Goal: Check status: Check status

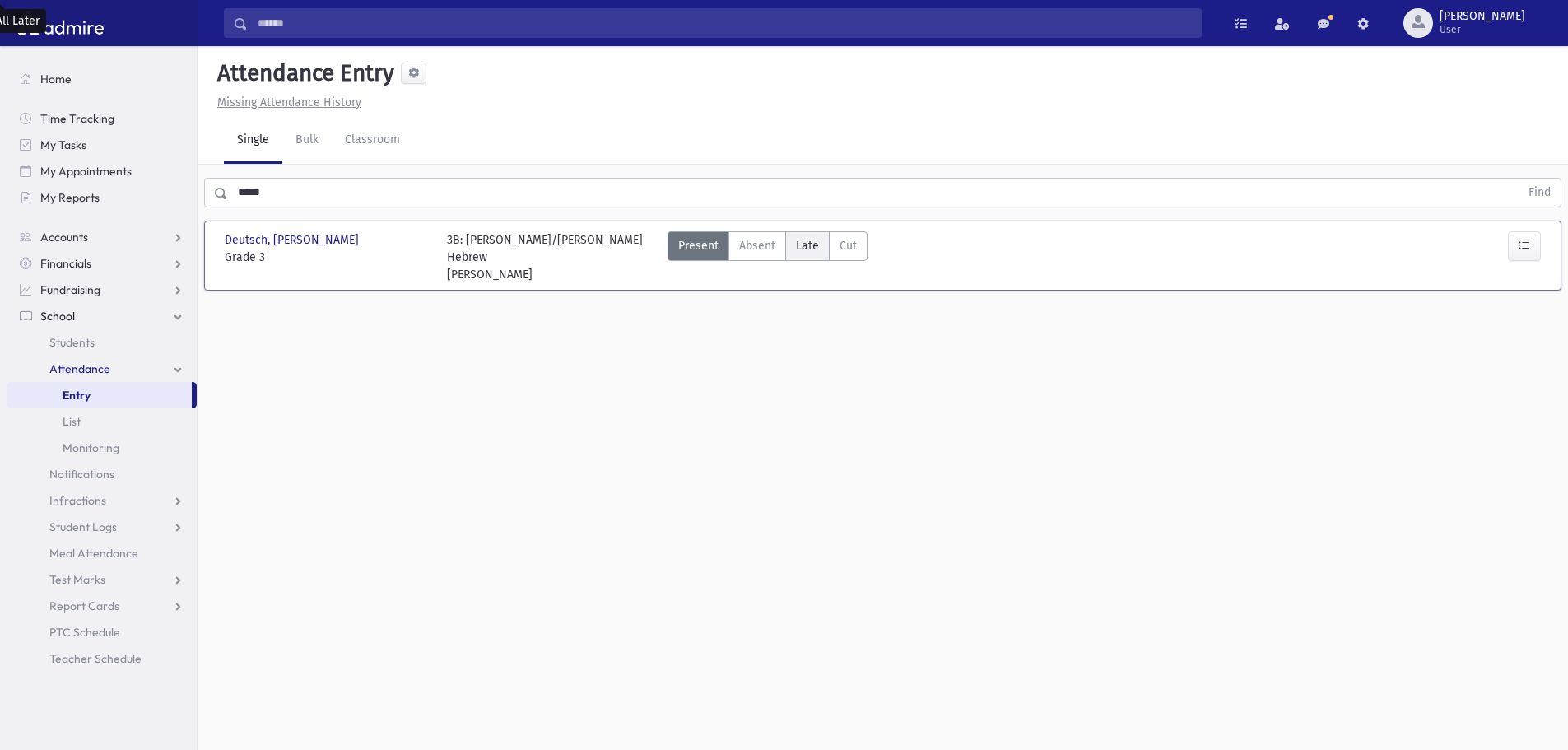
click at [806, 245] on span "Late" at bounding box center [807, 246] width 23 height 17
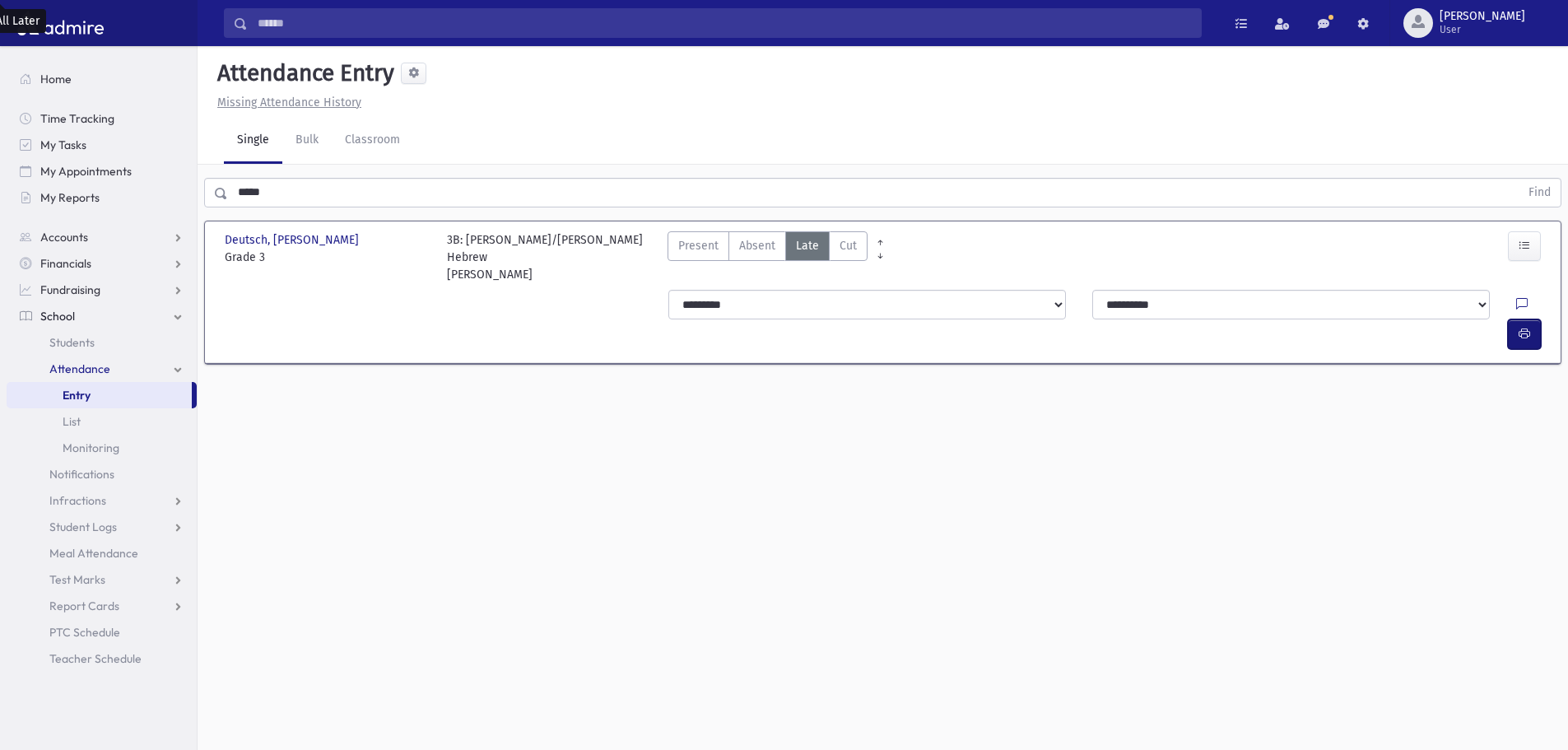
click at [1518, 327] on icon "button" at bounding box center [1524, 333] width 11 height 14
click at [1521, 327] on icon "button" at bounding box center [1524, 333] width 11 height 14
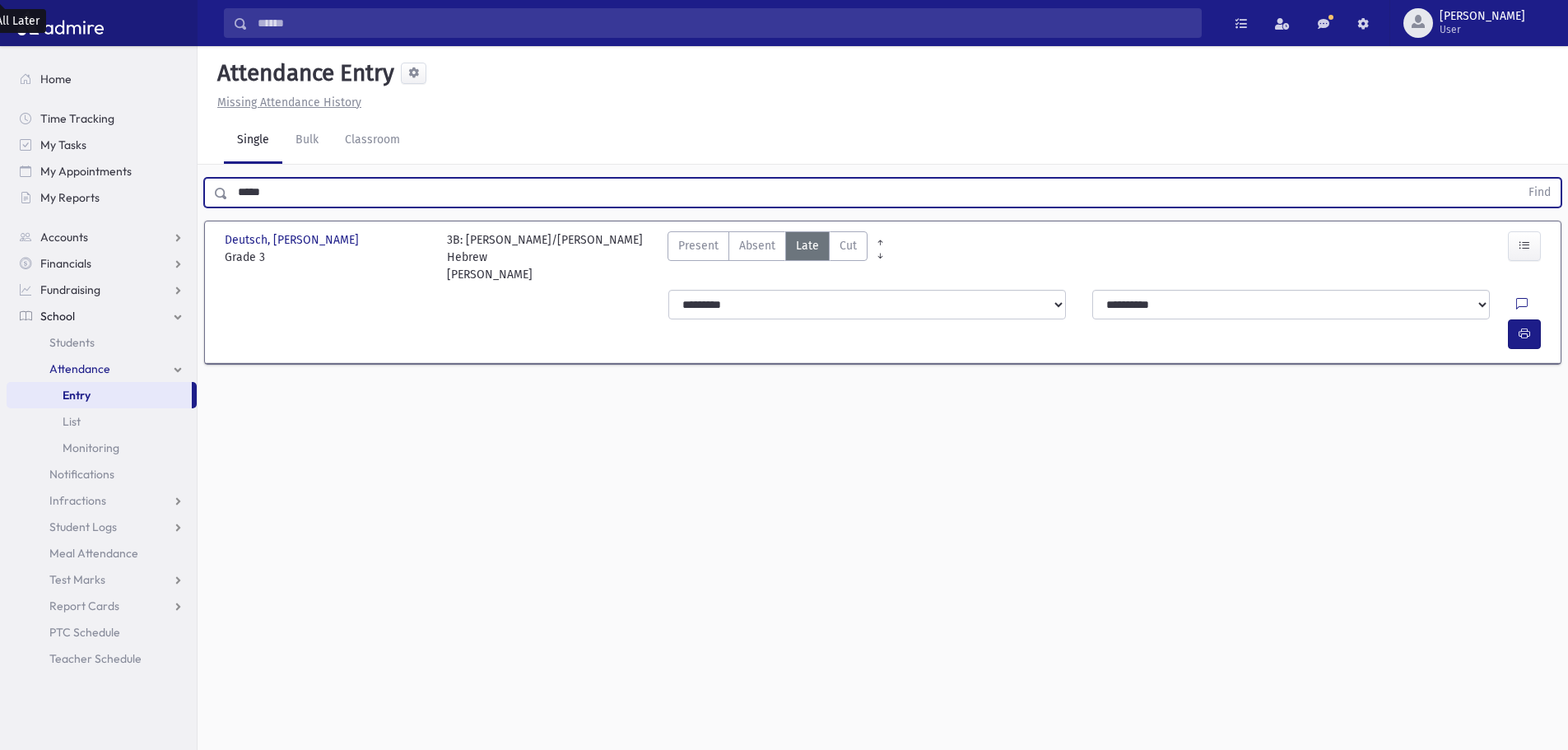
drag, startPoint x: 293, startPoint y: 205, endPoint x: 216, endPoint y: 190, distance: 78.4
click at [216, 190] on div "***** Find" at bounding box center [882, 192] width 1357 height 29
click at [1518, 179] on button "Find" at bounding box center [1539, 193] width 42 height 28
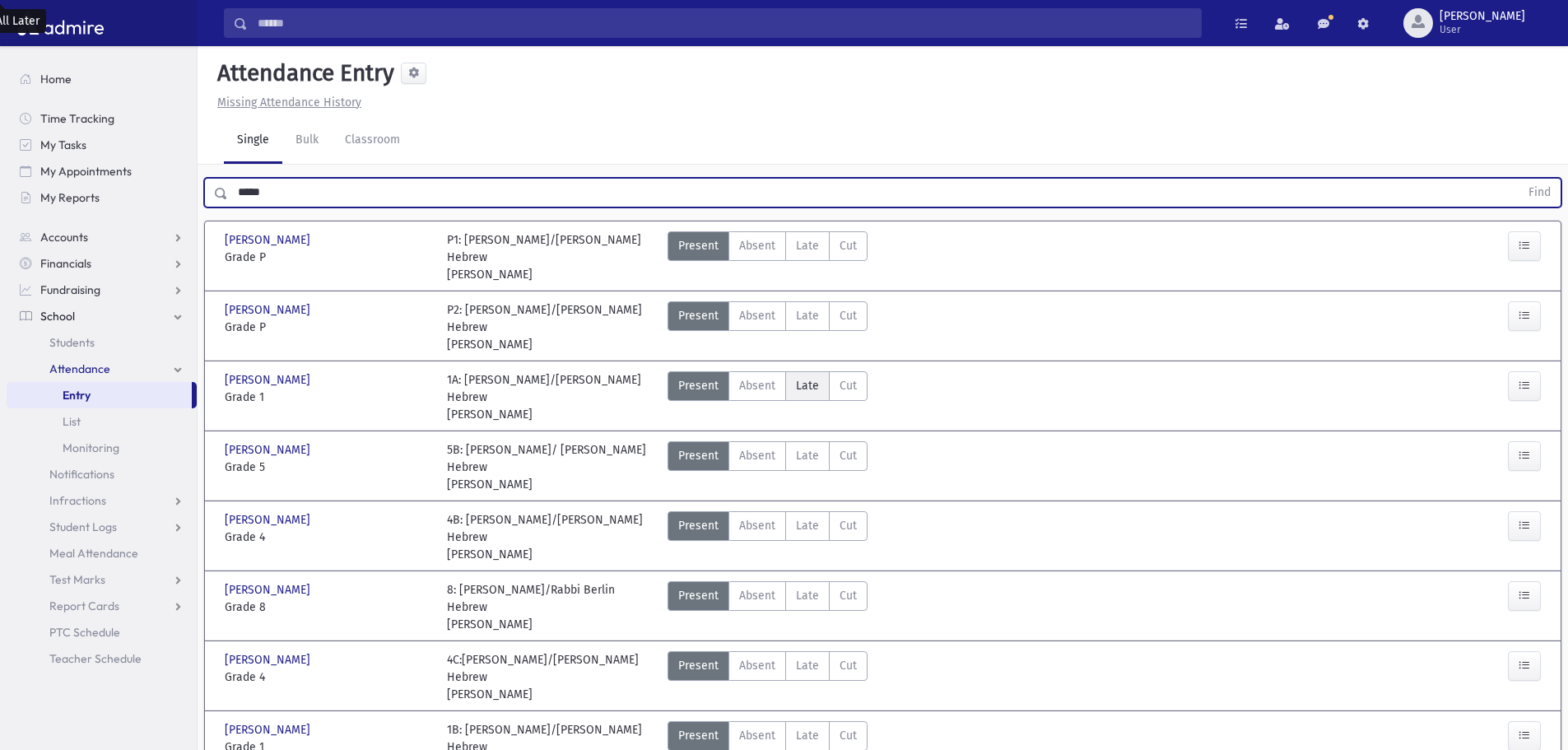
click at [806, 377] on span "Late" at bounding box center [807, 386] width 23 height 17
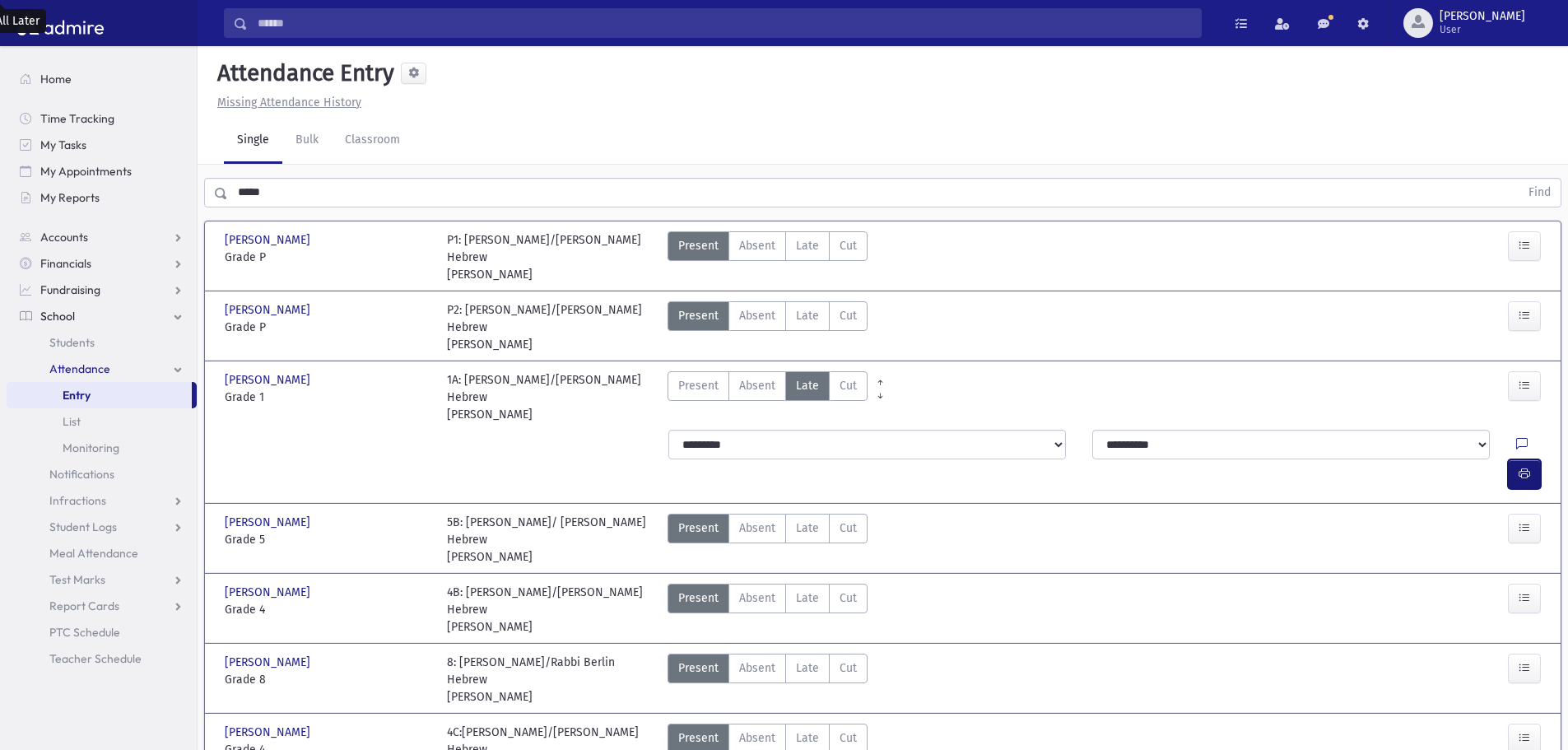
click at [1515, 459] on button "button" at bounding box center [1524, 473] width 33 height 29
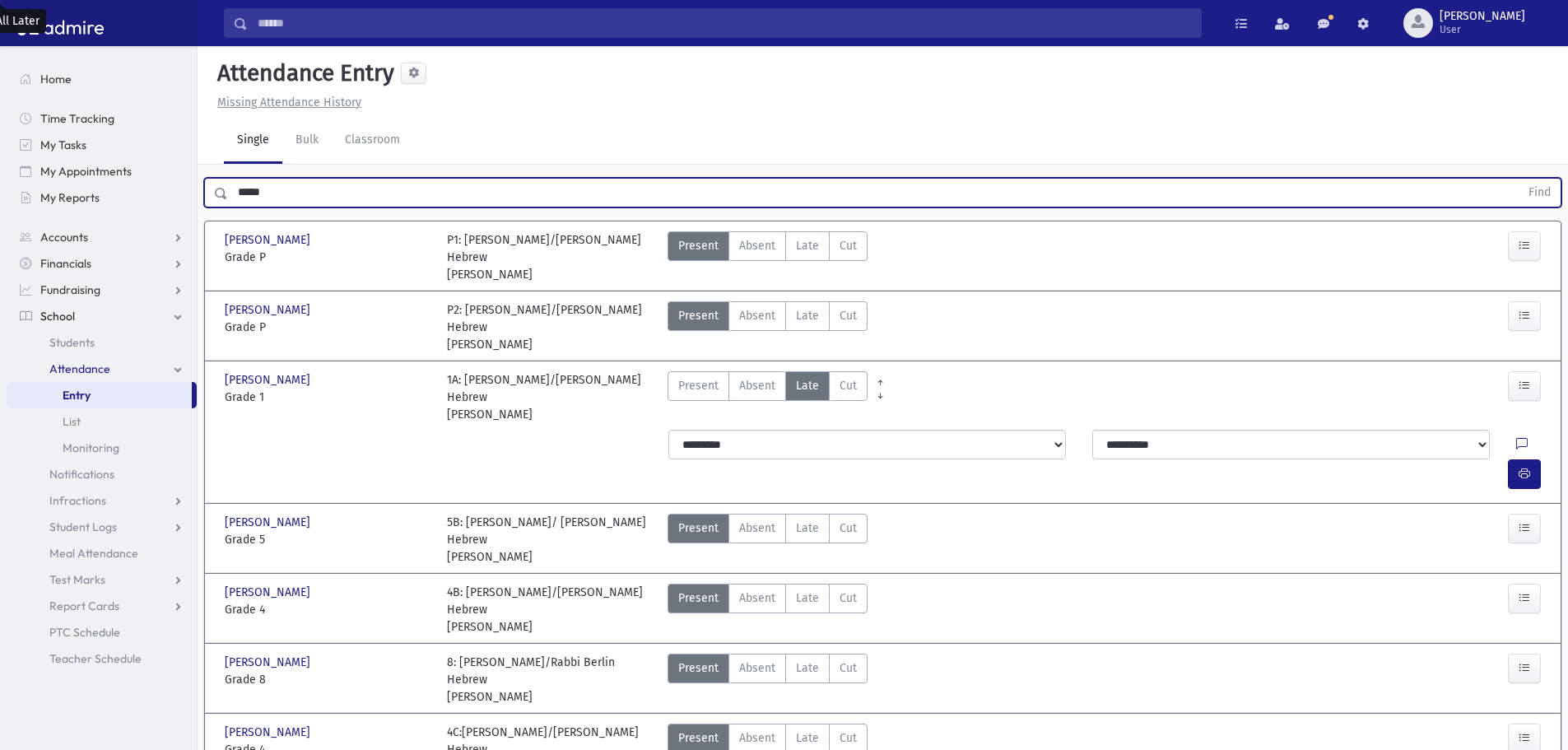
click at [1518, 179] on button "Find" at bounding box center [1539, 193] width 42 height 28
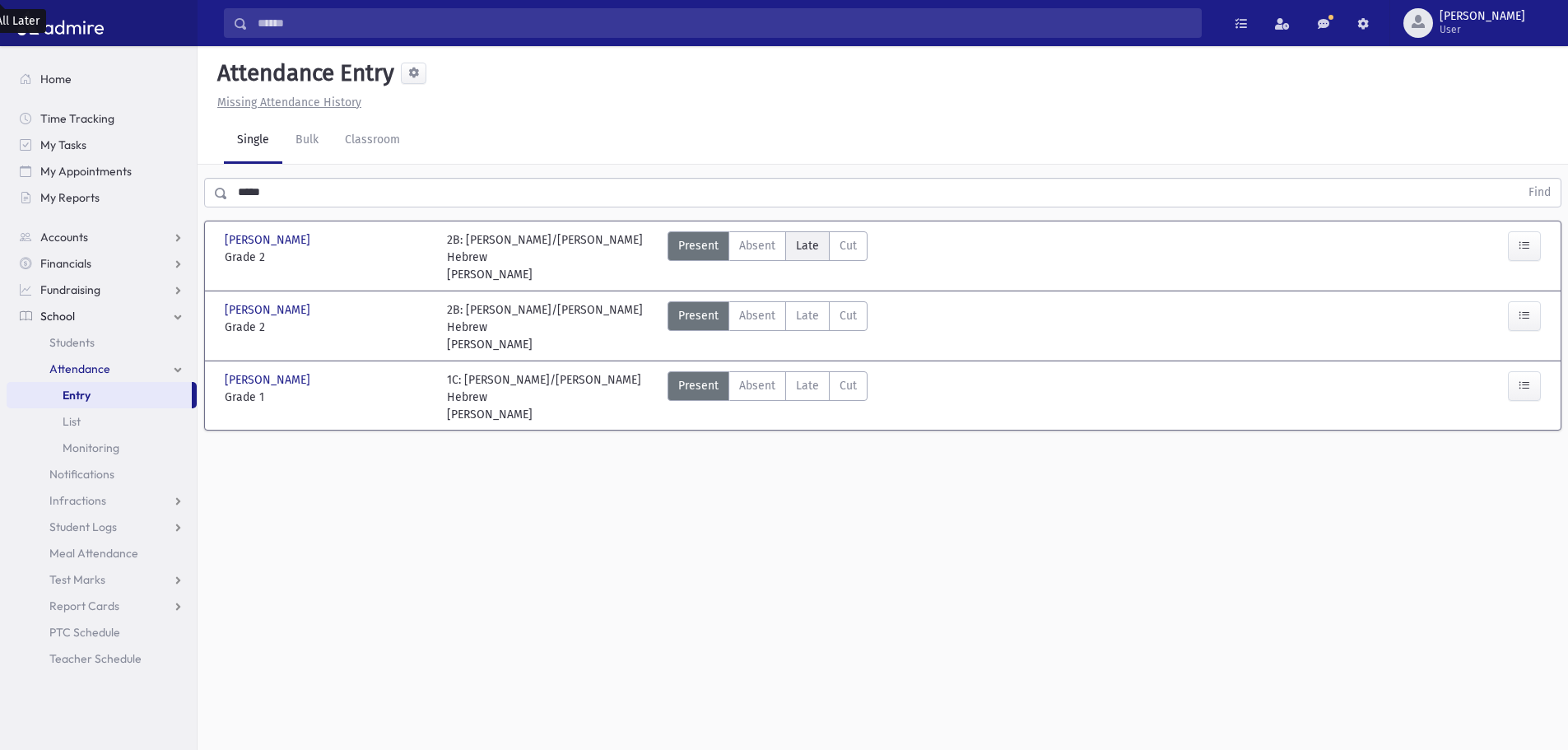
click at [810, 245] on span "Late" at bounding box center [807, 246] width 23 height 17
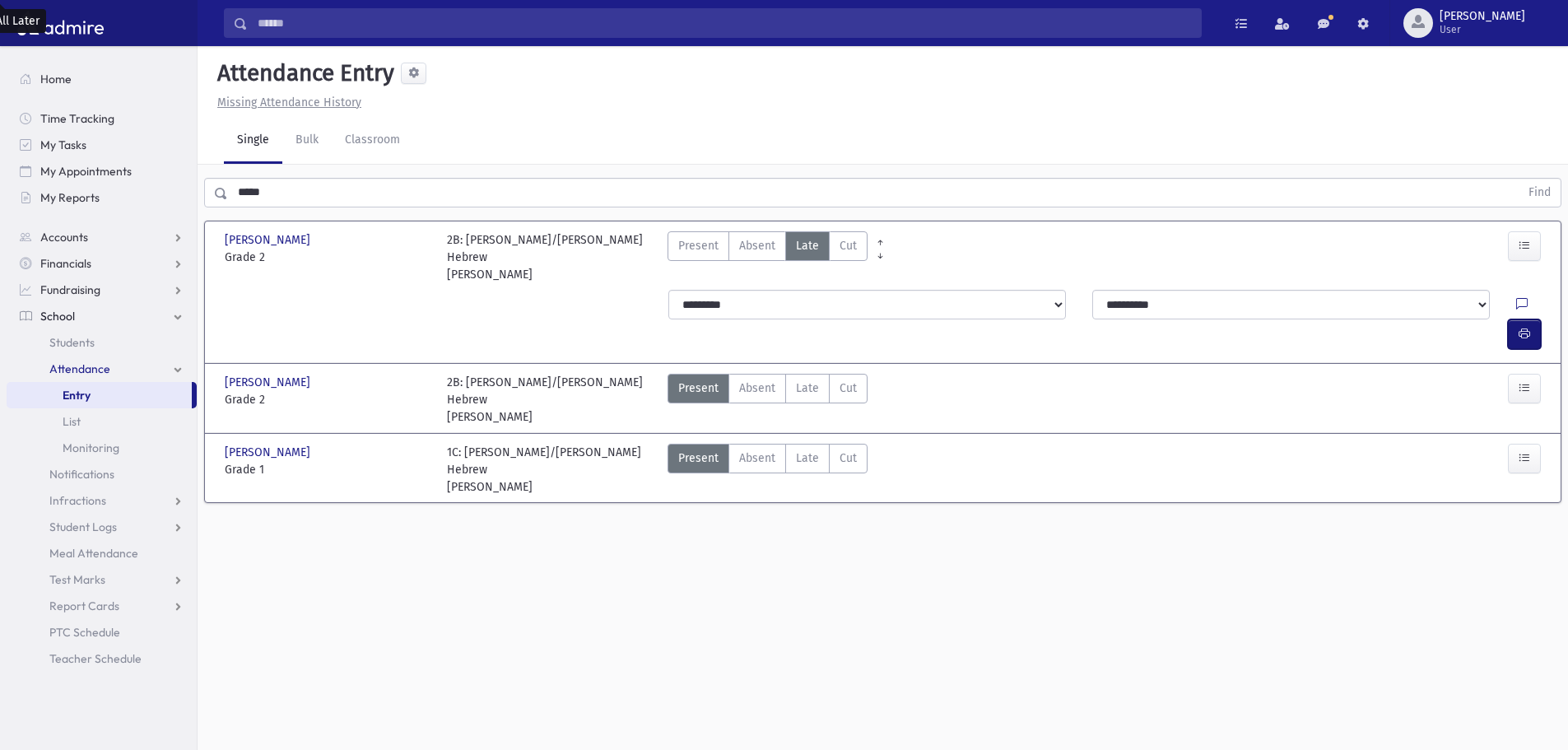
click at [1538, 319] on button "button" at bounding box center [1524, 333] width 33 height 29
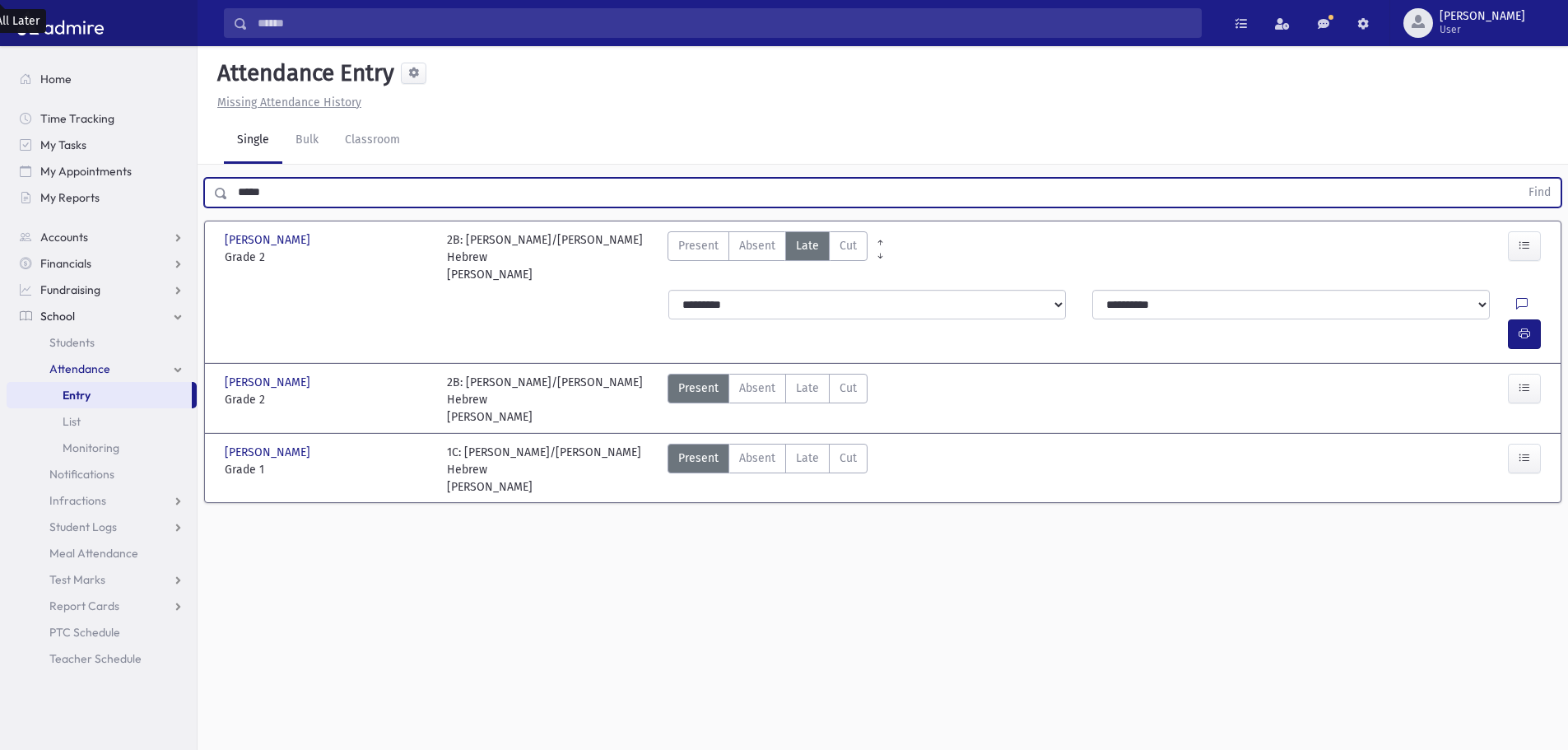
drag, startPoint x: 322, startPoint y: 197, endPoint x: 219, endPoint y: 186, distance: 103.6
click at [219, 186] on div "***** Find" at bounding box center [882, 192] width 1357 height 29
click at [1518, 179] on button "Find" at bounding box center [1539, 193] width 42 height 28
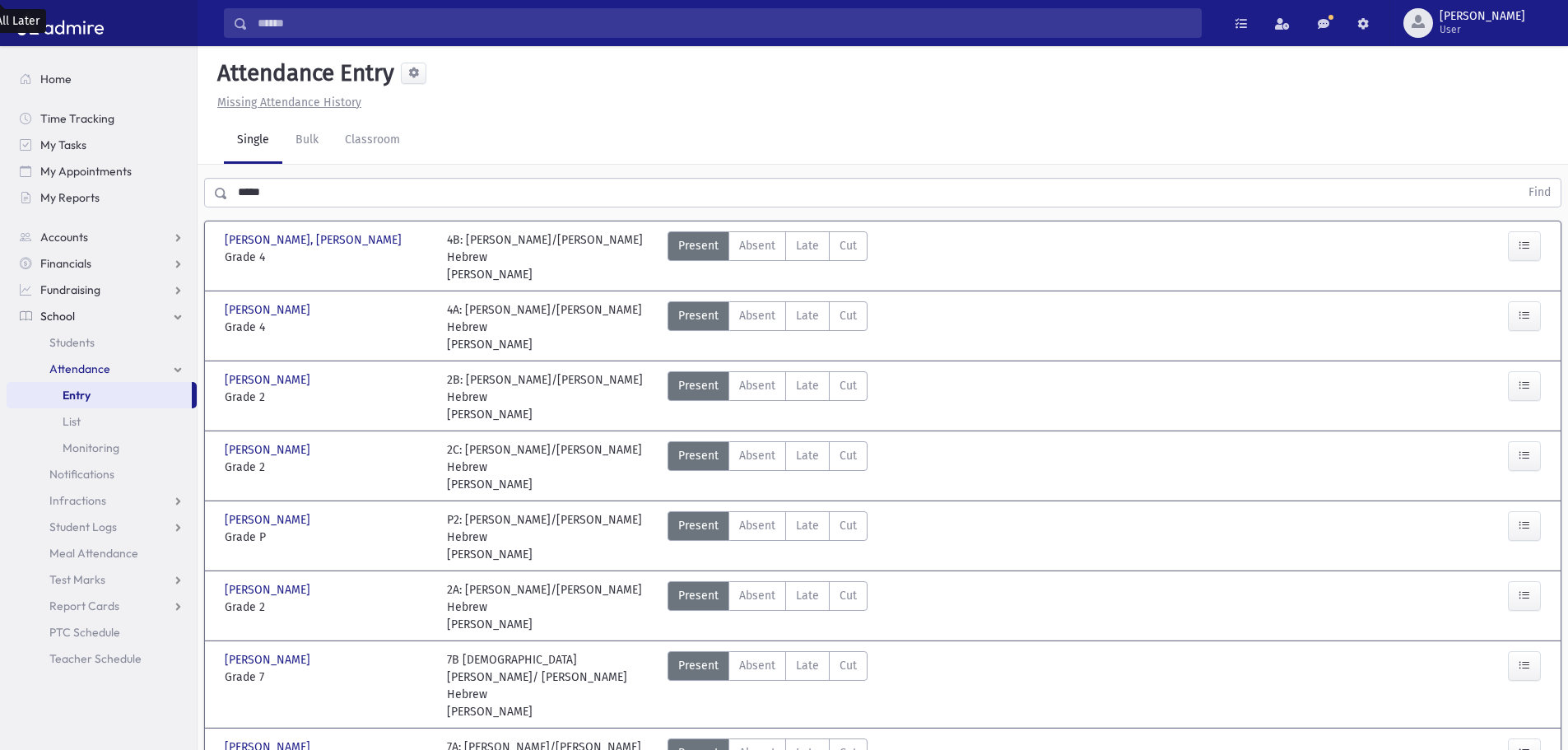
drag, startPoint x: 800, startPoint y: 244, endPoint x: 883, endPoint y: 235, distance: 83.5
click at [805, 242] on span "Late" at bounding box center [807, 246] width 23 height 17
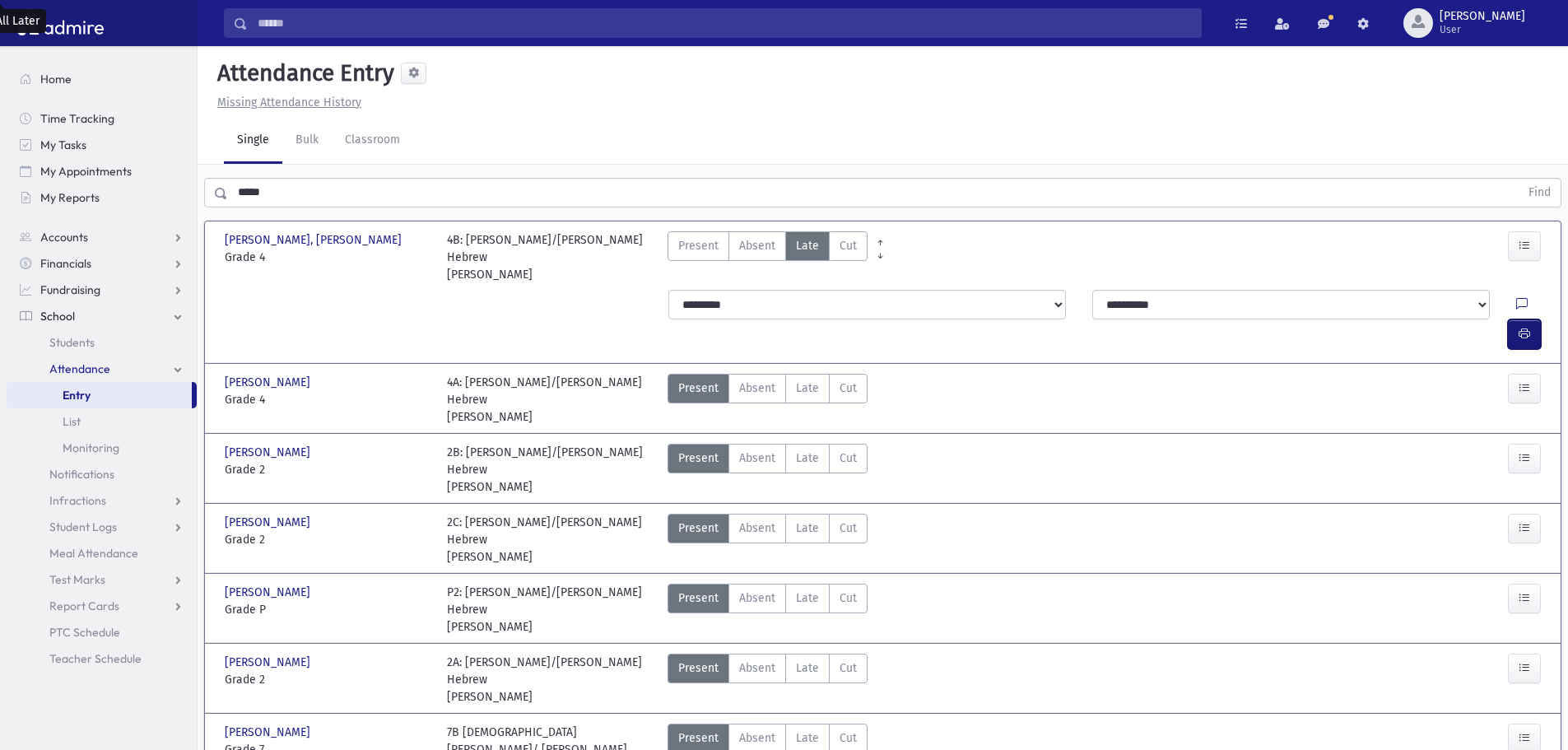
drag, startPoint x: 1535, startPoint y: 294, endPoint x: 1522, endPoint y: 293, distance: 13.0
click at [1535, 319] on button "button" at bounding box center [1524, 333] width 33 height 29
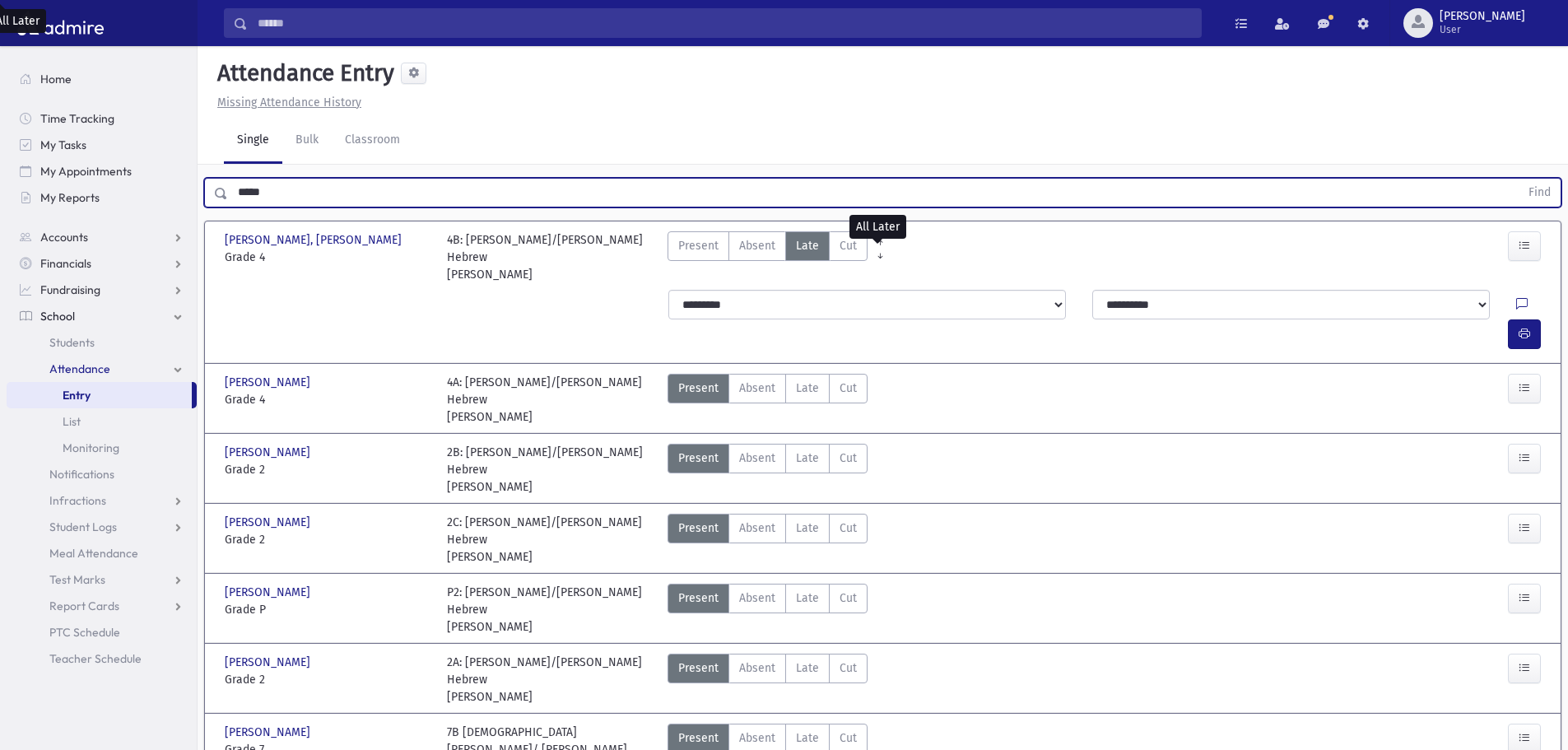
drag, startPoint x: 381, startPoint y: 200, endPoint x: 210, endPoint y: 199, distance: 171.0
click at [210, 199] on div "***** Find" at bounding box center [882, 192] width 1357 height 29
click at [1518, 179] on button "Find" at bounding box center [1539, 193] width 42 height 28
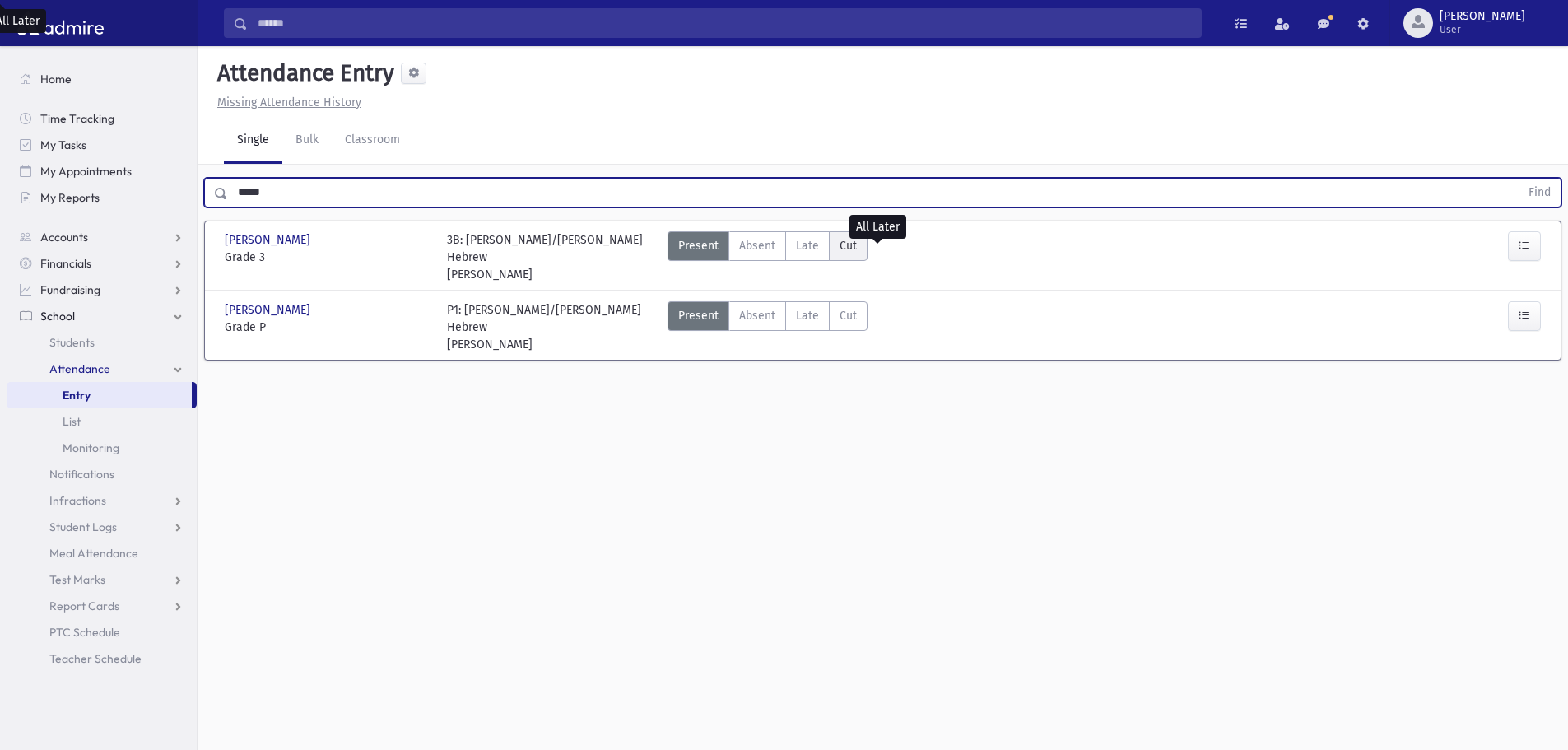
click at [829, 233] on label "Cut Cut" at bounding box center [847, 246] width 39 height 29
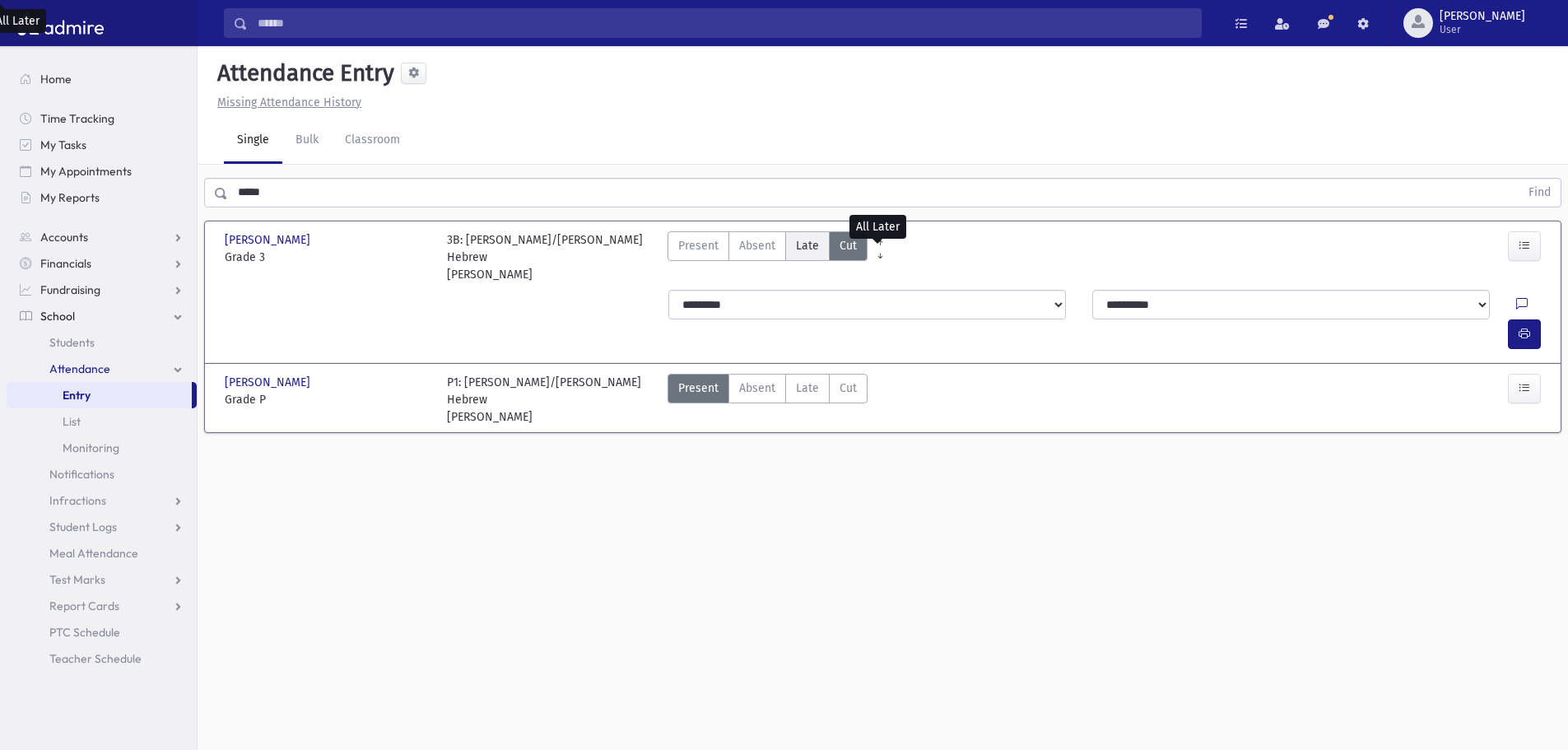
click at [810, 237] on span "Late" at bounding box center [807, 246] width 23 height 17
click at [1516, 319] on button "button" at bounding box center [1524, 333] width 33 height 29
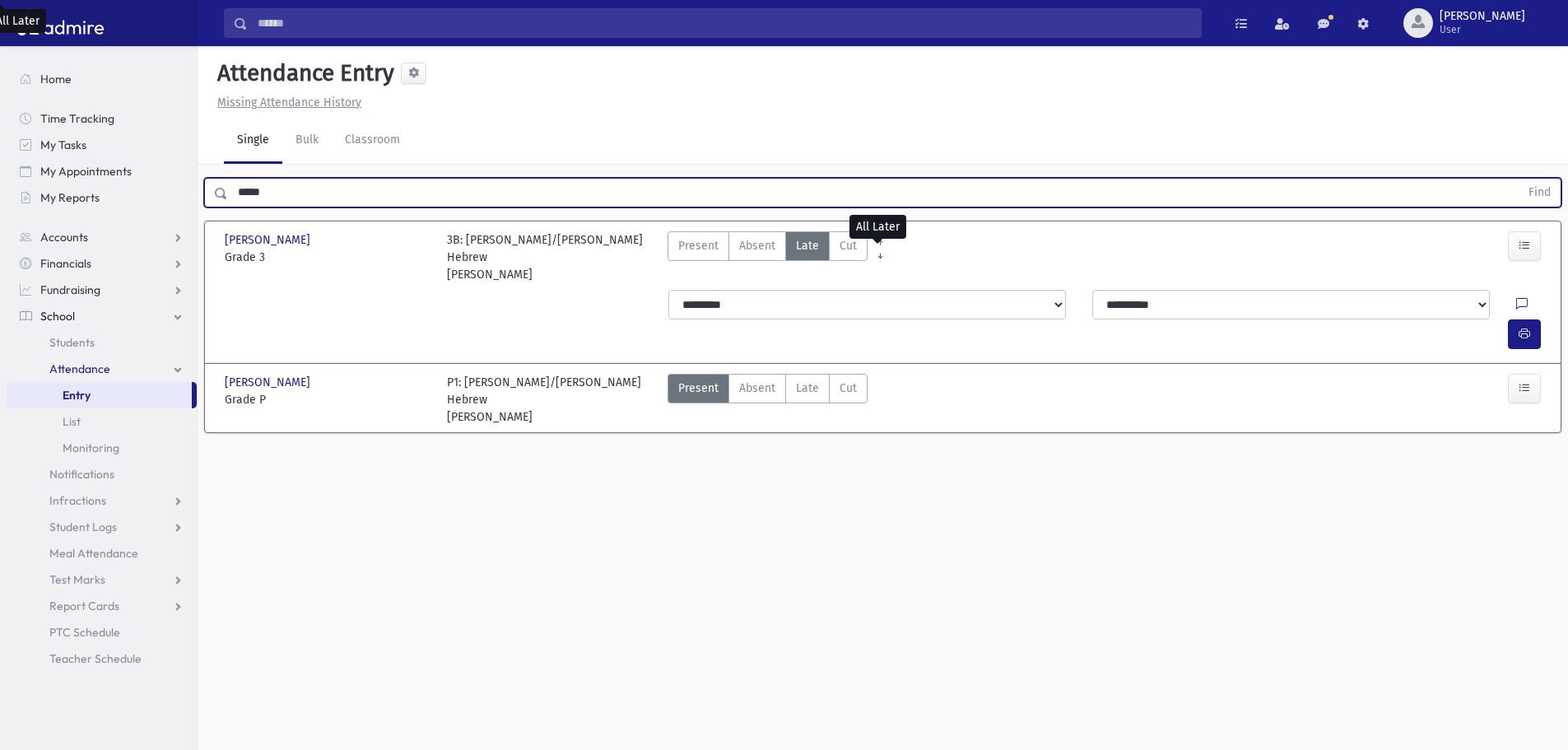
drag, startPoint x: 276, startPoint y: 197, endPoint x: 224, endPoint y: 197, distance: 52.0
click at [224, 197] on div "***** Find" at bounding box center [882, 192] width 1357 height 29
click at [1518, 179] on button "Find" at bounding box center [1539, 193] width 42 height 28
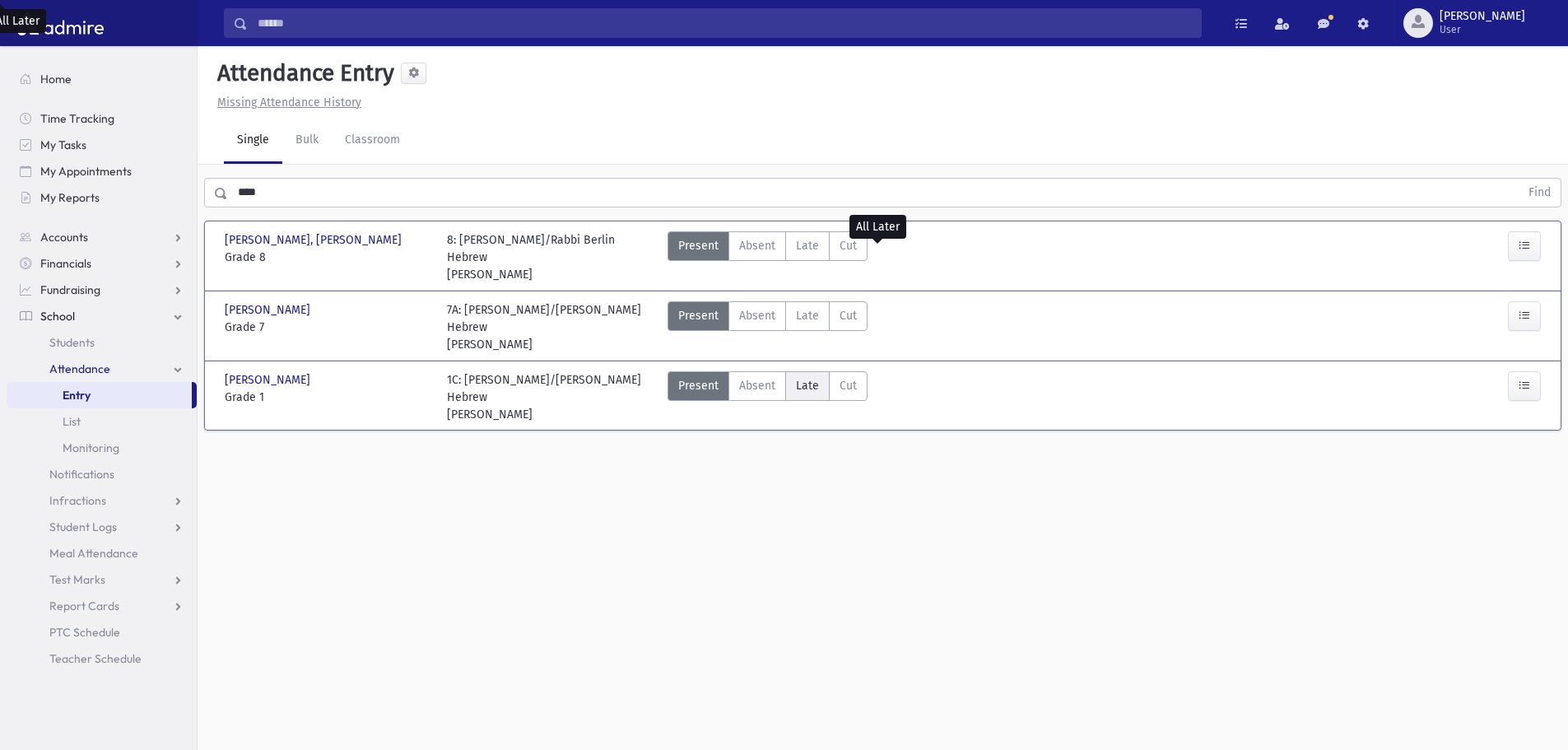
click at [803, 377] on span "Late" at bounding box center [807, 386] width 23 height 17
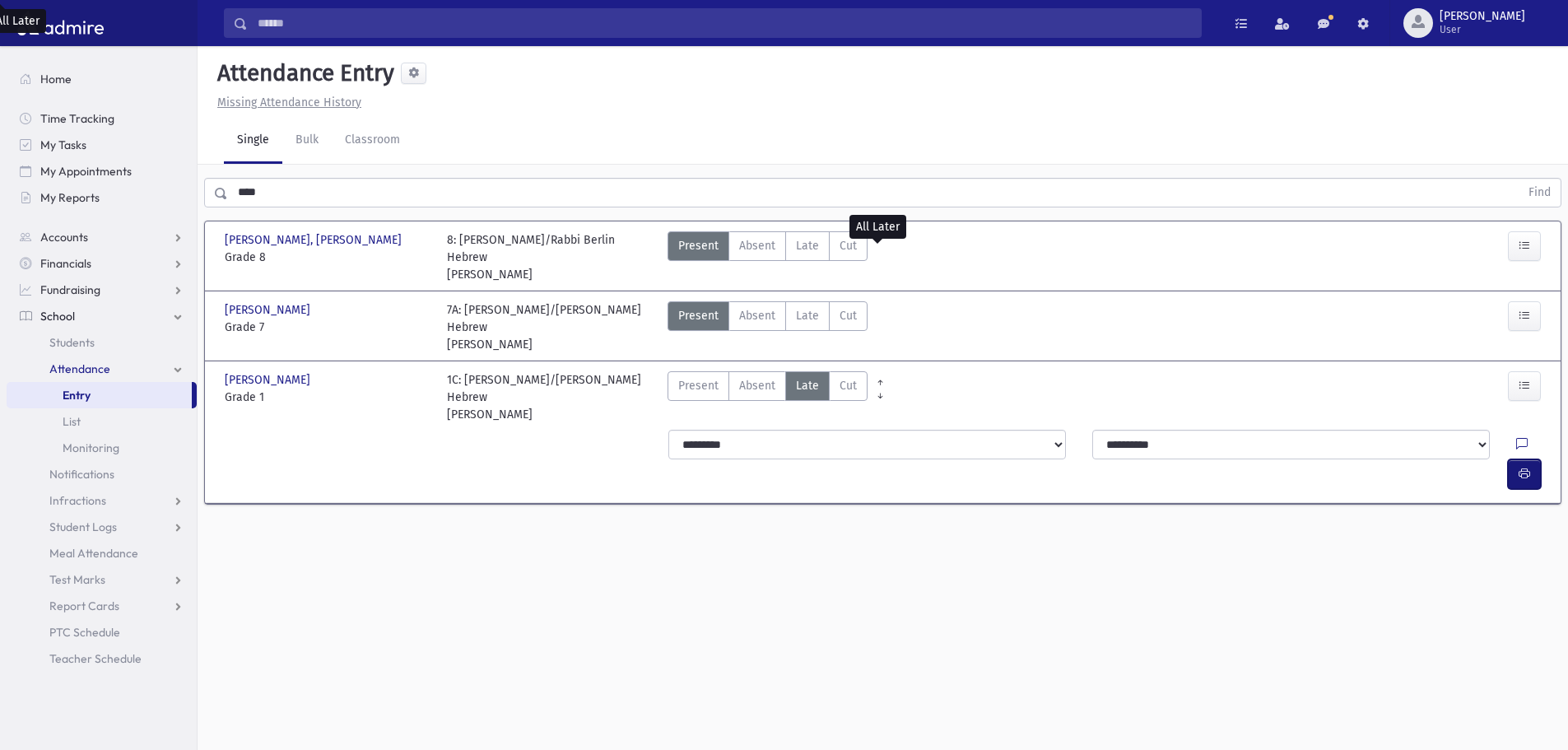
click at [1516, 459] on button "button" at bounding box center [1524, 473] width 33 height 29
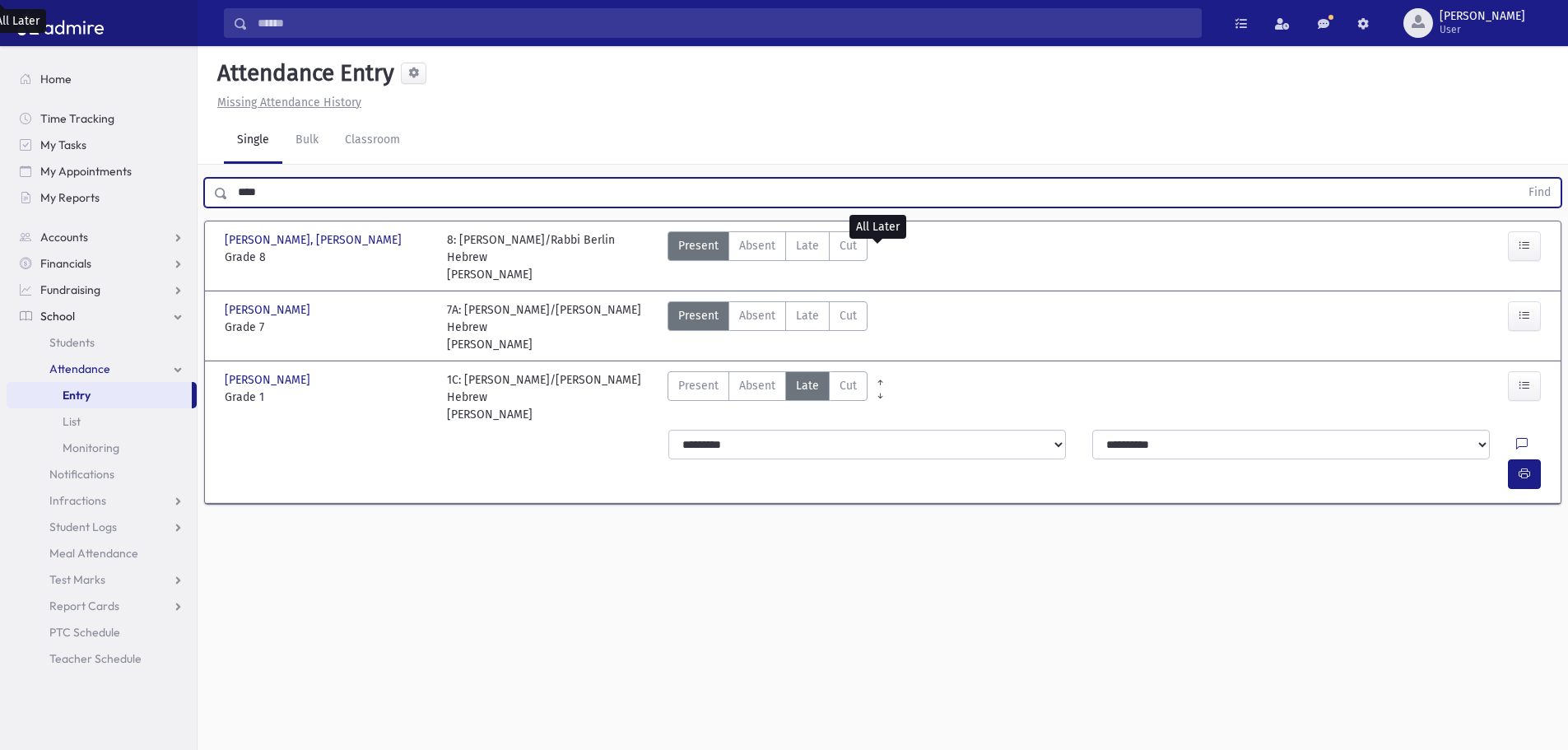
drag, startPoint x: 364, startPoint y: 193, endPoint x: 221, endPoint y: 181, distance: 143.5
click at [221, 181] on div "**** Find" at bounding box center [882, 192] width 1357 height 29
click at [1518, 179] on button "Find" at bounding box center [1539, 193] width 42 height 28
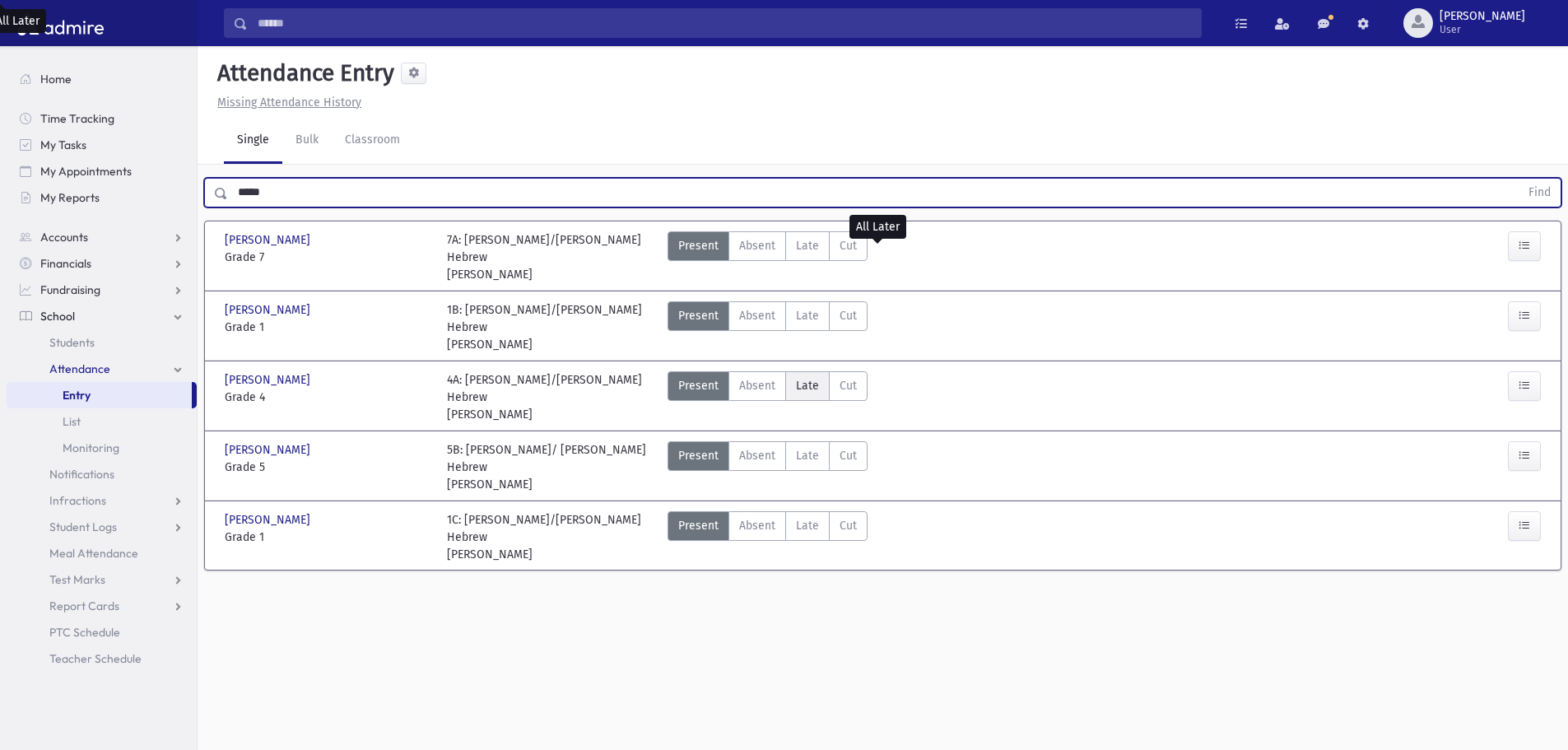
click at [798, 377] on span "Late" at bounding box center [807, 386] width 23 height 17
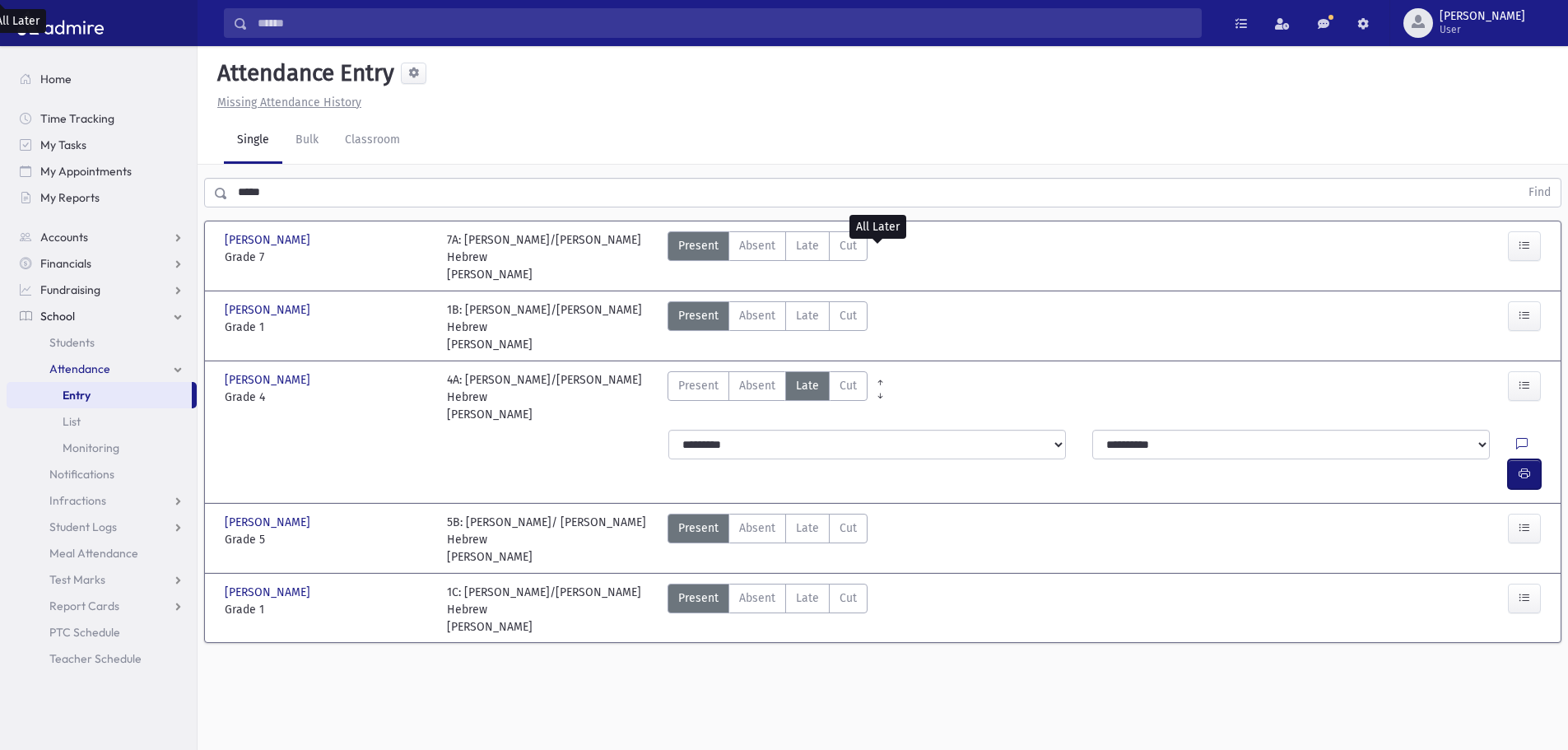
click at [1534, 459] on button "button" at bounding box center [1524, 473] width 33 height 29
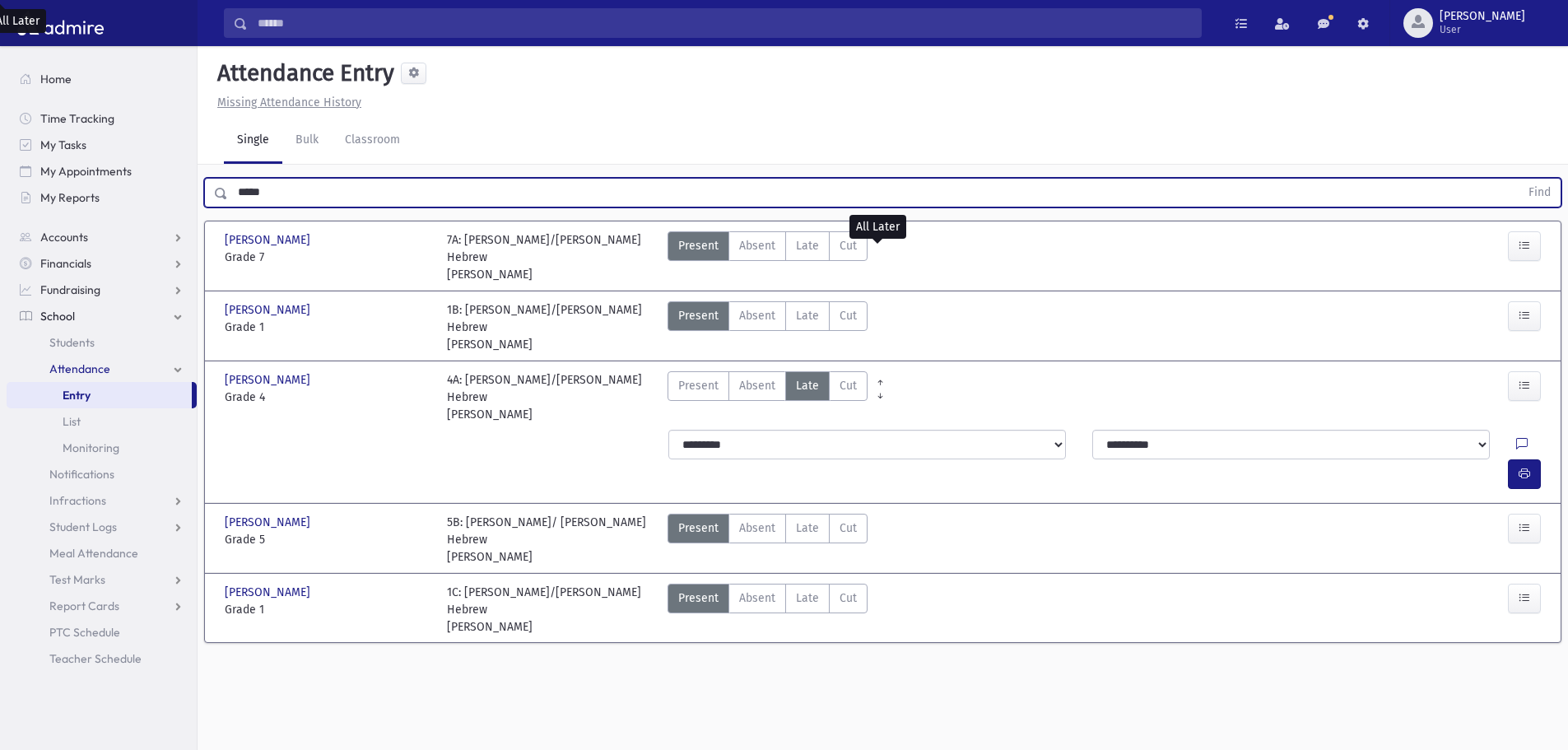
drag, startPoint x: 284, startPoint y: 199, endPoint x: 230, endPoint y: 194, distance: 54.2
click at [230, 194] on input "*****" at bounding box center [873, 192] width 1291 height 29
click at [1518, 179] on button "Find" at bounding box center [1539, 193] width 42 height 28
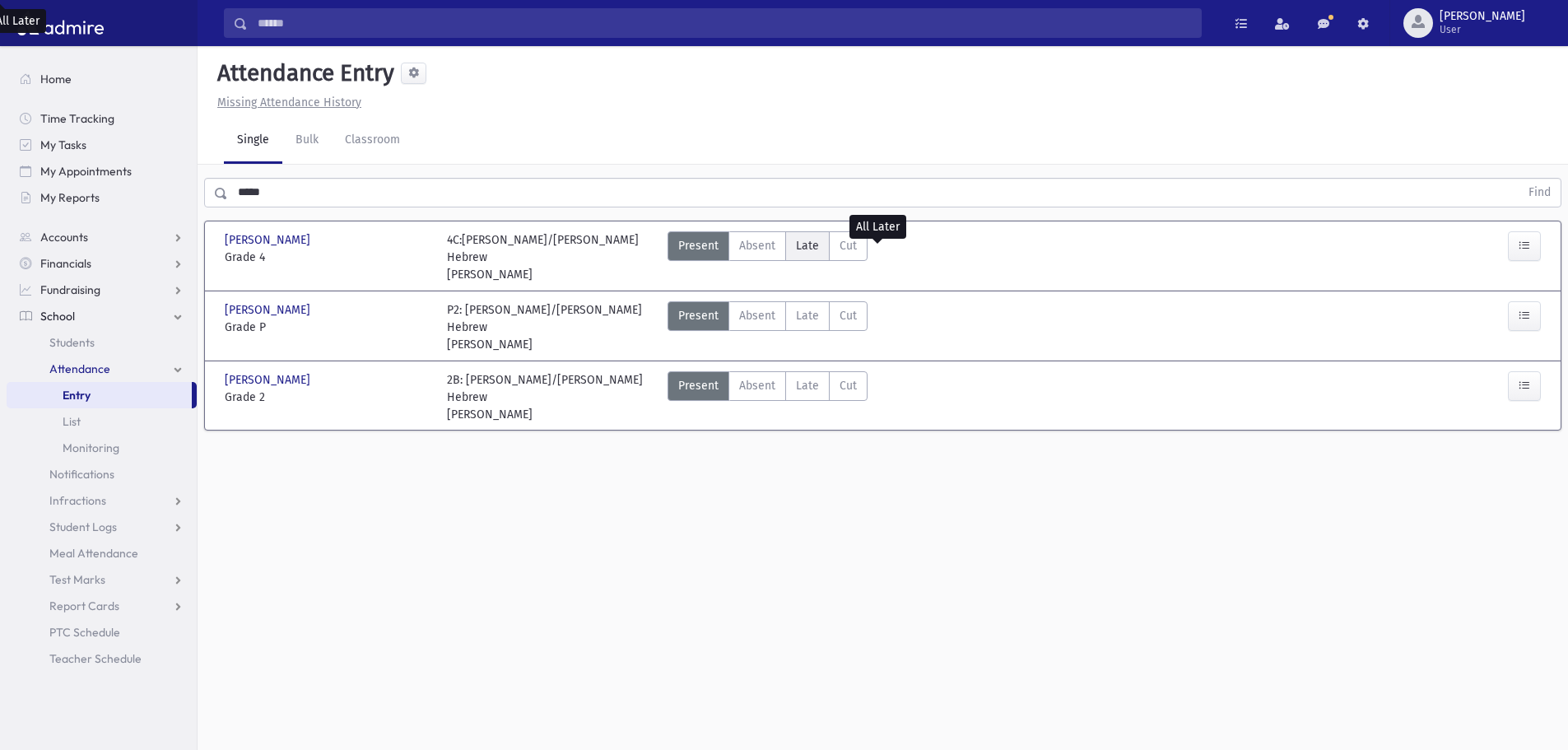
click at [796, 243] on span "Late" at bounding box center [807, 246] width 23 height 17
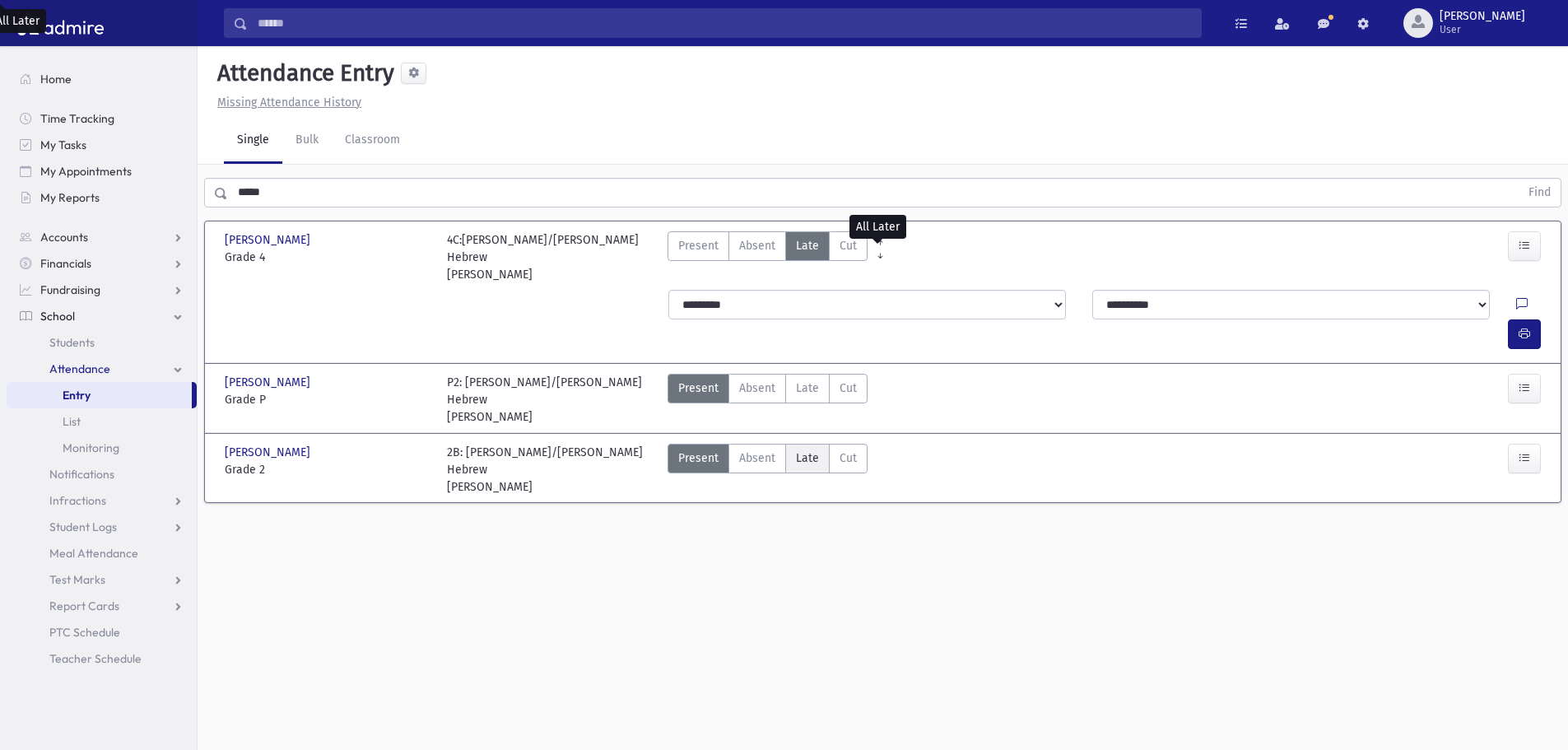
click at [804, 450] on span "Late" at bounding box center [807, 458] width 23 height 17
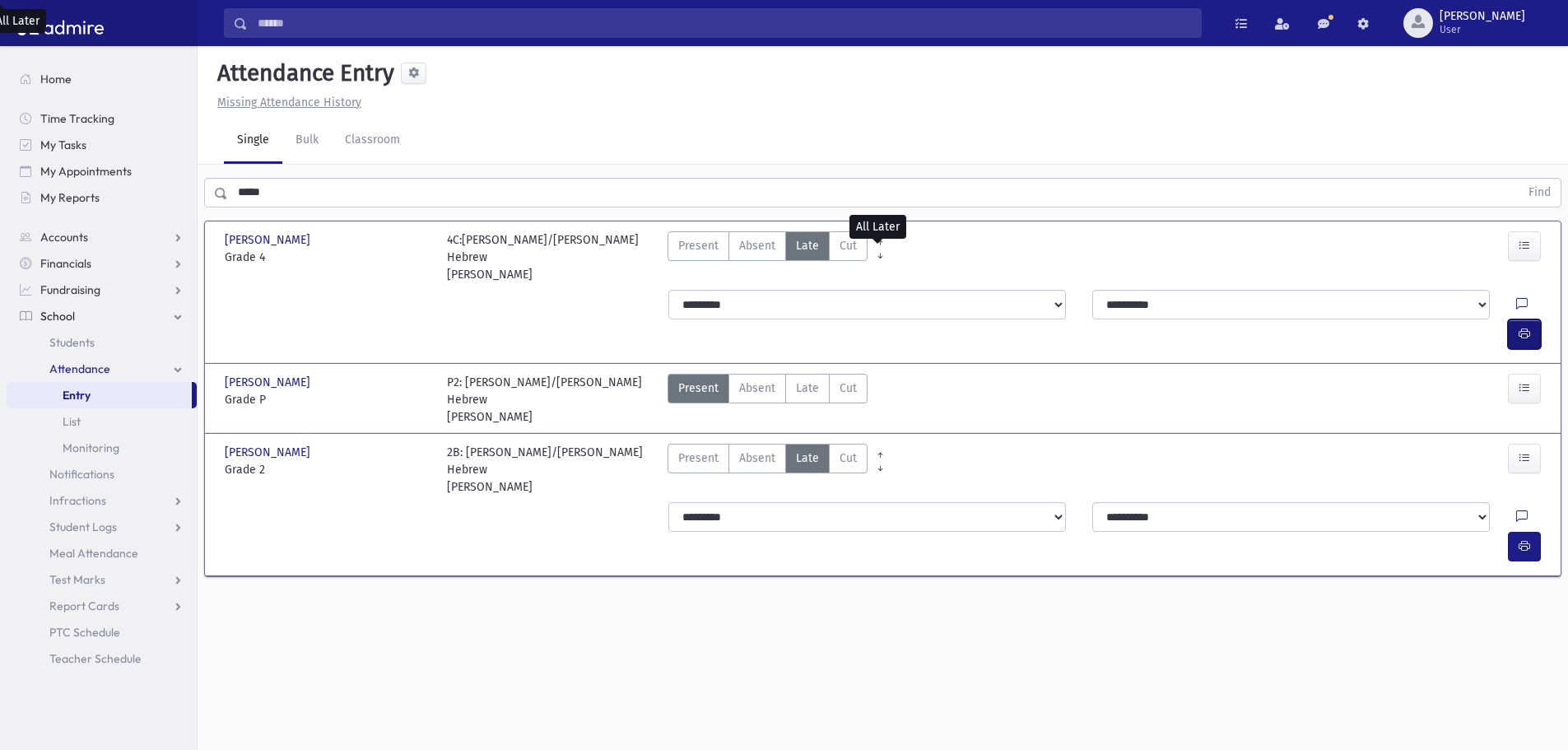
click at [1523, 327] on icon "button" at bounding box center [1524, 333] width 11 height 14
click at [1522, 539] on icon "button" at bounding box center [1524, 546] width 11 height 14
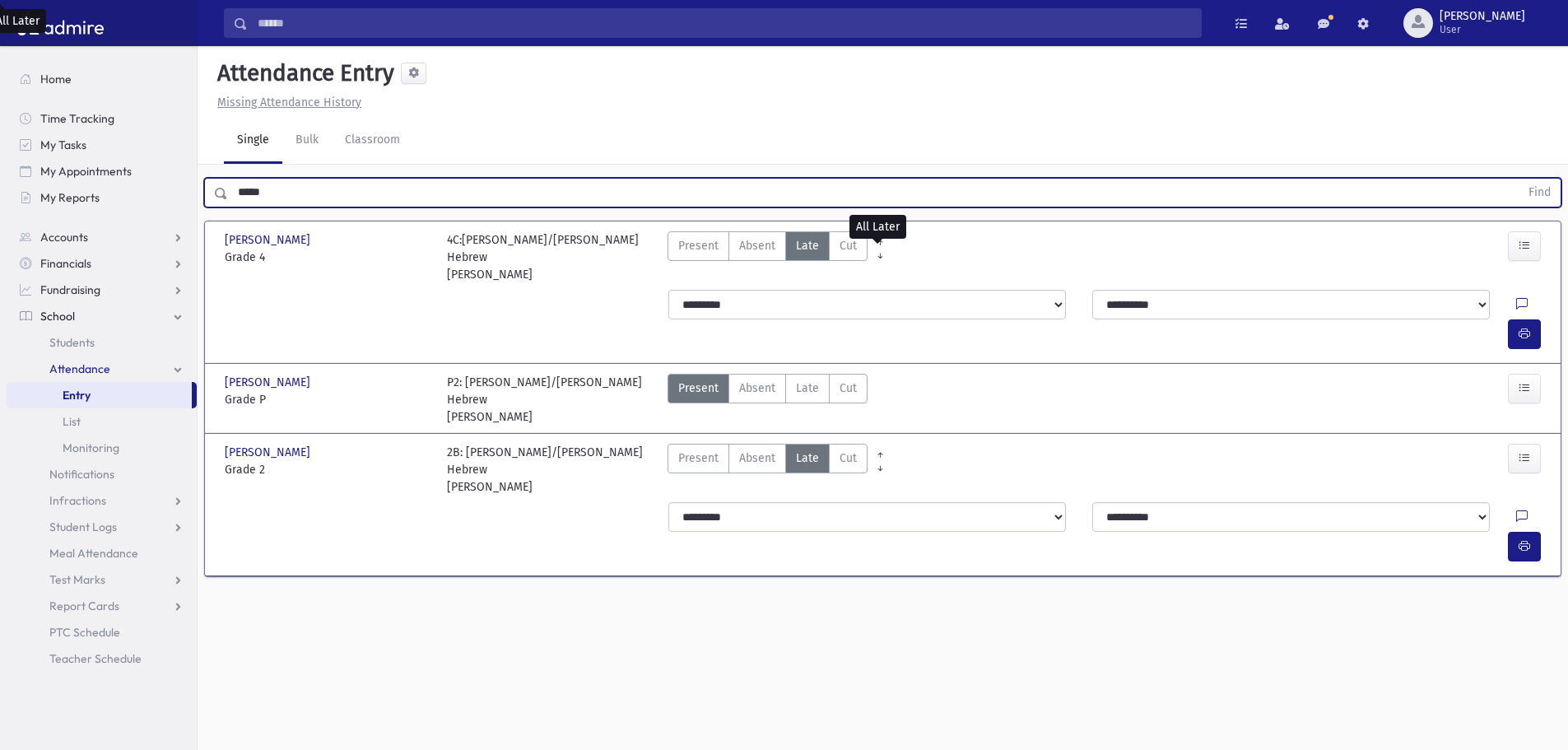
drag, startPoint x: 286, startPoint y: 195, endPoint x: 204, endPoint y: 185, distance: 82.6
click at [204, 185] on div "***** Find" at bounding box center [882, 192] width 1357 height 29
click at [1518, 179] on button "Find" at bounding box center [1539, 193] width 42 height 28
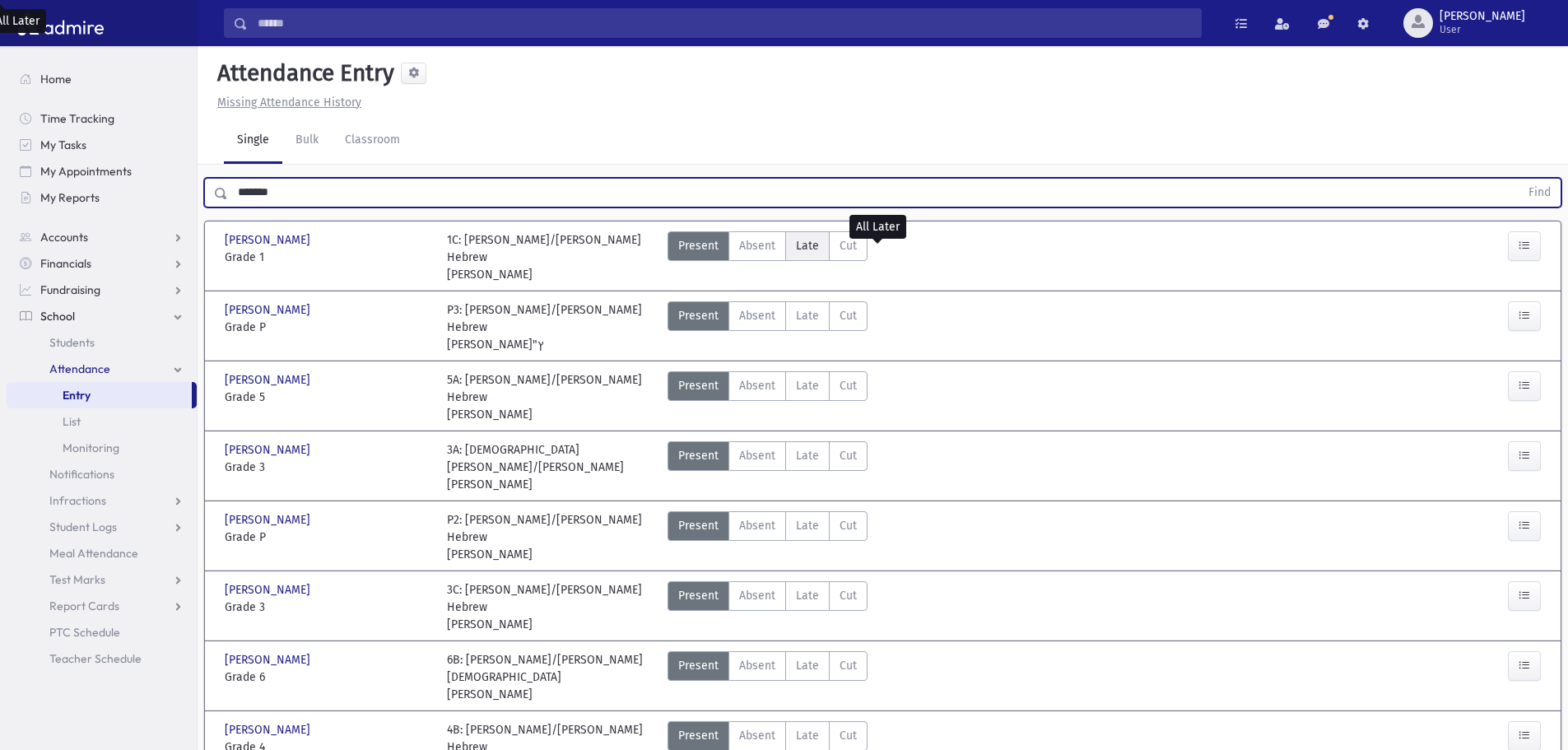
click at [804, 239] on span "Late" at bounding box center [807, 246] width 23 height 17
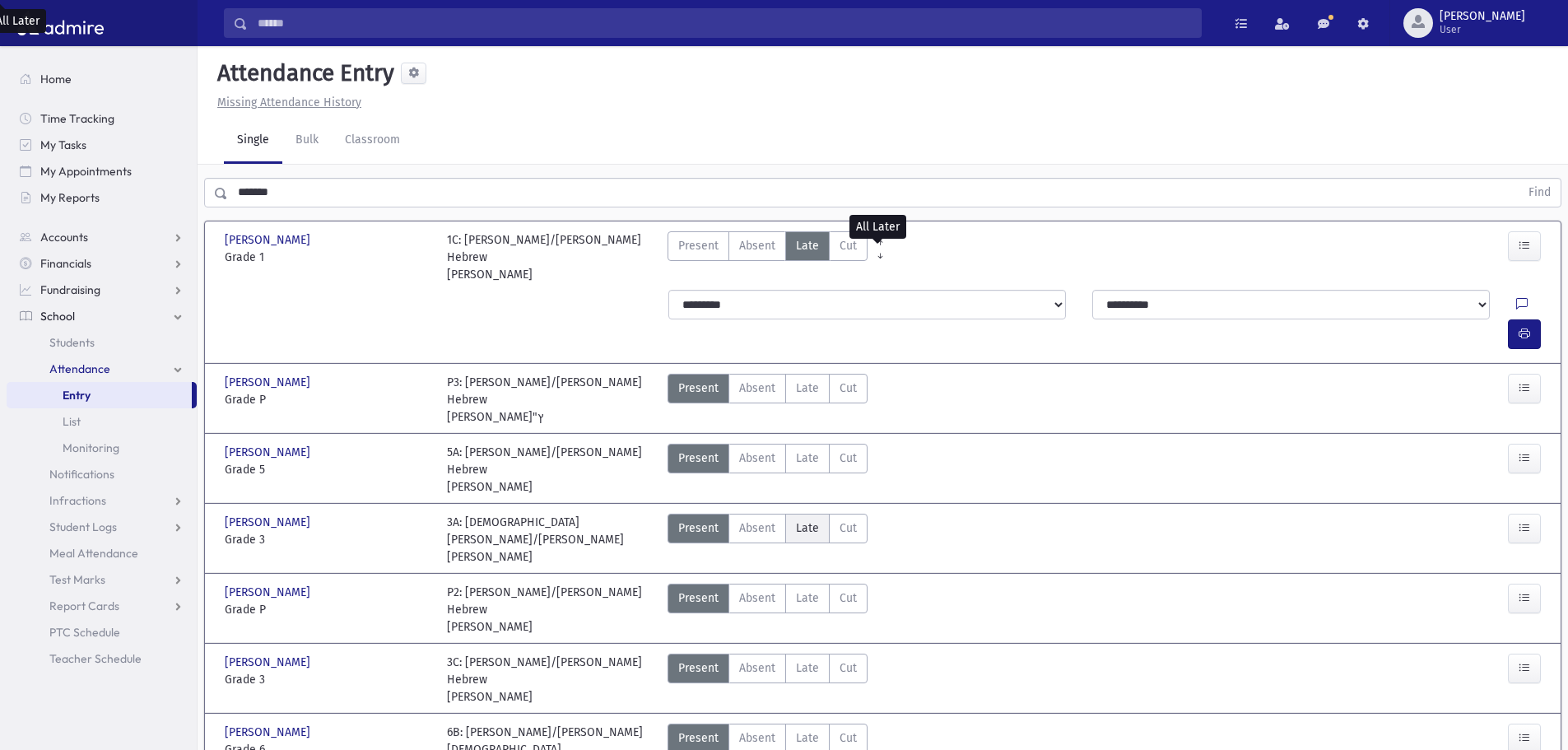
click at [819, 514] on label "Late Late" at bounding box center [807, 528] width 44 height 29
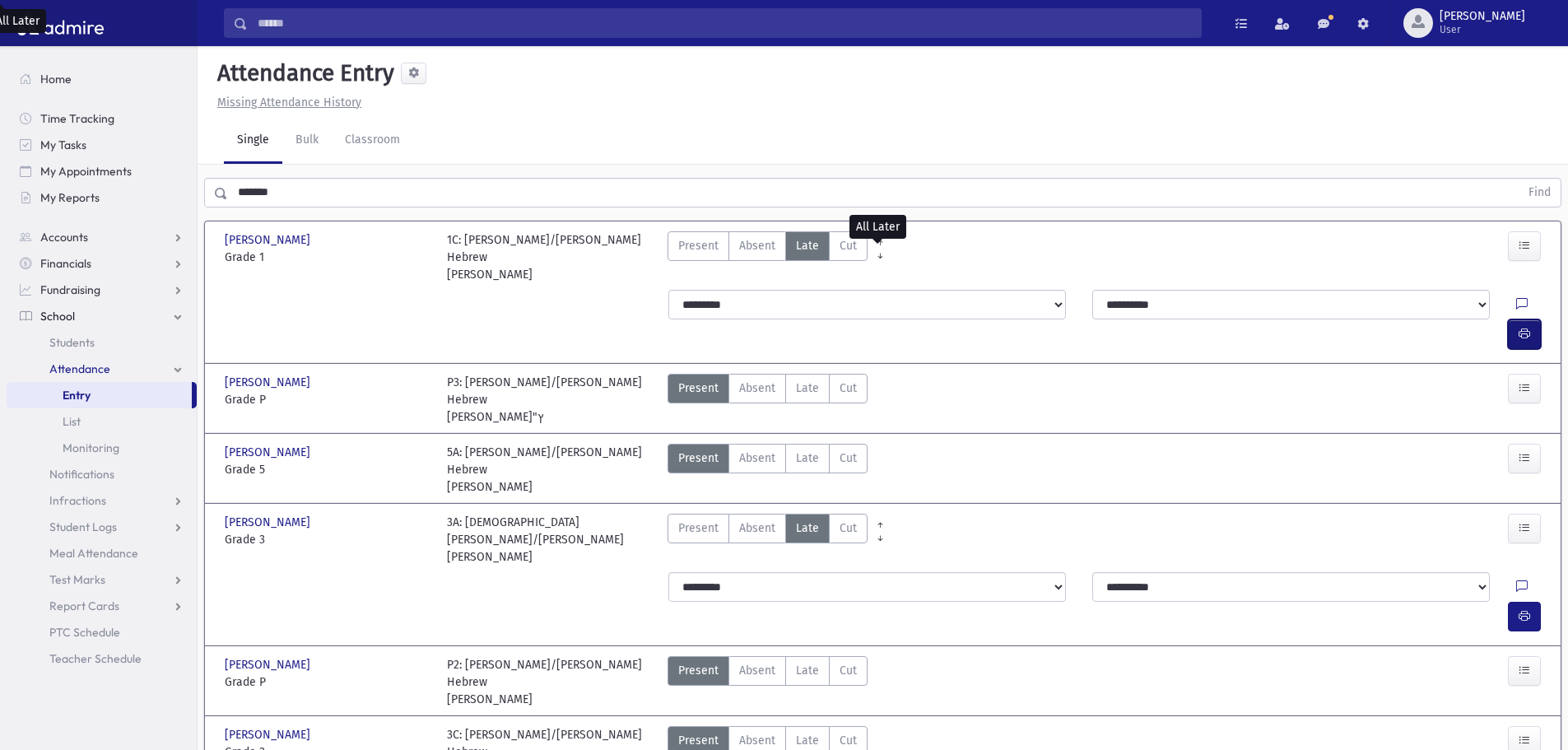
click at [1527, 327] on icon "button" at bounding box center [1524, 333] width 11 height 14
click at [1528, 602] on button "button" at bounding box center [1524, 616] width 33 height 29
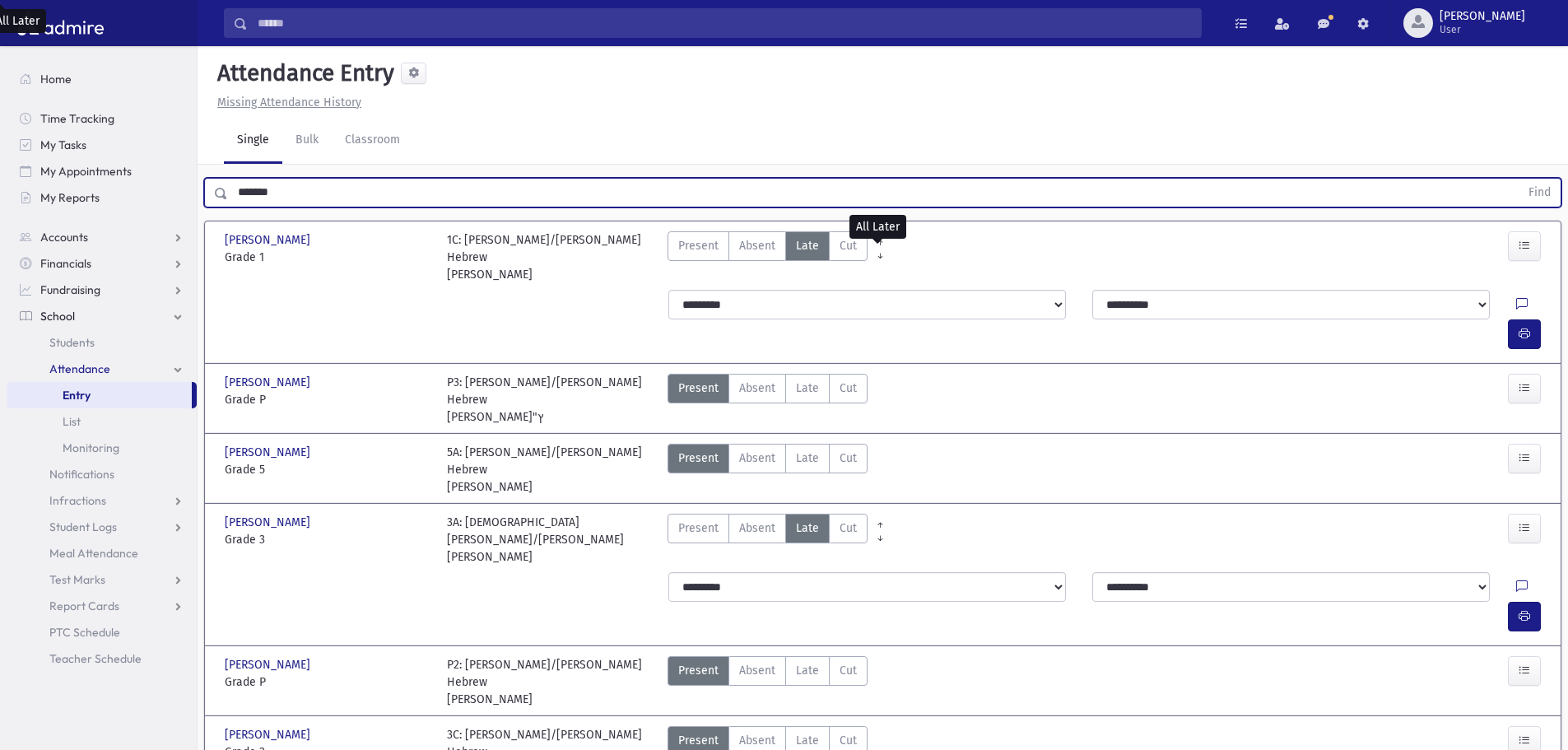
drag, startPoint x: 319, startPoint y: 194, endPoint x: 217, endPoint y: 187, distance: 102.2
click at [217, 187] on div "******* Find" at bounding box center [882, 192] width 1357 height 29
type input "*"
click at [1518, 179] on button "Find" at bounding box center [1539, 193] width 42 height 28
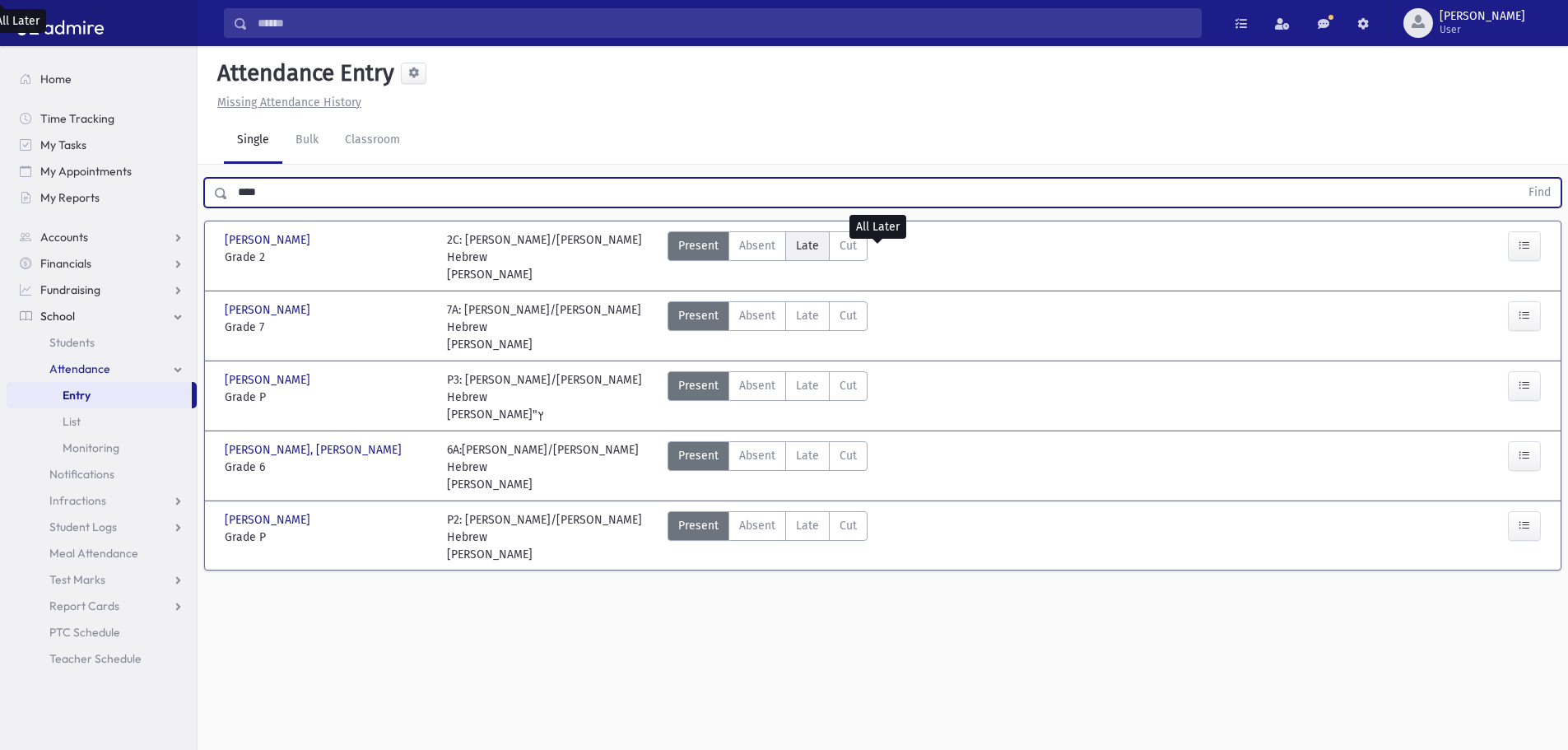
click at [786, 246] on label "Late Late" at bounding box center [807, 246] width 44 height 29
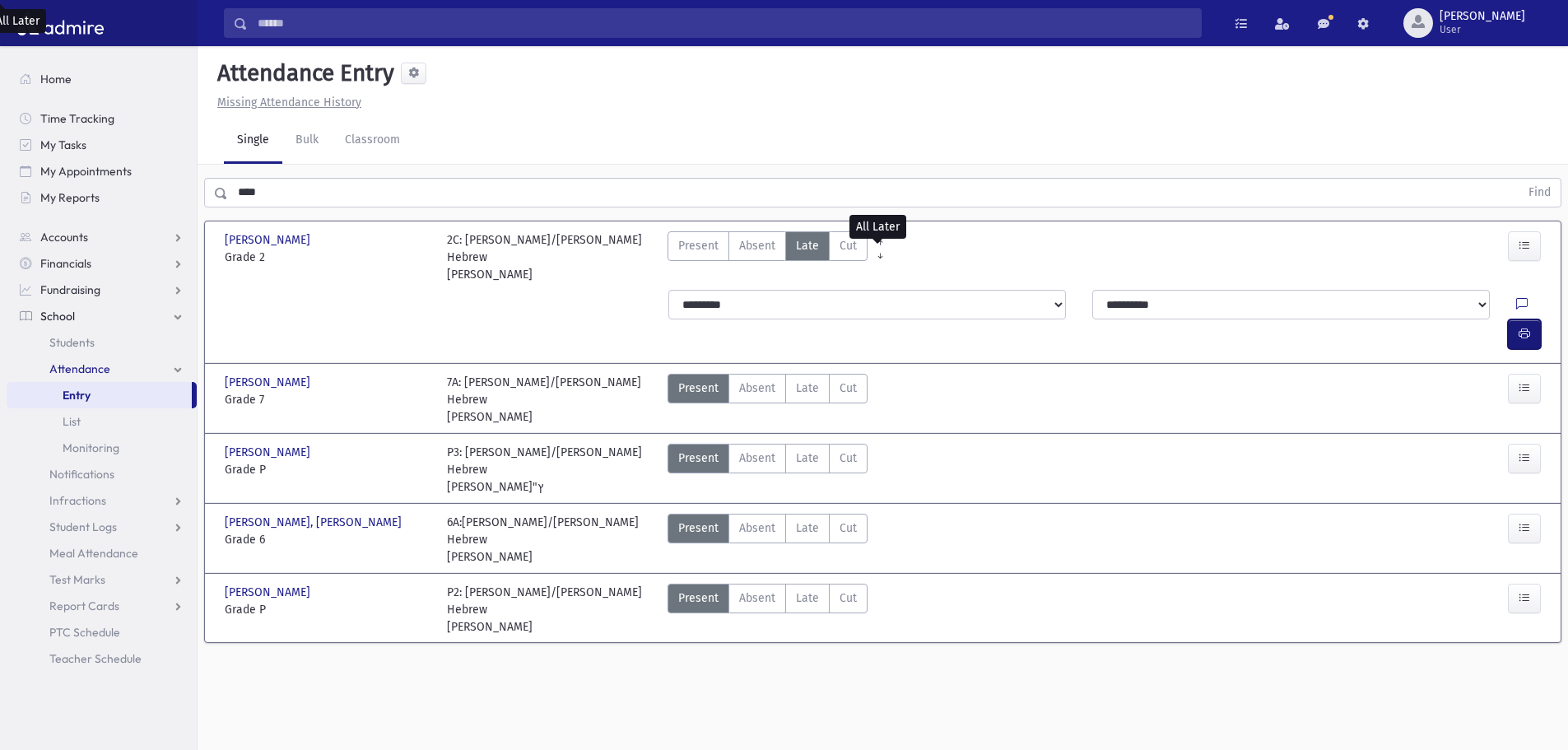
click at [1523, 327] on icon "button" at bounding box center [1524, 333] width 11 height 14
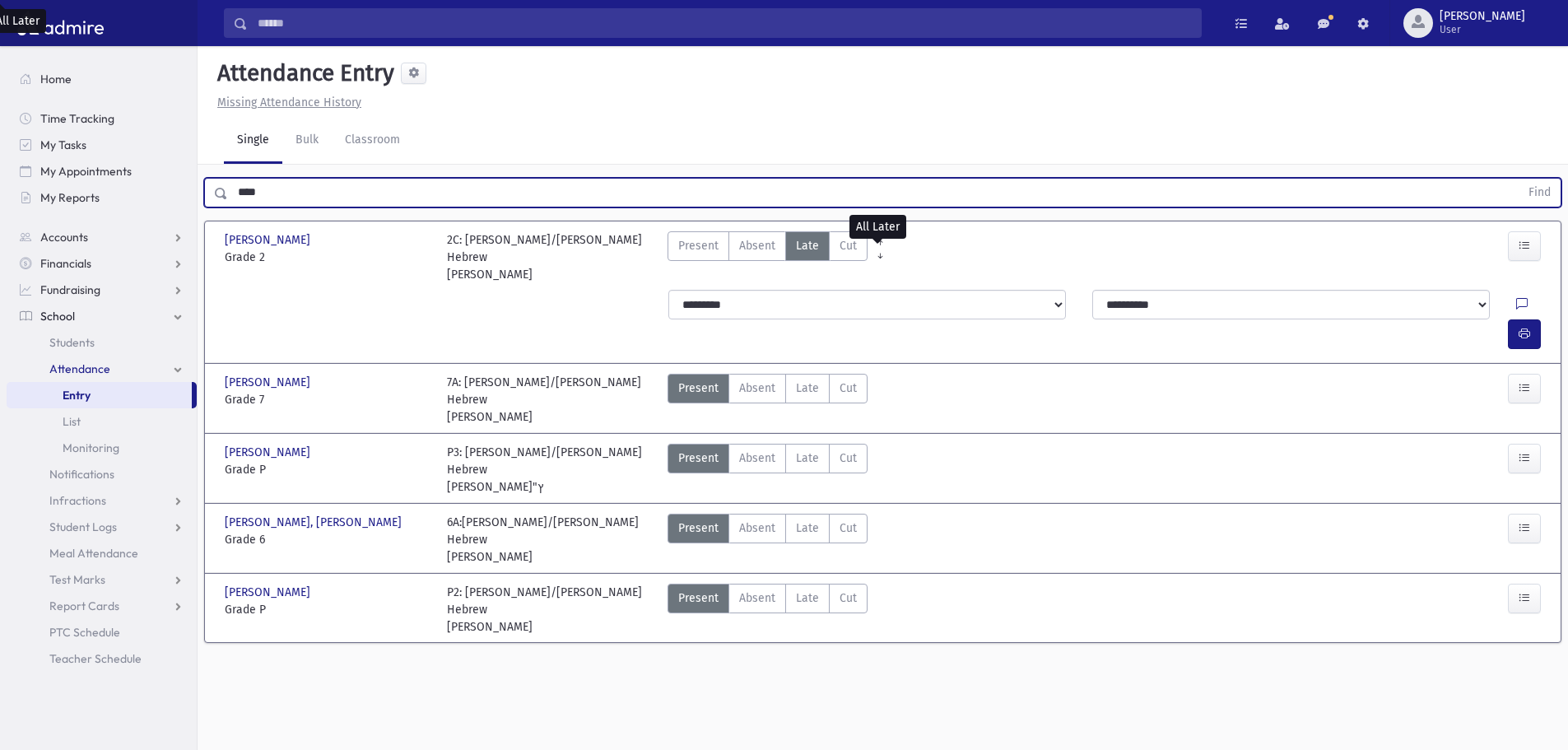
drag, startPoint x: 320, startPoint y: 184, endPoint x: 202, endPoint y: 185, distance: 118.0
click at [202, 185] on div "**** Find" at bounding box center [882, 189] width 1370 height 49
click at [1518, 179] on button "Find" at bounding box center [1539, 193] width 42 height 28
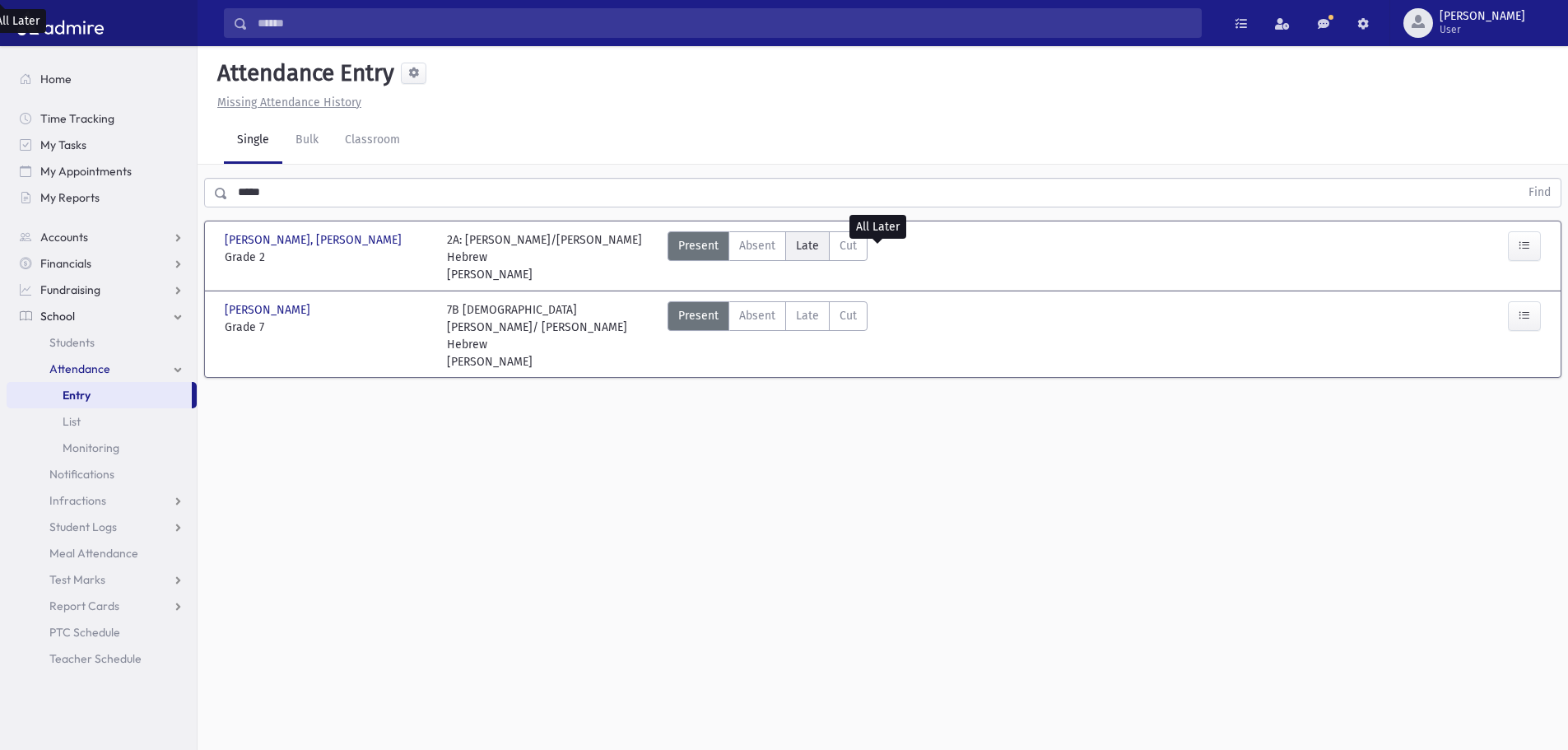
click at [816, 247] on span "Late" at bounding box center [807, 246] width 23 height 17
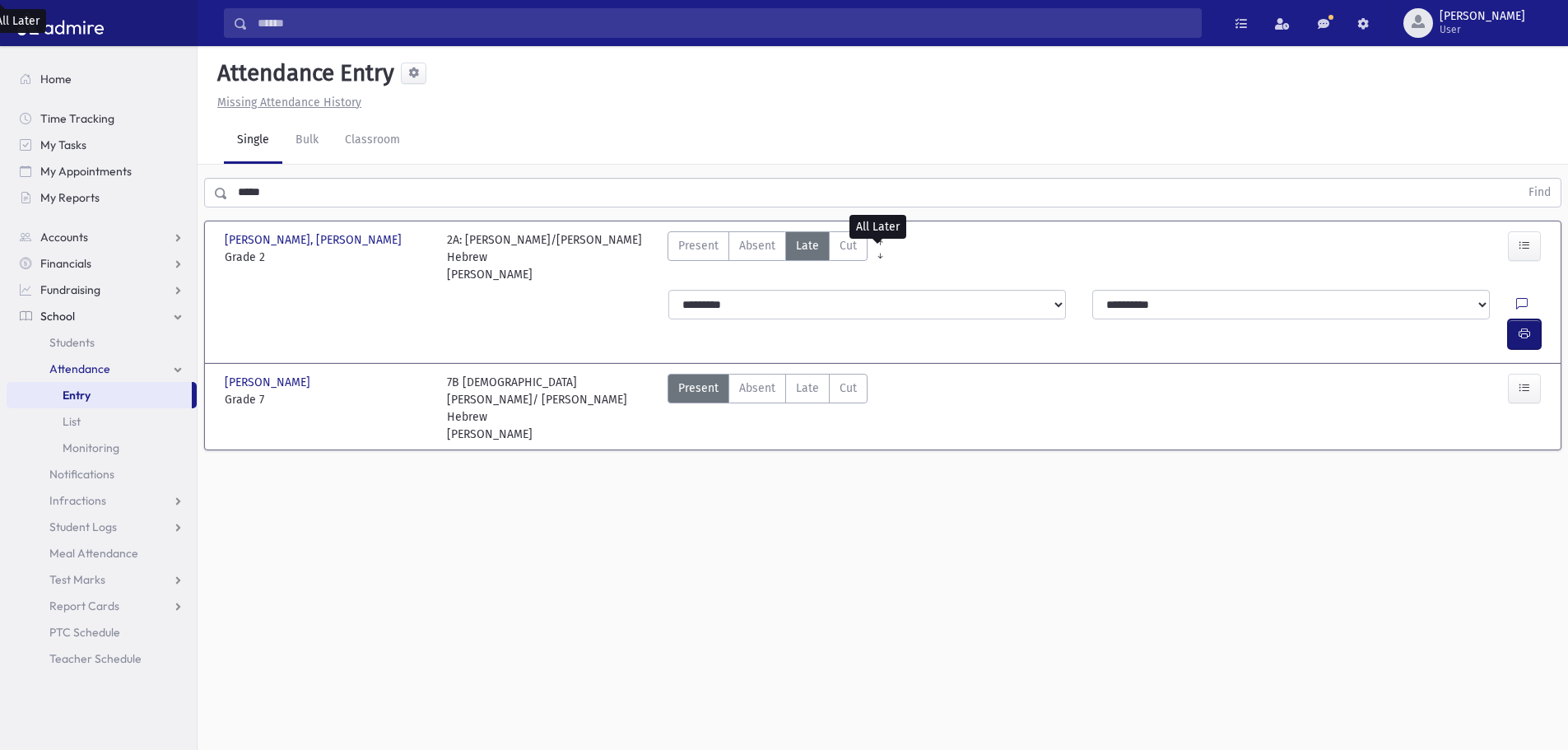
click at [1526, 327] on icon "button" at bounding box center [1524, 333] width 11 height 14
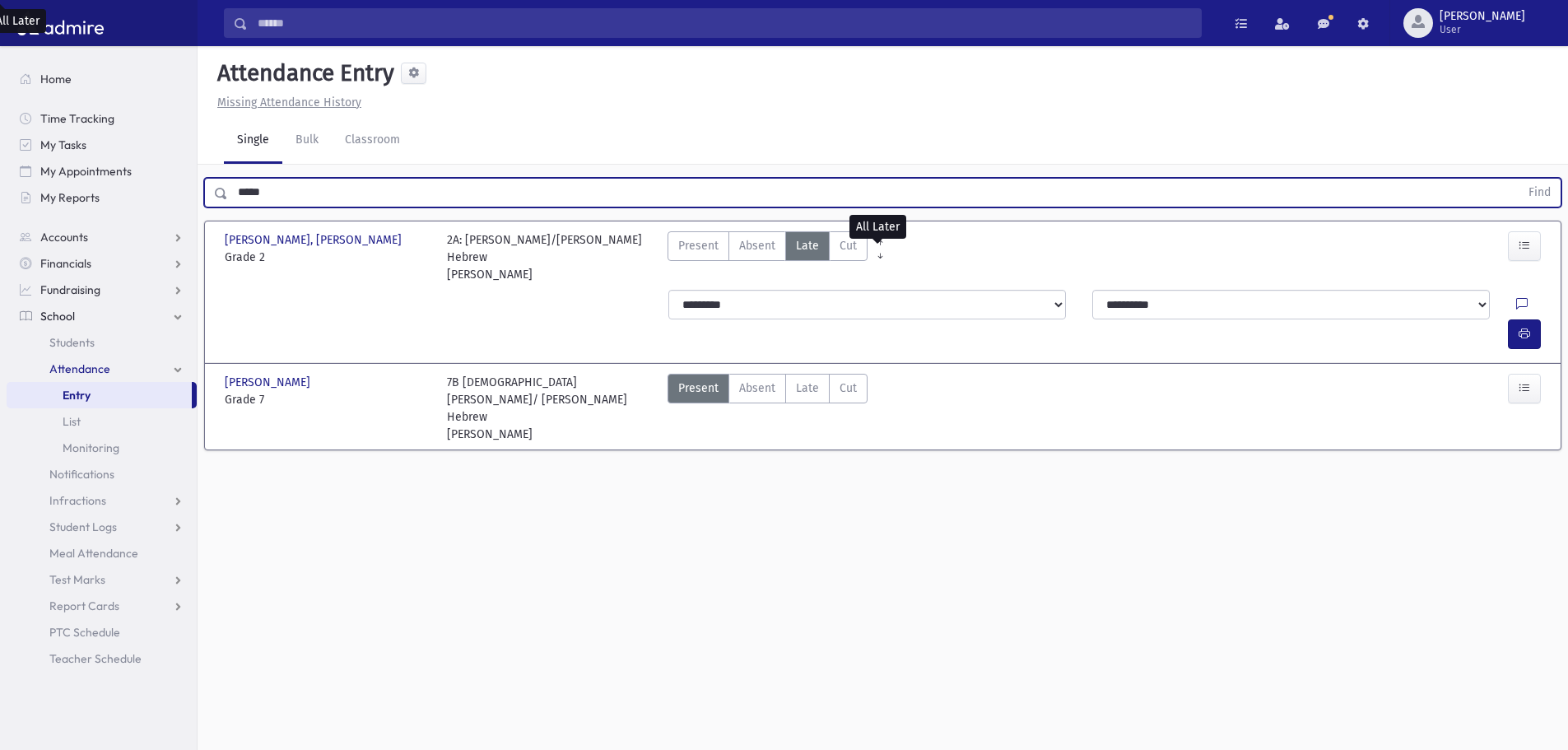
drag, startPoint x: 279, startPoint y: 200, endPoint x: 235, endPoint y: 192, distance: 44.7
click at [235, 192] on input "*****" at bounding box center [873, 192] width 1291 height 29
click at [1518, 179] on button "Find" at bounding box center [1539, 193] width 42 height 28
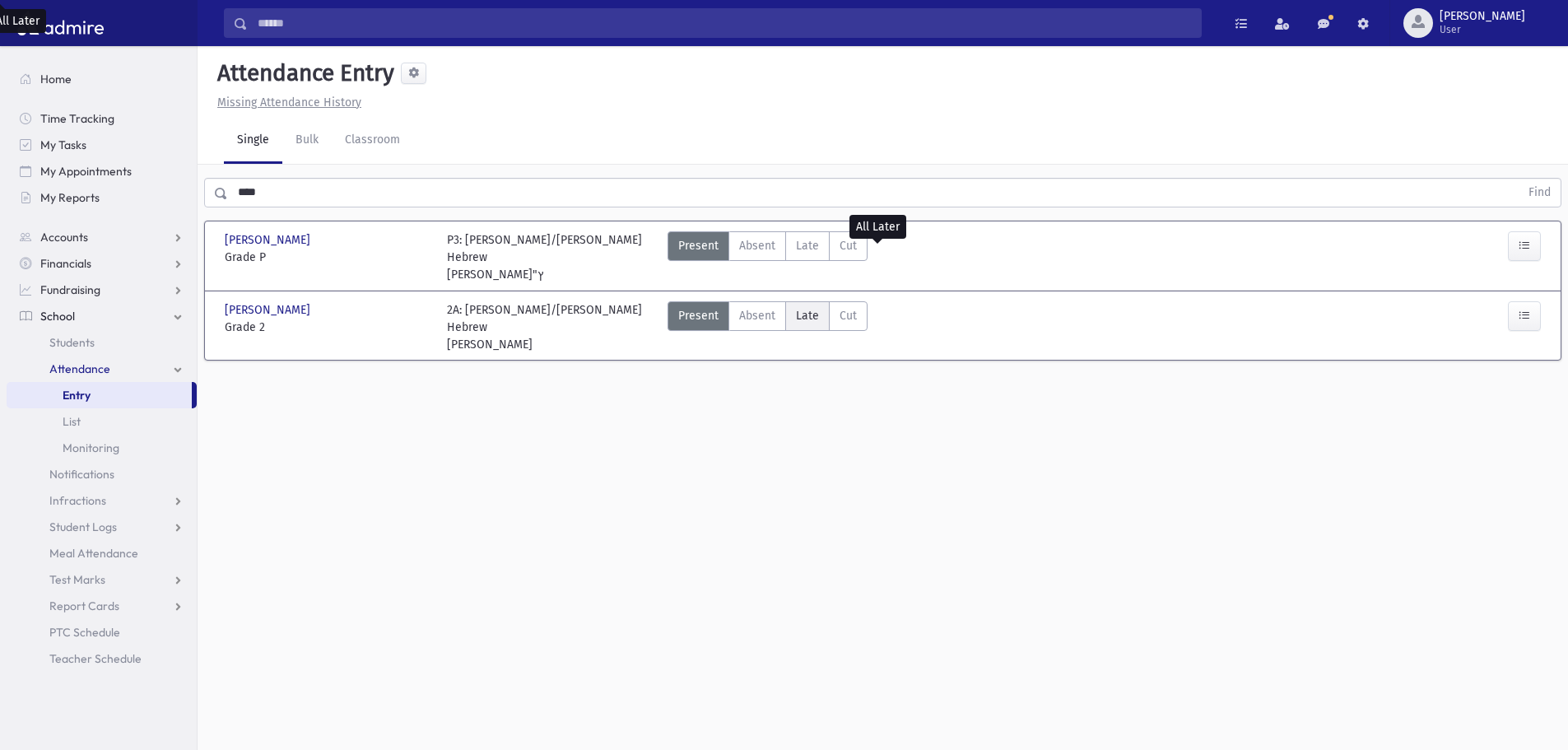
click at [798, 307] on span "Late" at bounding box center [807, 315] width 23 height 17
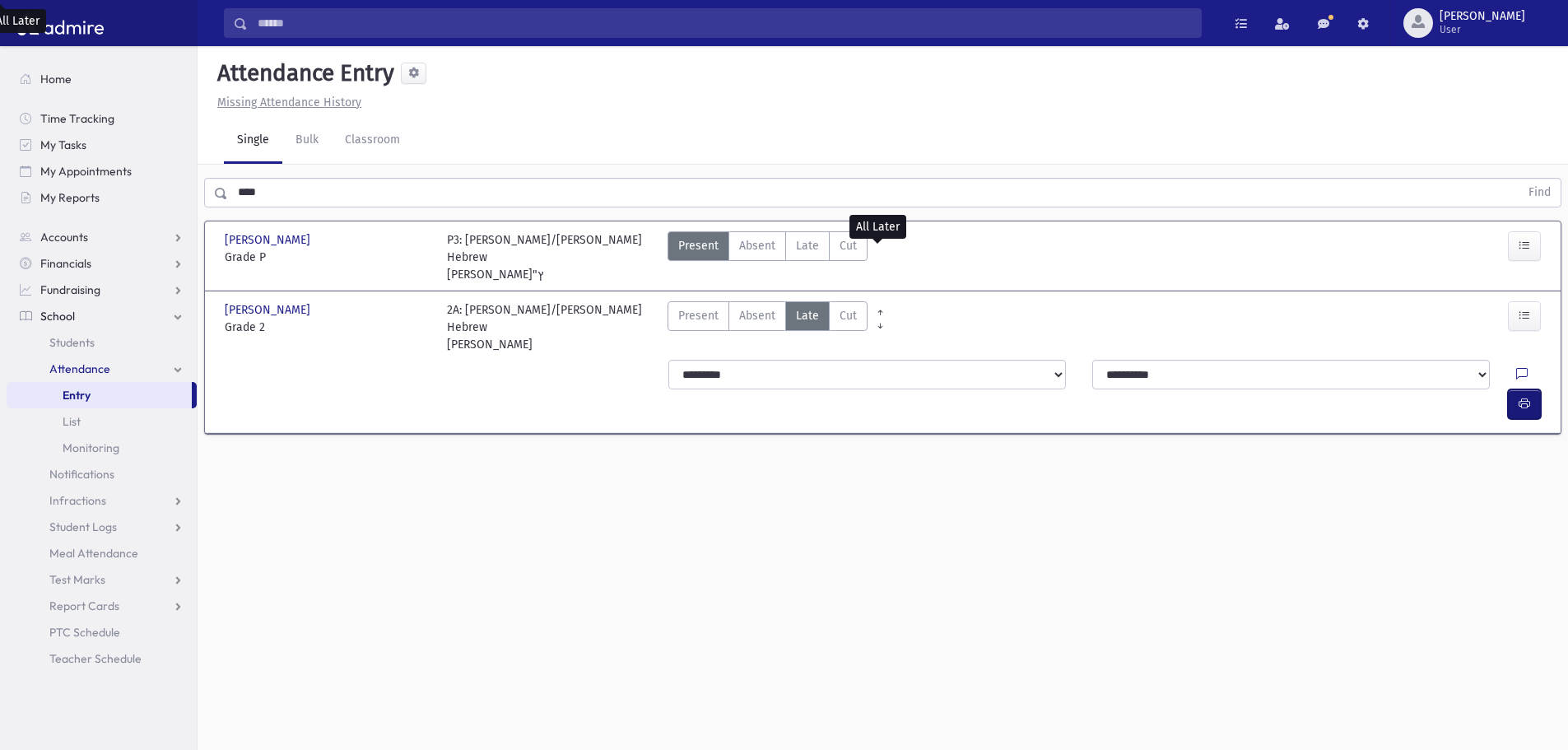
click at [1523, 397] on icon "button" at bounding box center [1524, 404] width 11 height 14
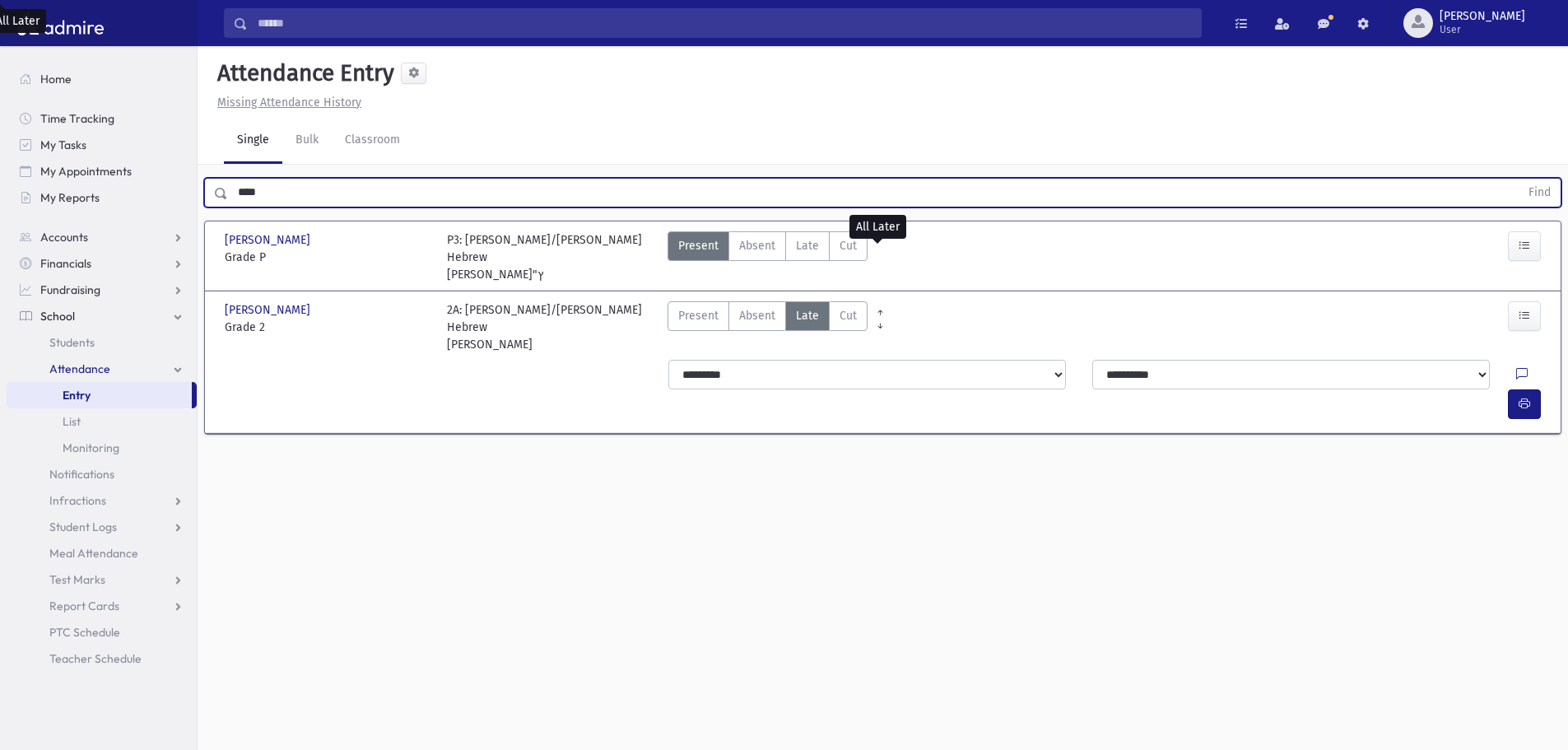
drag, startPoint x: 298, startPoint y: 187, endPoint x: 220, endPoint y: 199, distance: 78.9
click at [220, 199] on div "**** Find" at bounding box center [882, 192] width 1357 height 29
click at [1518, 179] on button "Find" at bounding box center [1539, 193] width 42 height 28
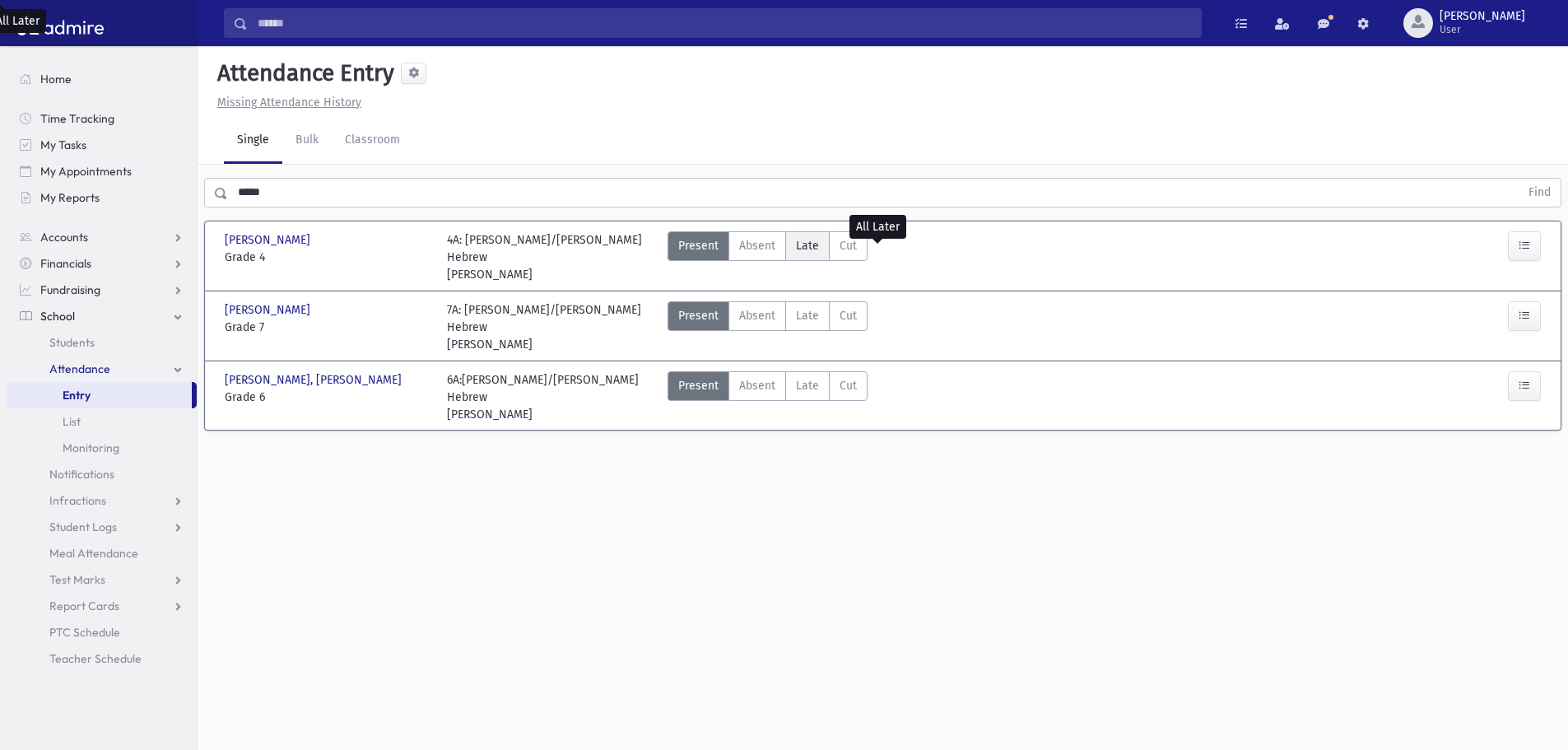
click at [801, 254] on label "Late Late" at bounding box center [807, 246] width 44 height 29
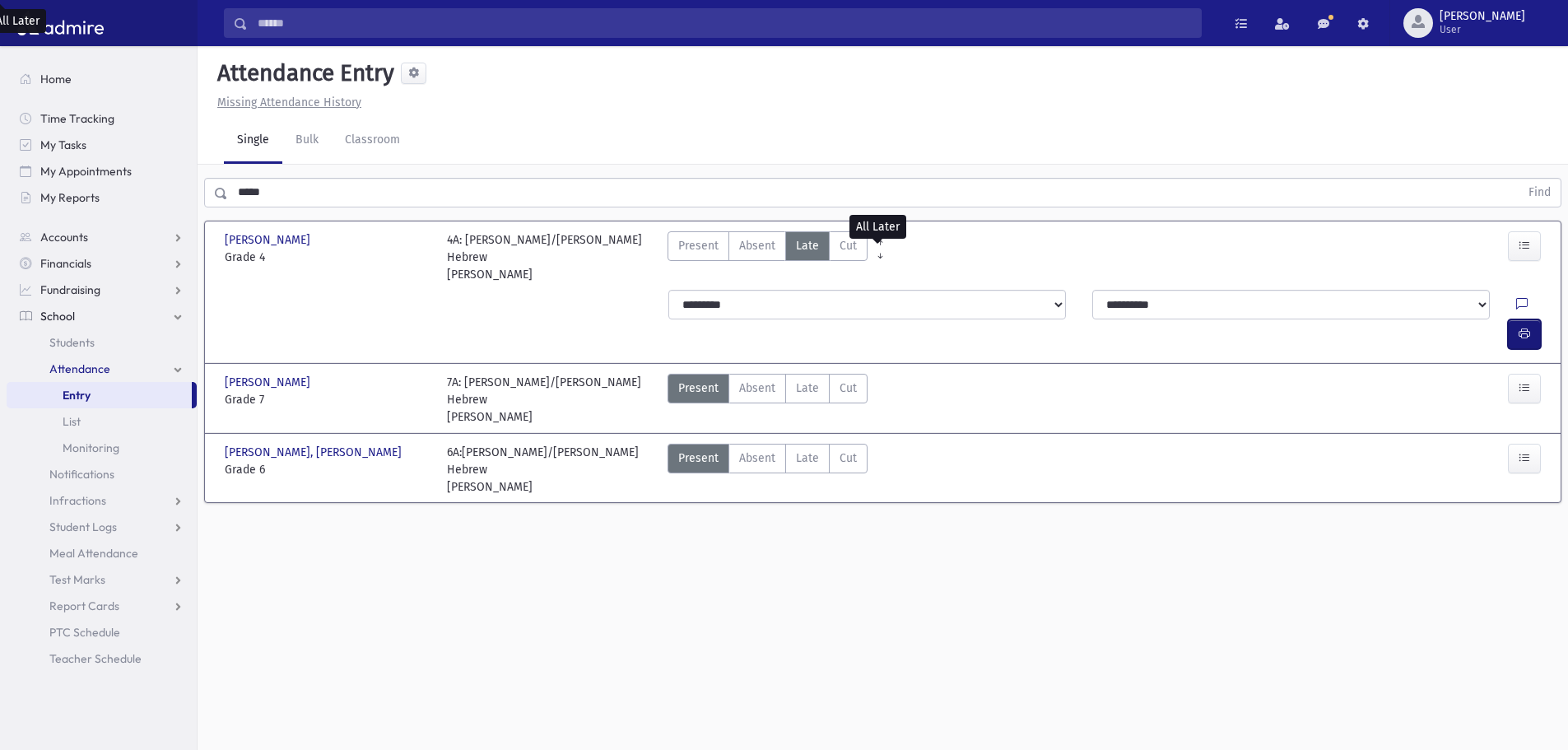
click at [1524, 327] on icon "button" at bounding box center [1524, 333] width 11 height 14
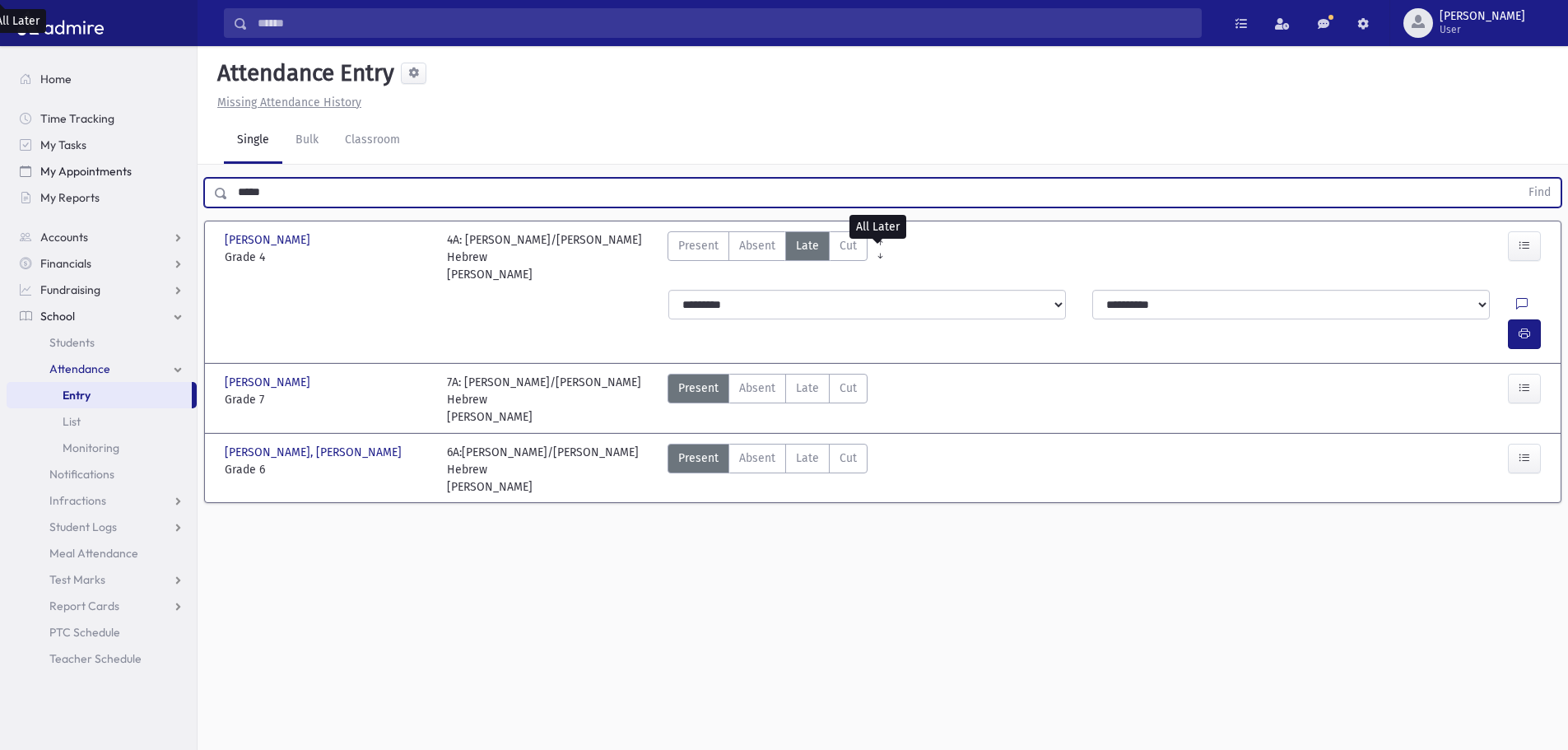
drag, startPoint x: 277, startPoint y: 195, endPoint x: 161, endPoint y: 163, distance: 120.3
click at [161, 163] on div "Search Results All Accounts" at bounding box center [784, 393] width 1568 height 787
click at [1518, 179] on button "Find" at bounding box center [1539, 193] width 42 height 28
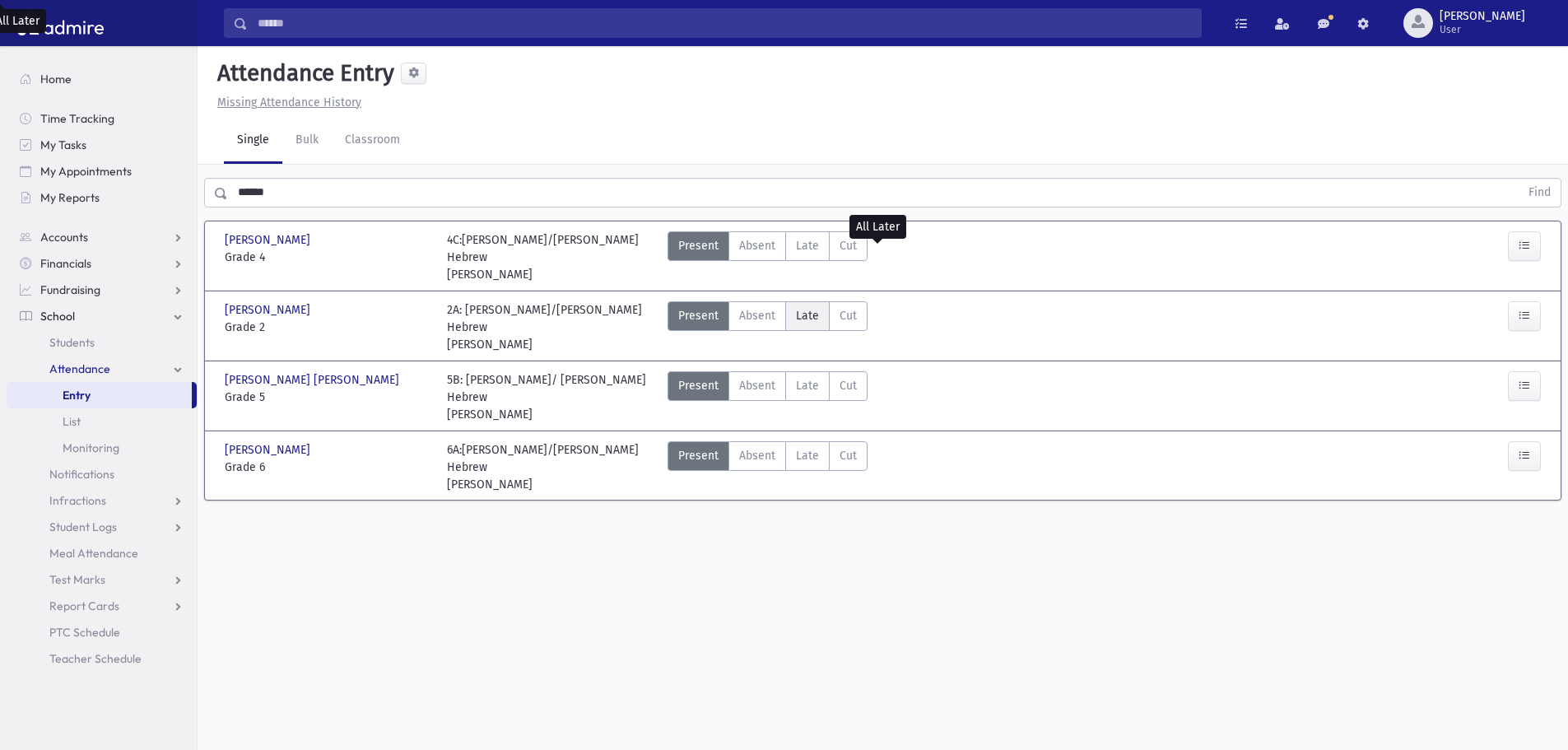
click at [819, 301] on label "Late Late" at bounding box center [807, 315] width 44 height 29
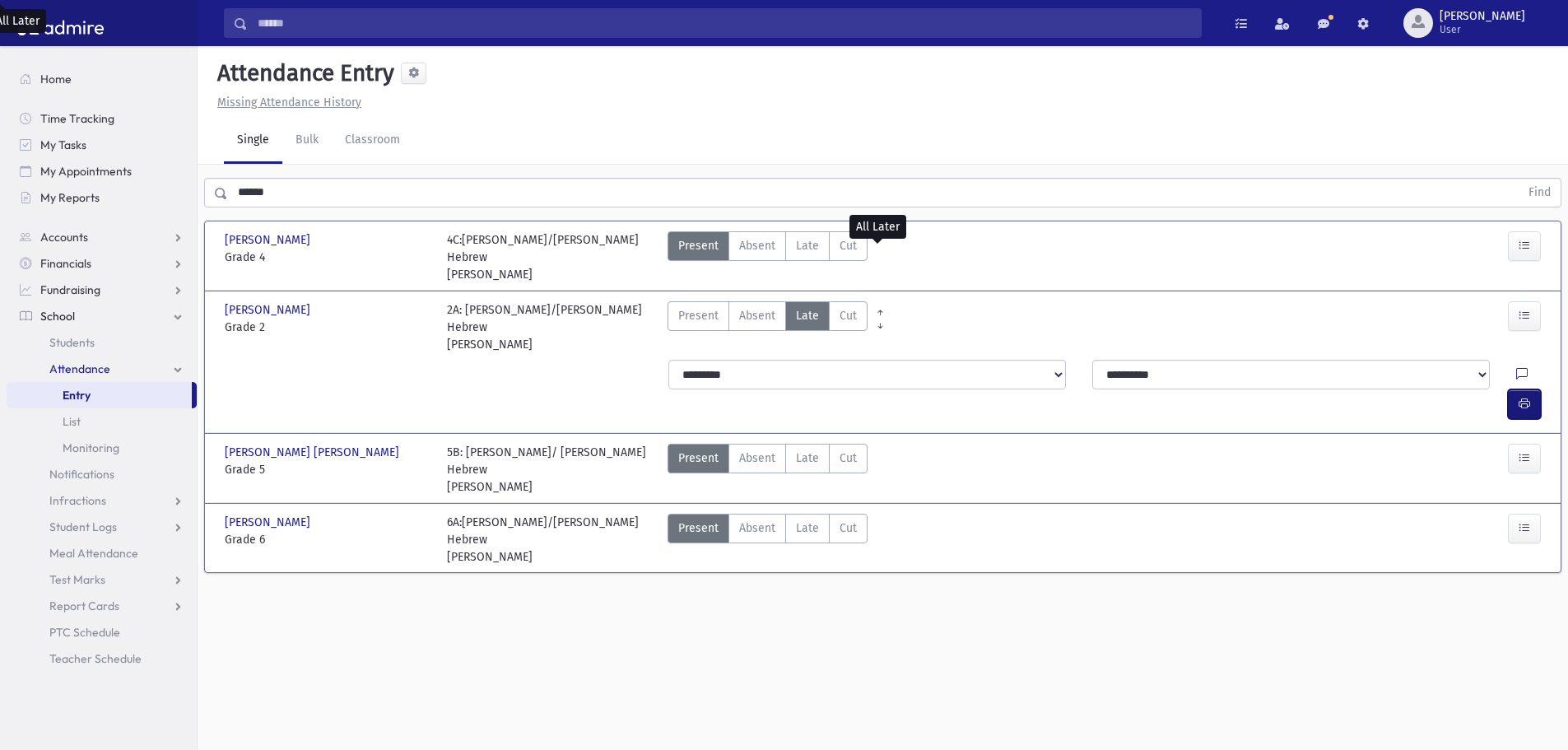
click at [1536, 390] on button "button" at bounding box center [1524, 404] width 33 height 29
click at [806, 247] on span "Late" at bounding box center [807, 246] width 23 height 17
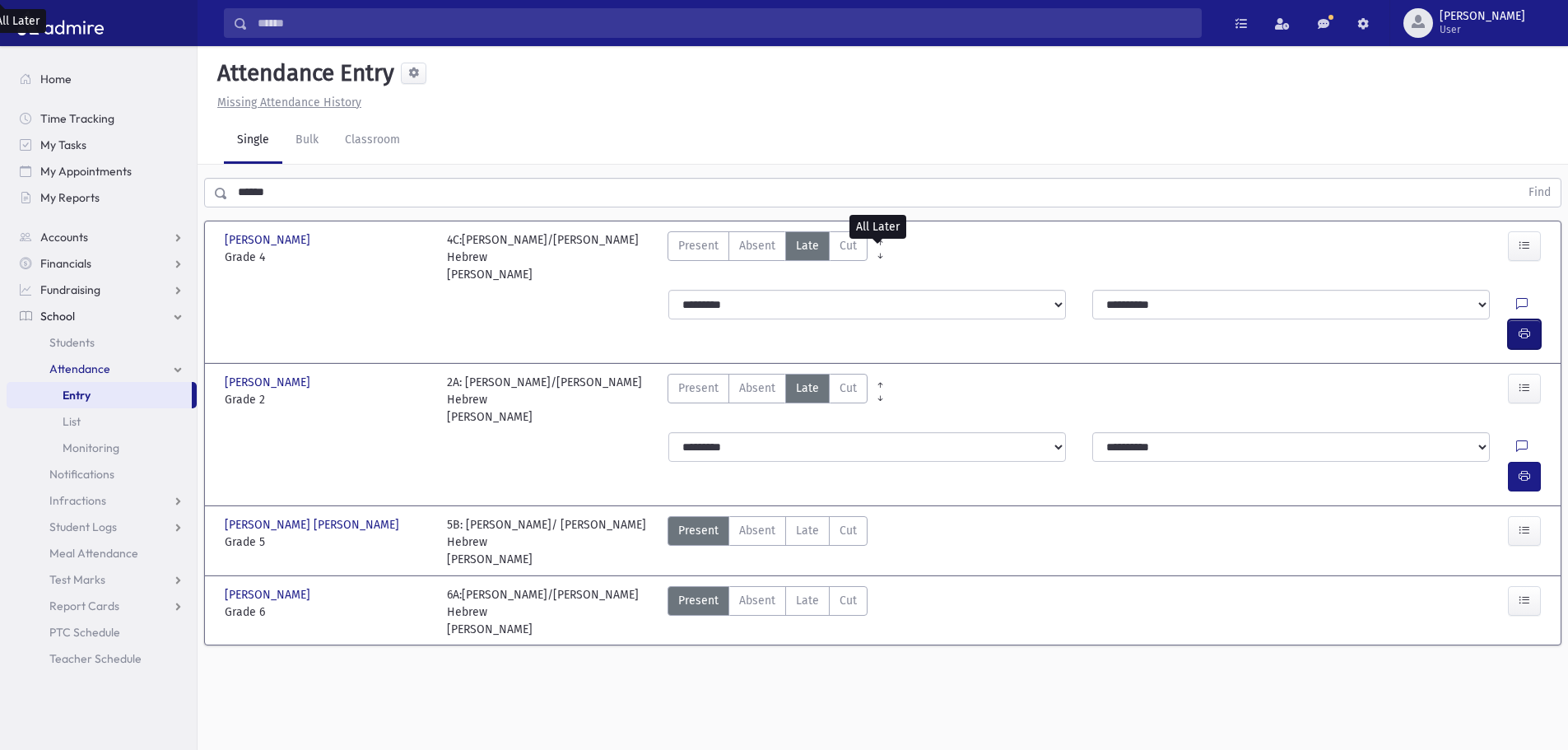
click at [1516, 319] on button "button" at bounding box center [1524, 333] width 33 height 29
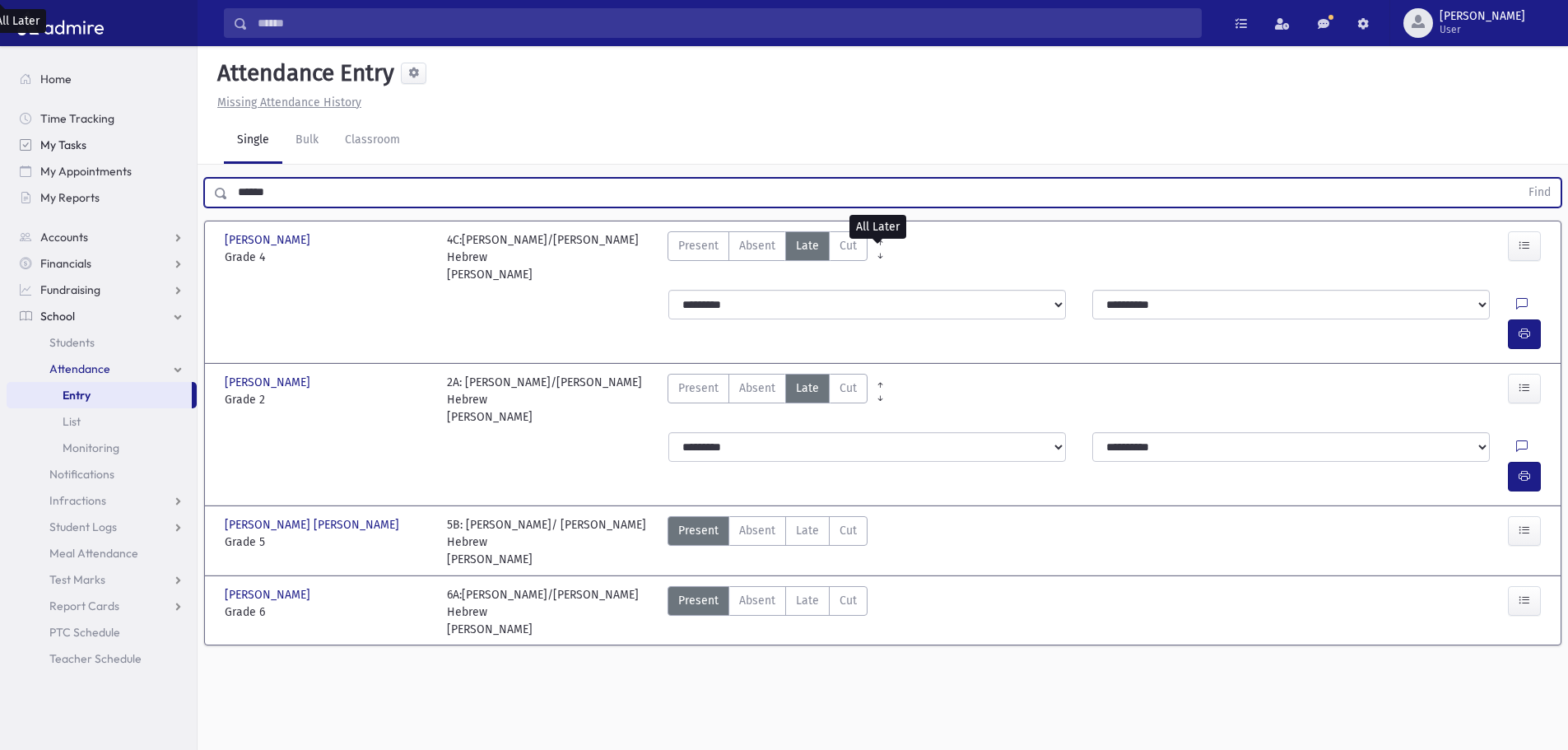
drag, startPoint x: 129, startPoint y: 158, endPoint x: 115, endPoint y: 140, distance: 22.8
click at [110, 148] on div "Search Results All Accounts" at bounding box center [784, 393] width 1568 height 787
click at [1518, 179] on button "Find" at bounding box center [1539, 193] width 42 height 28
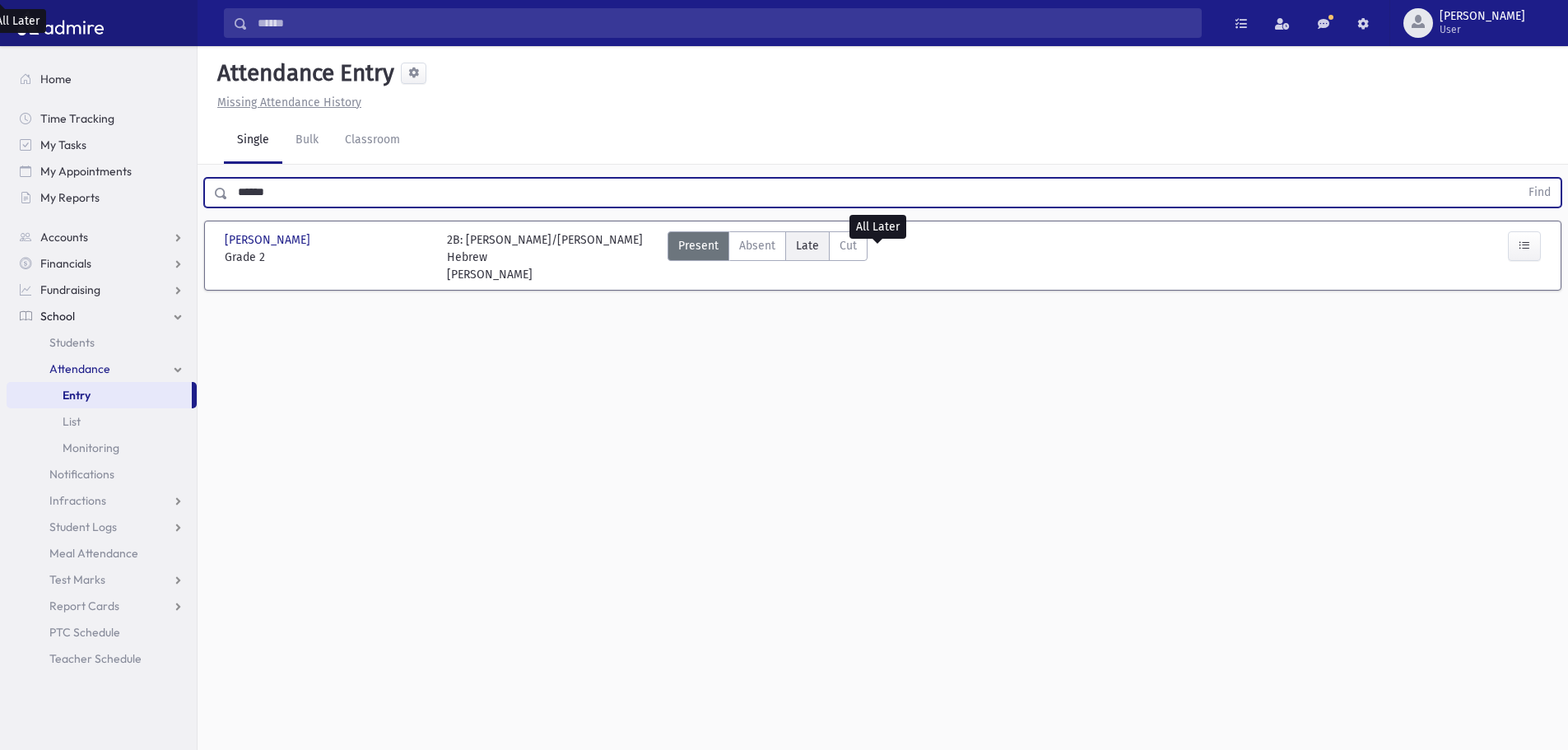
click at [800, 242] on span "Late" at bounding box center [807, 246] width 23 height 17
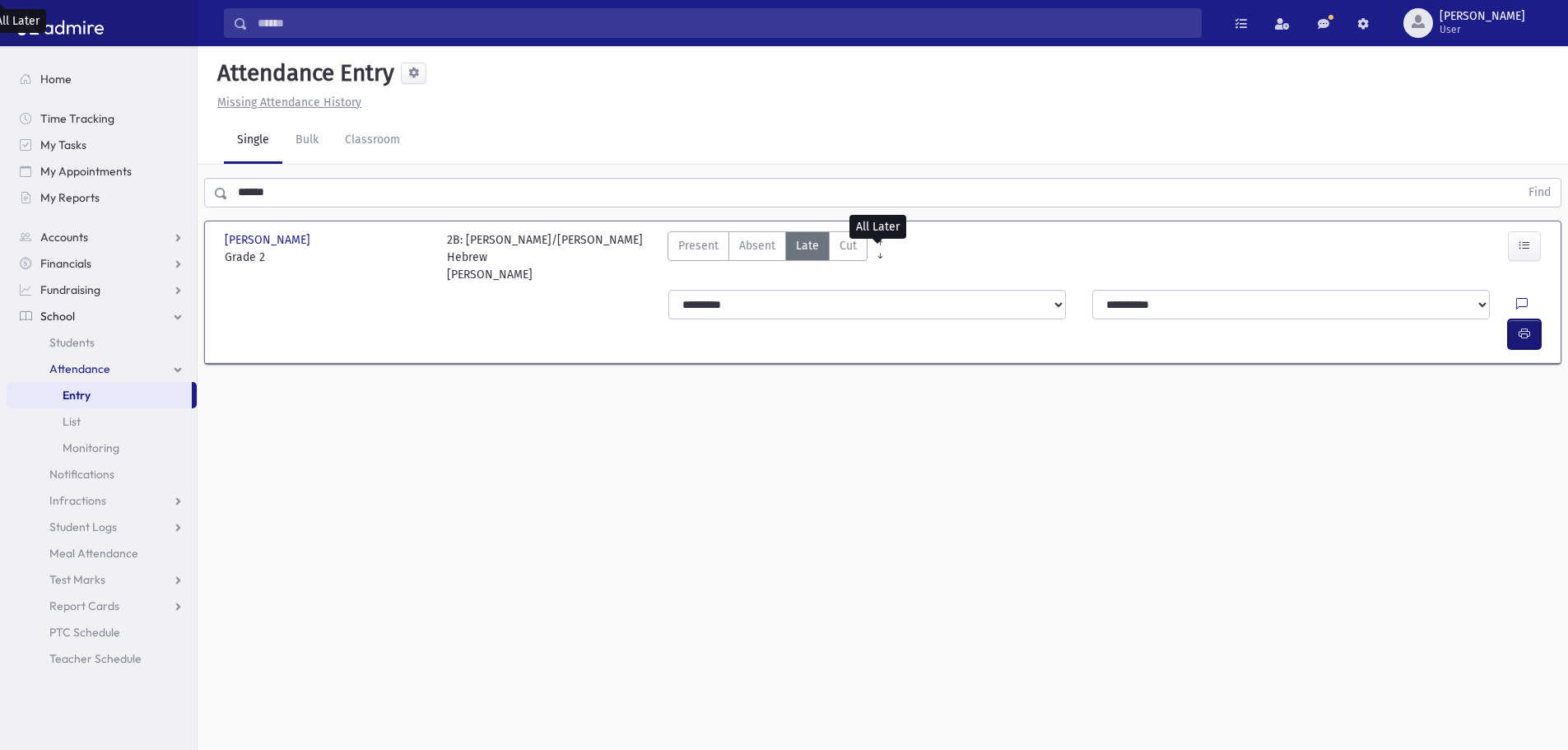
click at [1531, 319] on button "button" at bounding box center [1524, 333] width 33 height 29
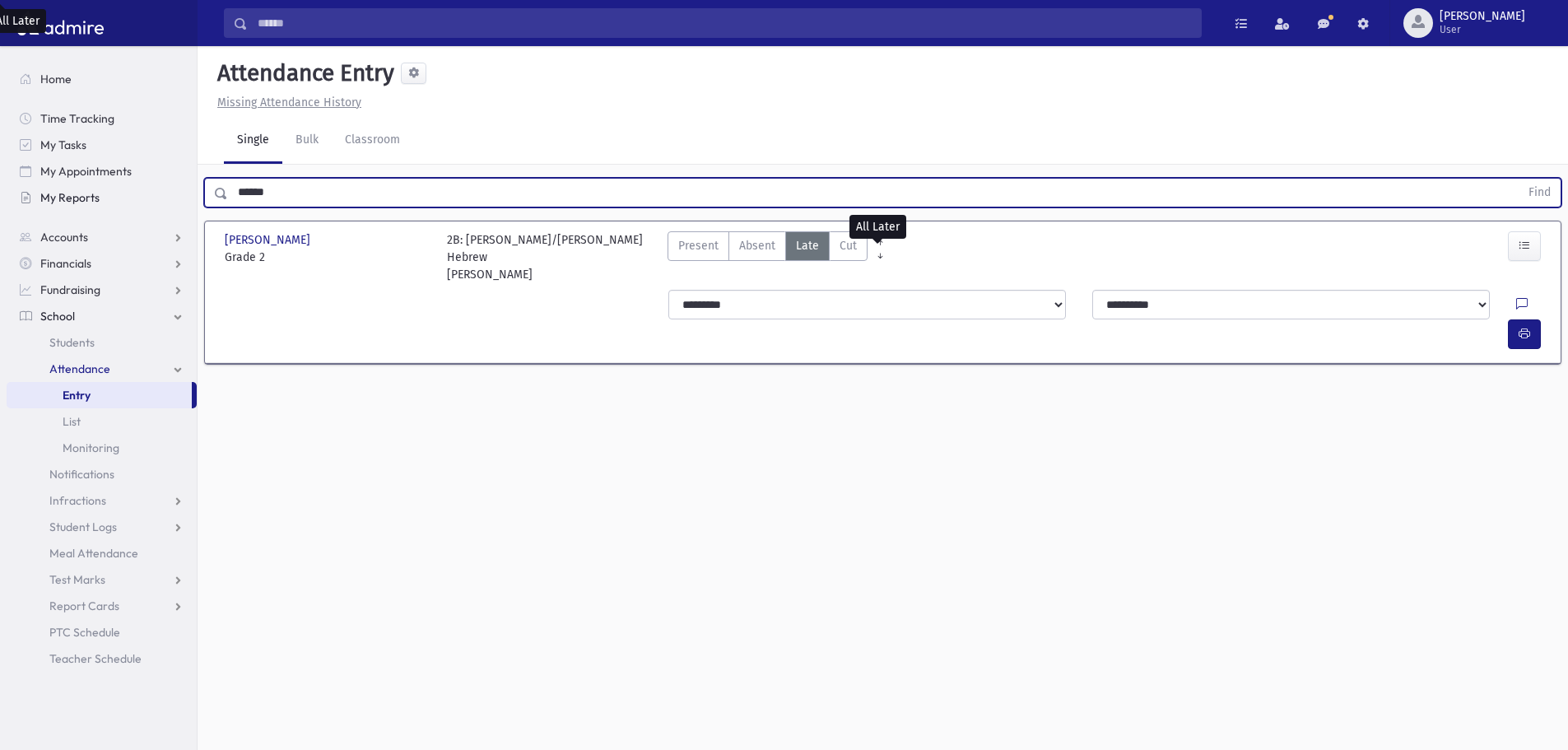
drag, startPoint x: 325, startPoint y: 194, endPoint x: 182, endPoint y: 193, distance: 143.0
click at [182, 193] on div "Search Results All Accounts" at bounding box center [784, 393] width 1568 height 787
click at [1518, 179] on button "Find" at bounding box center [1539, 193] width 42 height 28
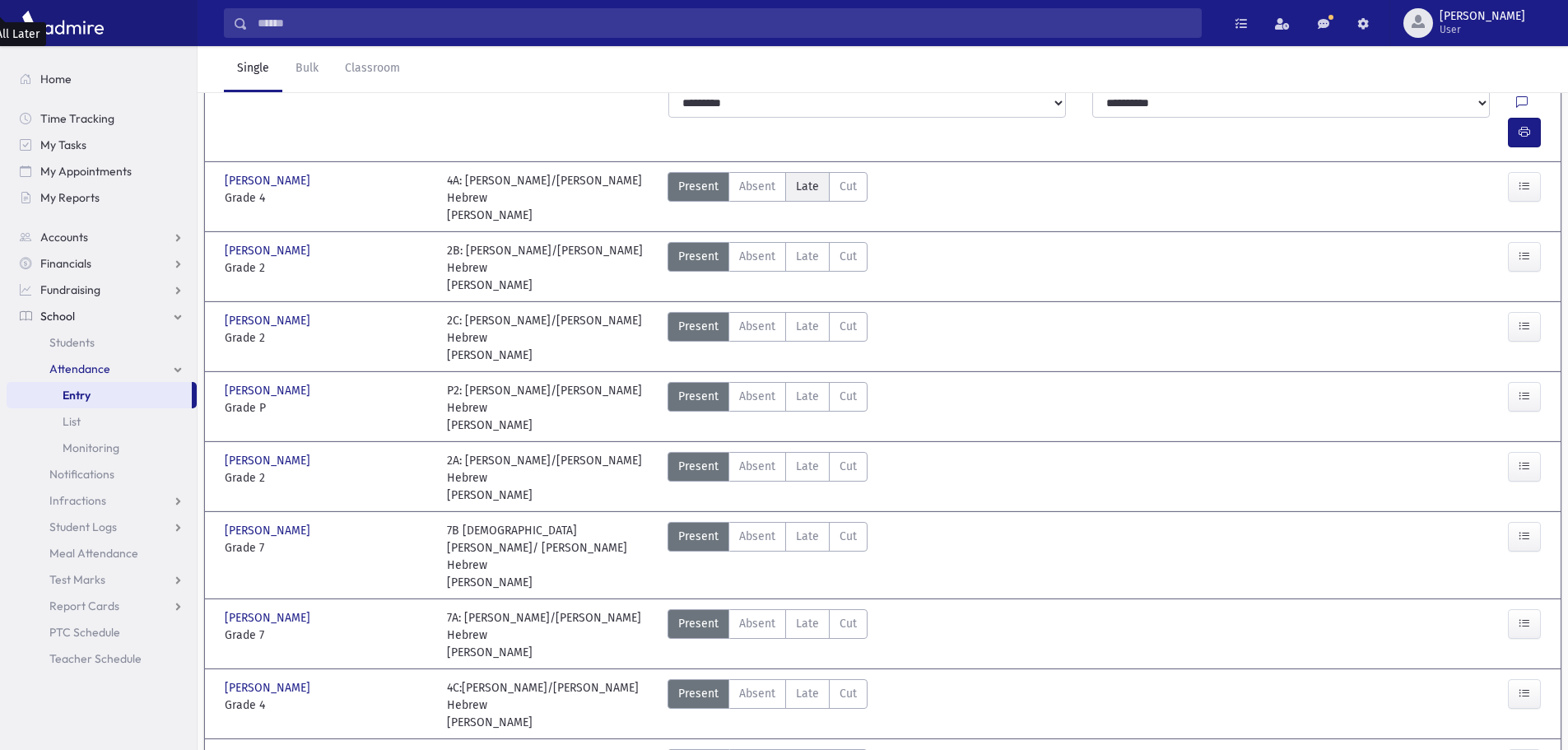
scroll to position [222, 0]
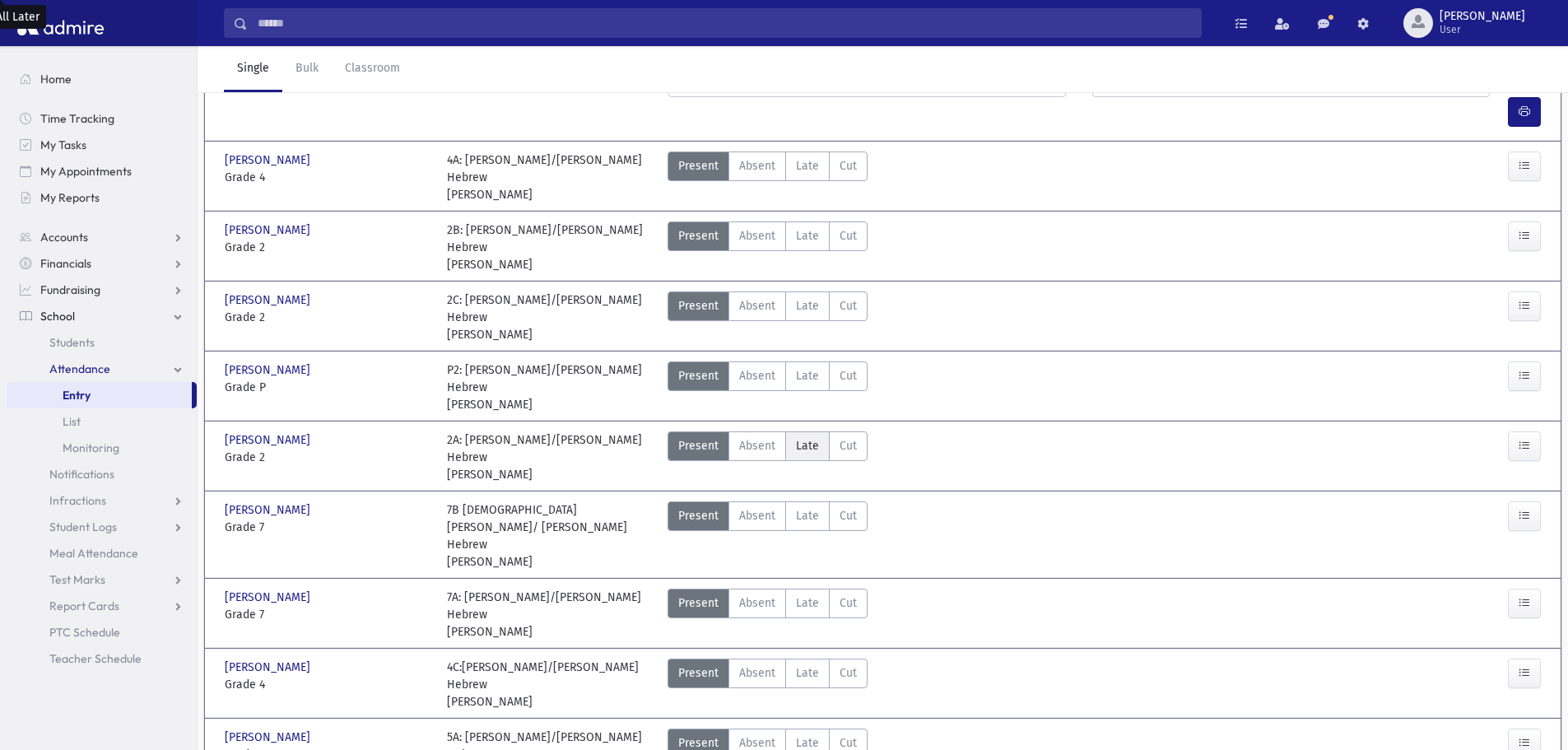
click at [816, 438] on span "Late" at bounding box center [807, 446] width 23 height 17
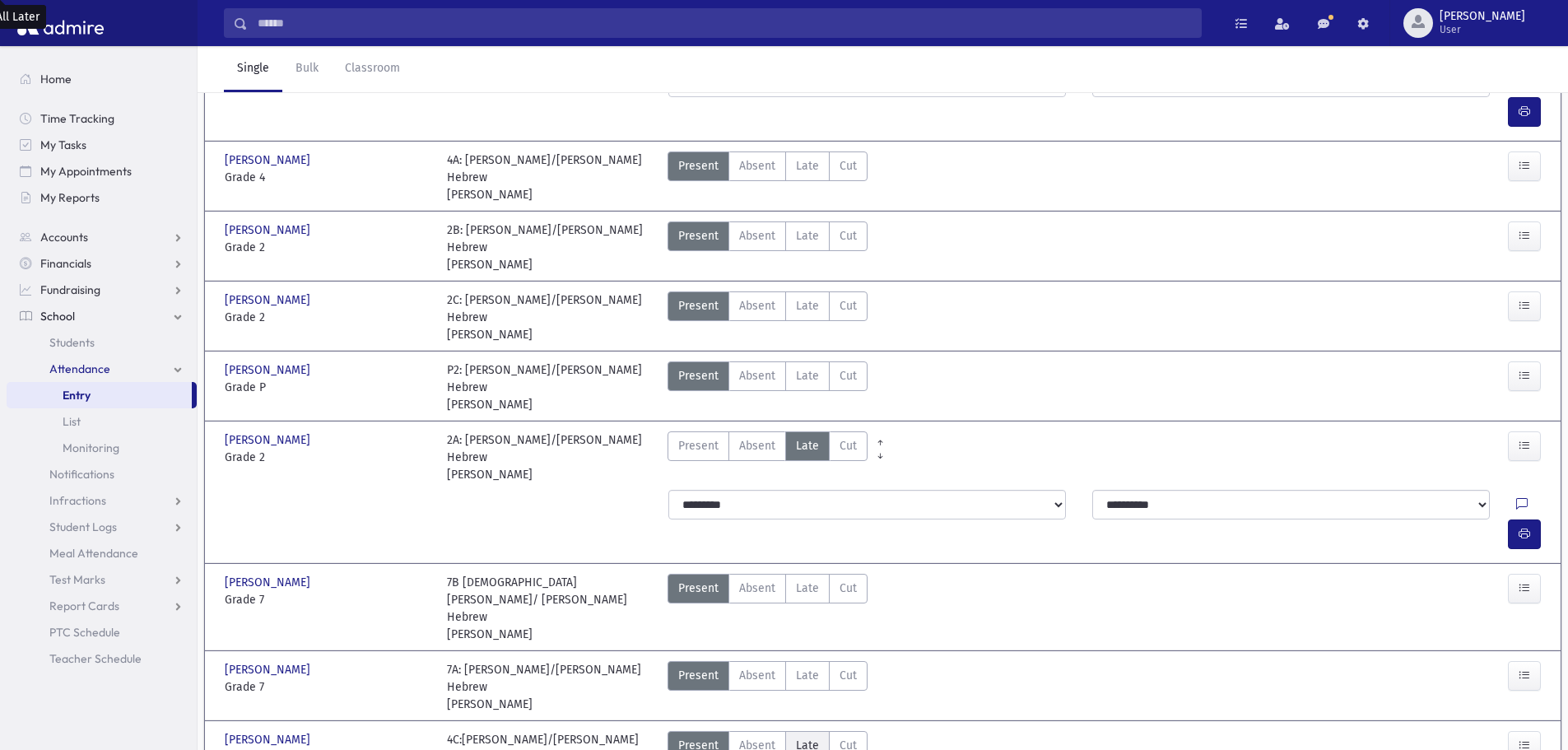
click at [805, 737] on span "Late" at bounding box center [807, 745] width 23 height 17
click at [1528, 527] on icon "button" at bounding box center [1524, 534] width 11 height 14
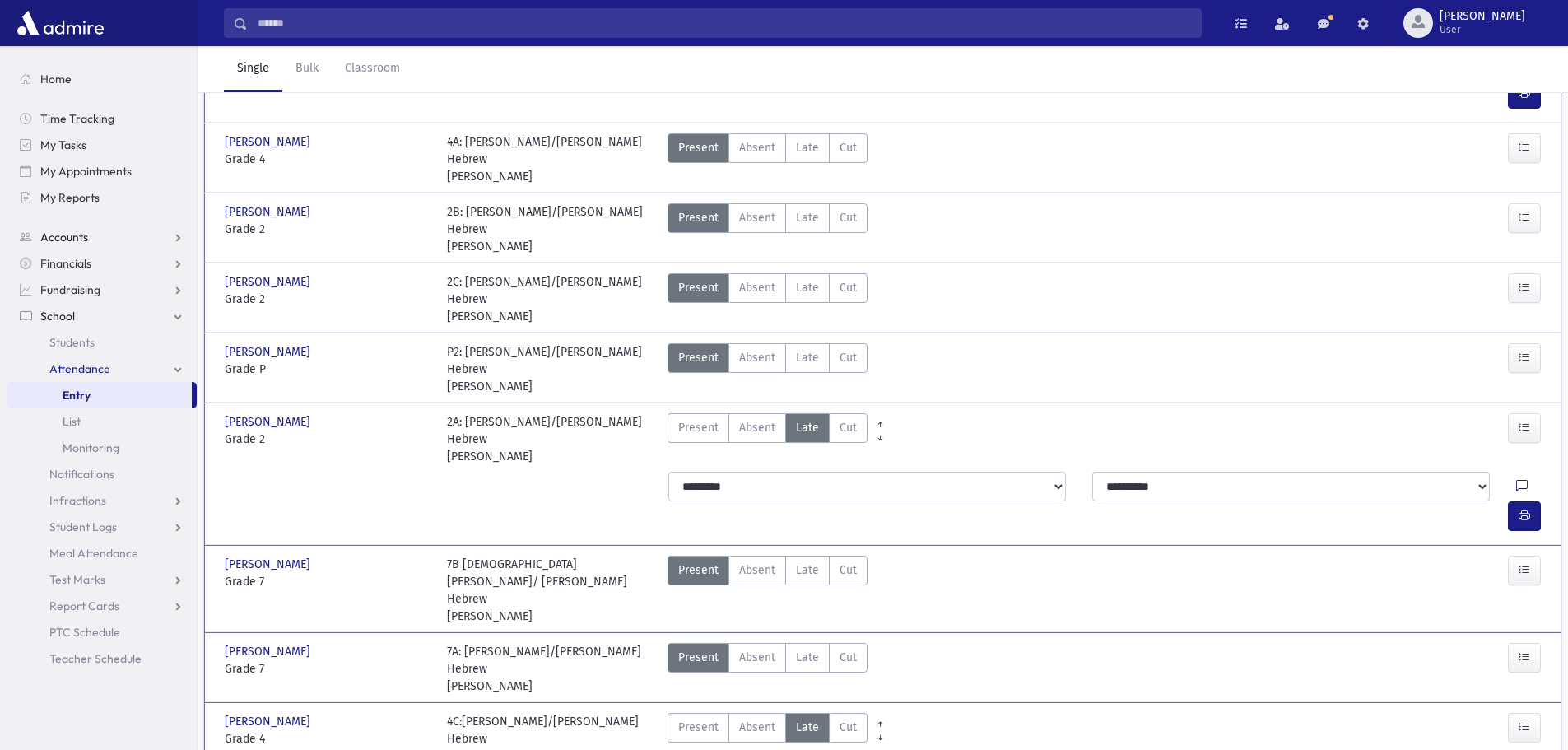
scroll to position [57, 0]
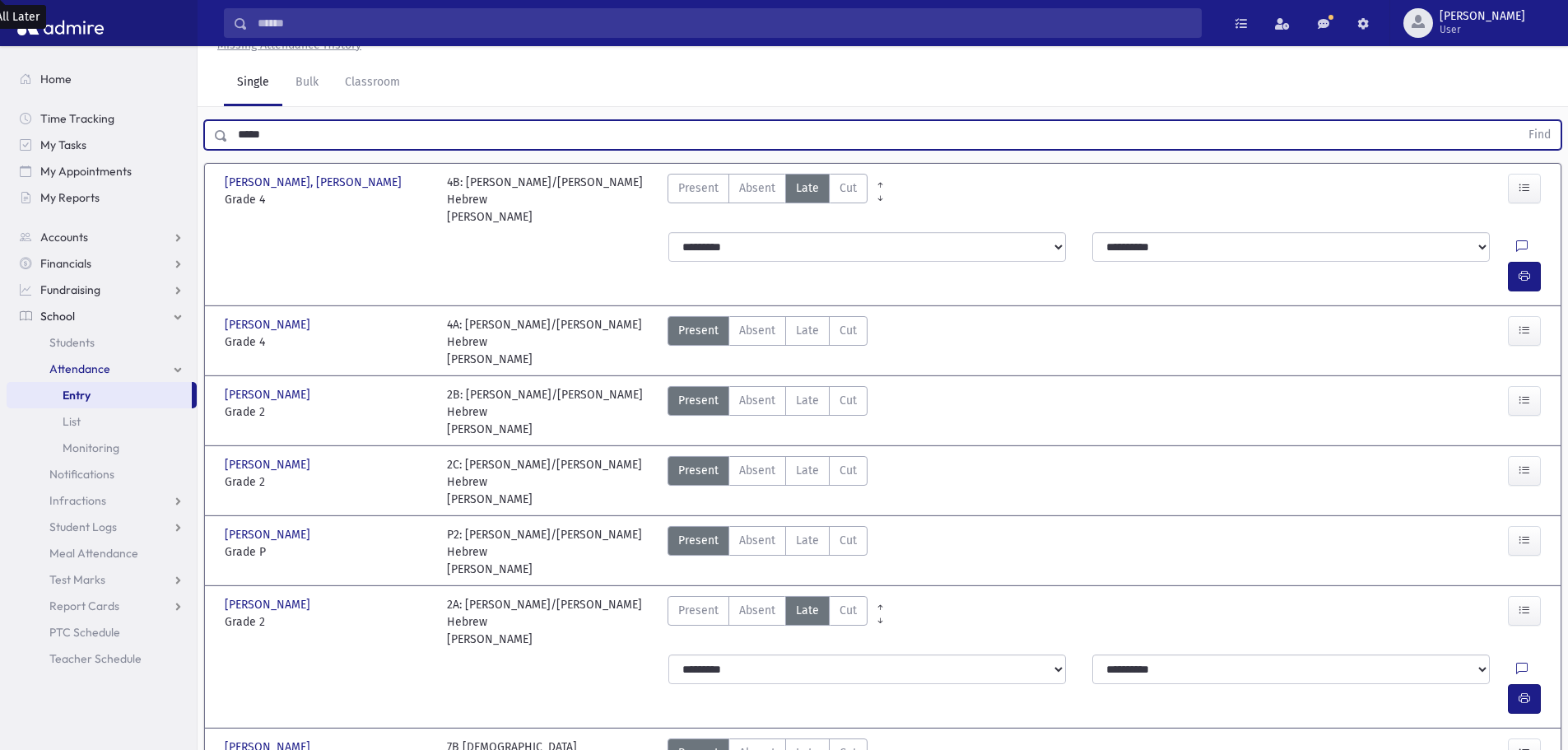
drag, startPoint x: 299, startPoint y: 128, endPoint x: 205, endPoint y: 134, distance: 94.2
click at [205, 134] on div "***** Find" at bounding box center [882, 135] width 1357 height 29
click at [1518, 121] on button "Find" at bounding box center [1539, 136] width 42 height 28
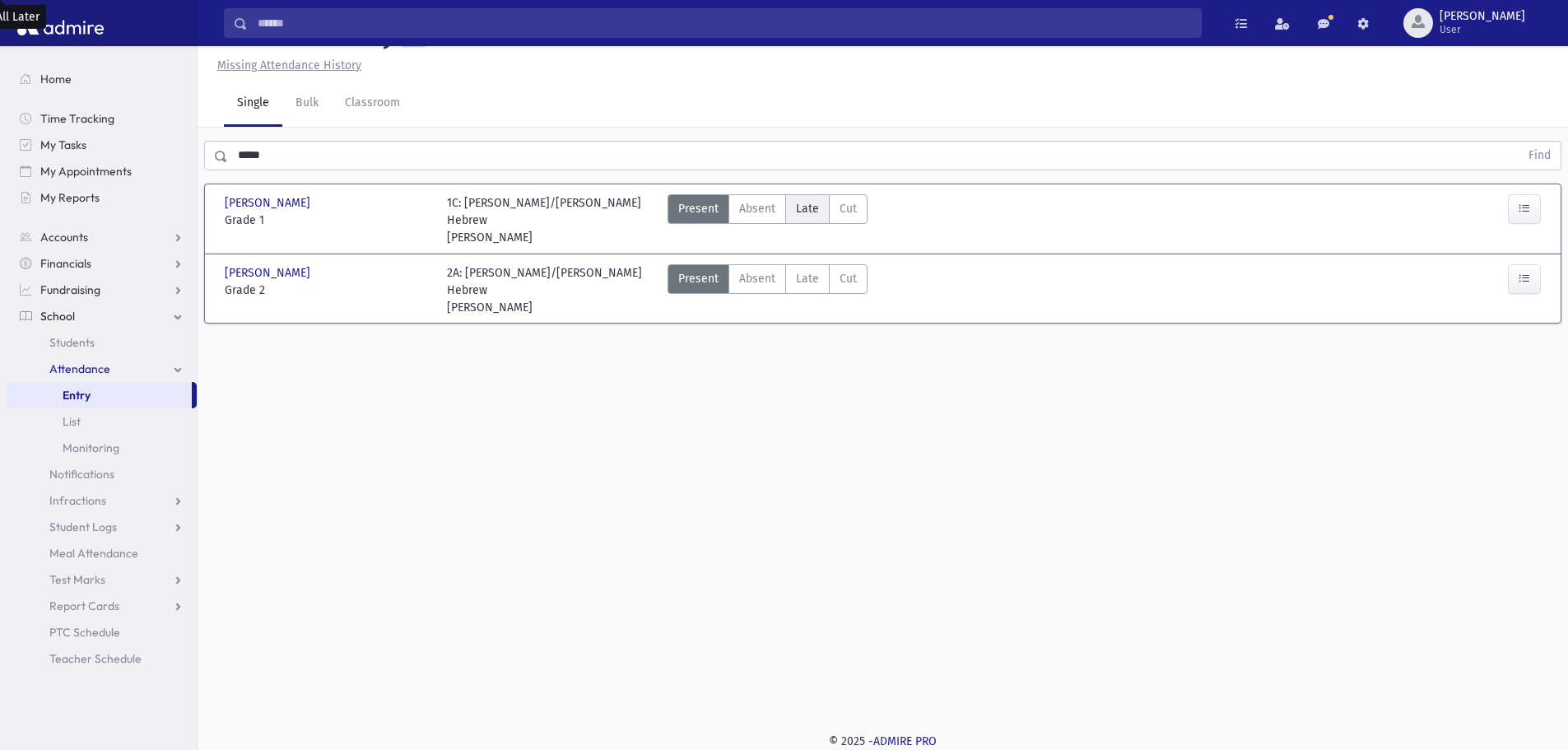
click at [796, 202] on span "Late" at bounding box center [807, 209] width 23 height 17
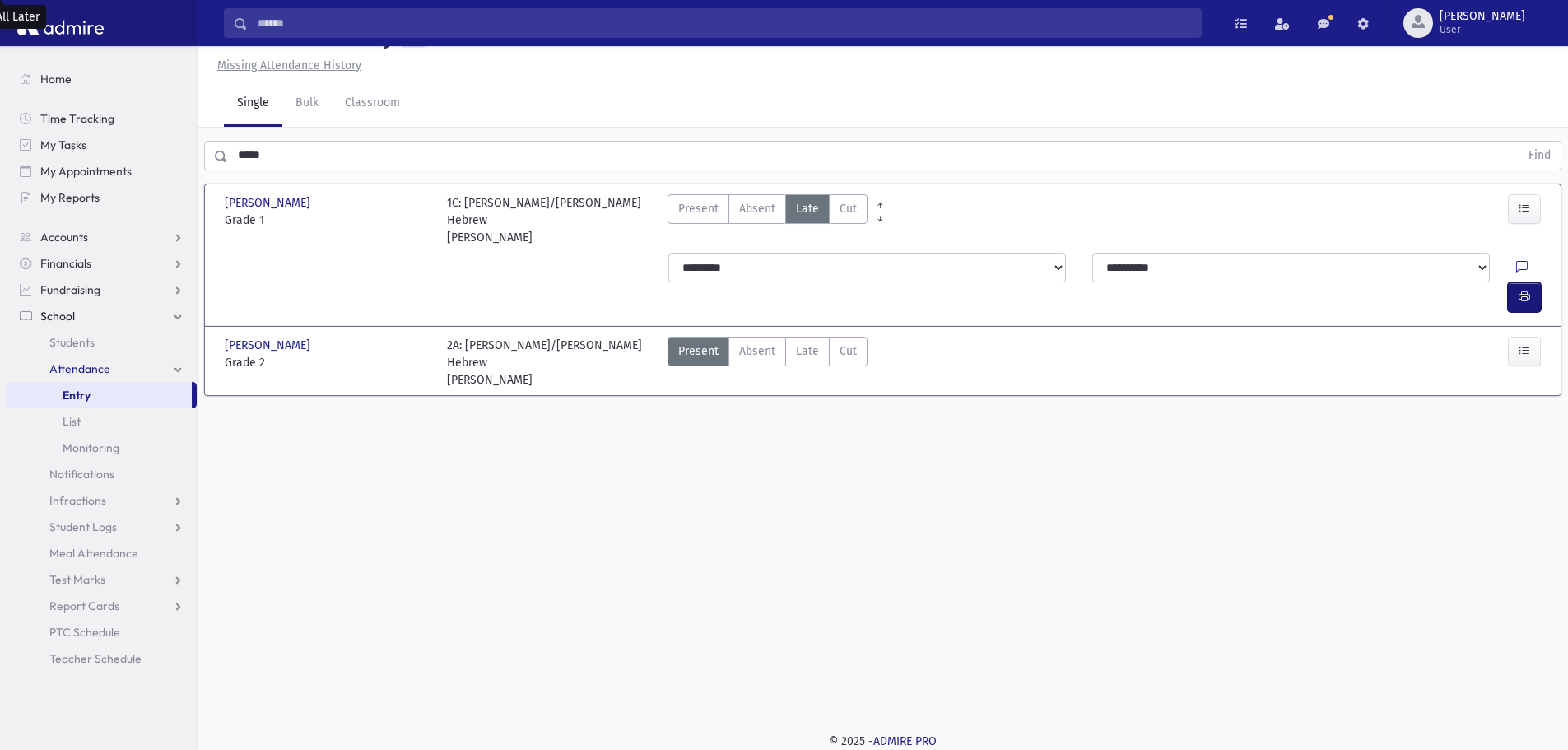
click at [1536, 282] on button "button" at bounding box center [1524, 296] width 33 height 29
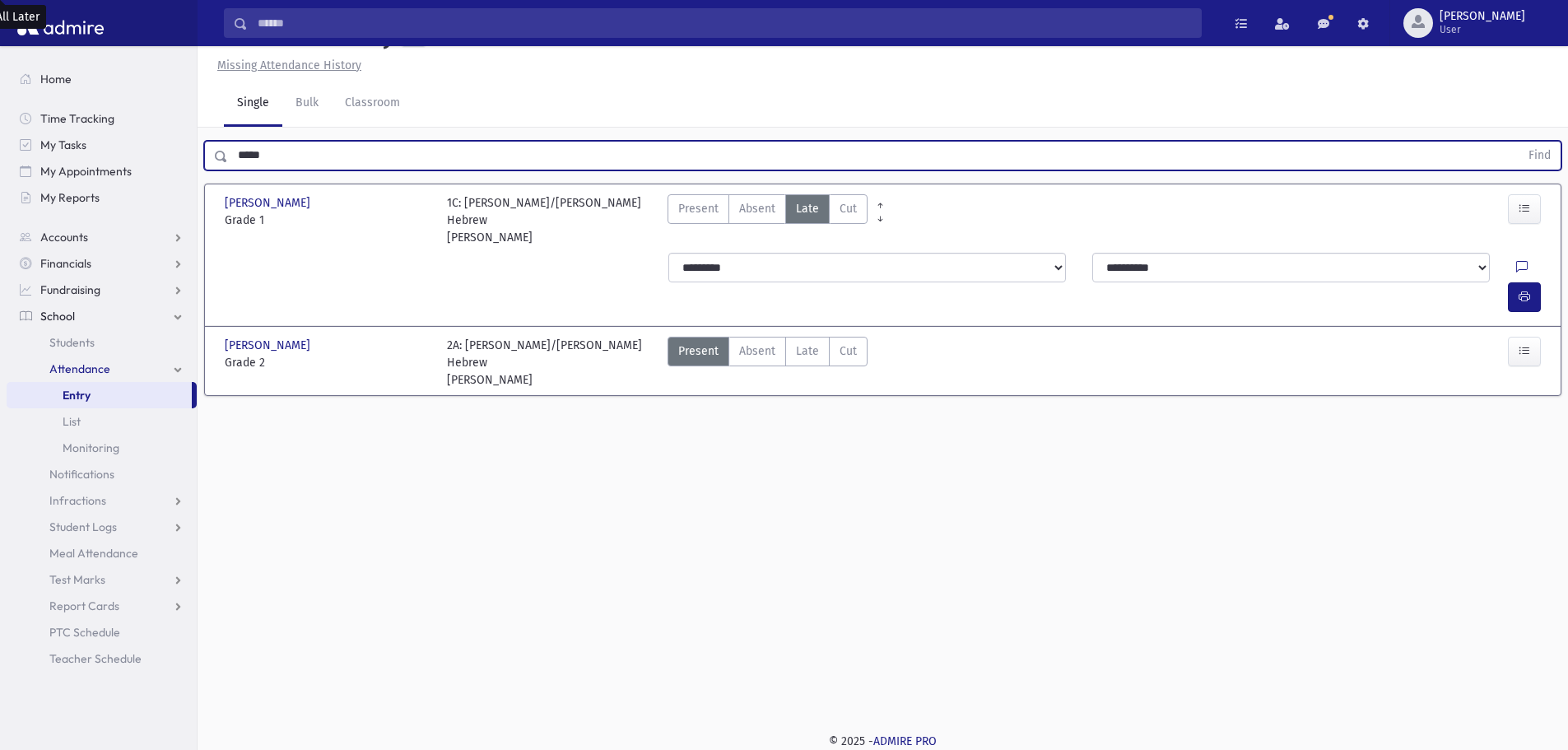
drag, startPoint x: 306, startPoint y: 166, endPoint x: 219, endPoint y: 161, distance: 87.1
click at [219, 161] on div "***** Find" at bounding box center [882, 155] width 1357 height 29
click at [1518, 141] on button "Find" at bounding box center [1539, 155] width 42 height 28
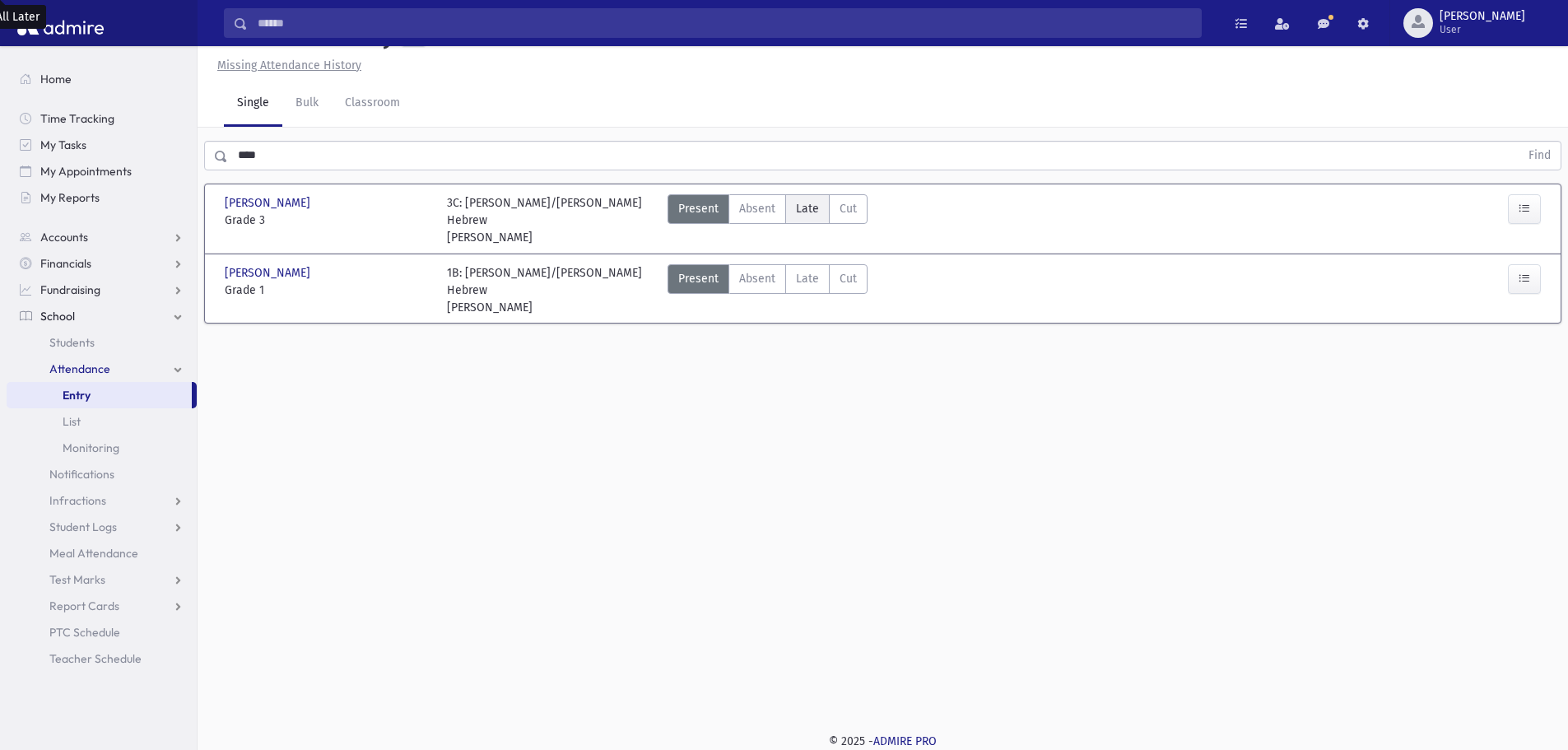
click at [797, 205] on span "Late" at bounding box center [807, 209] width 23 height 17
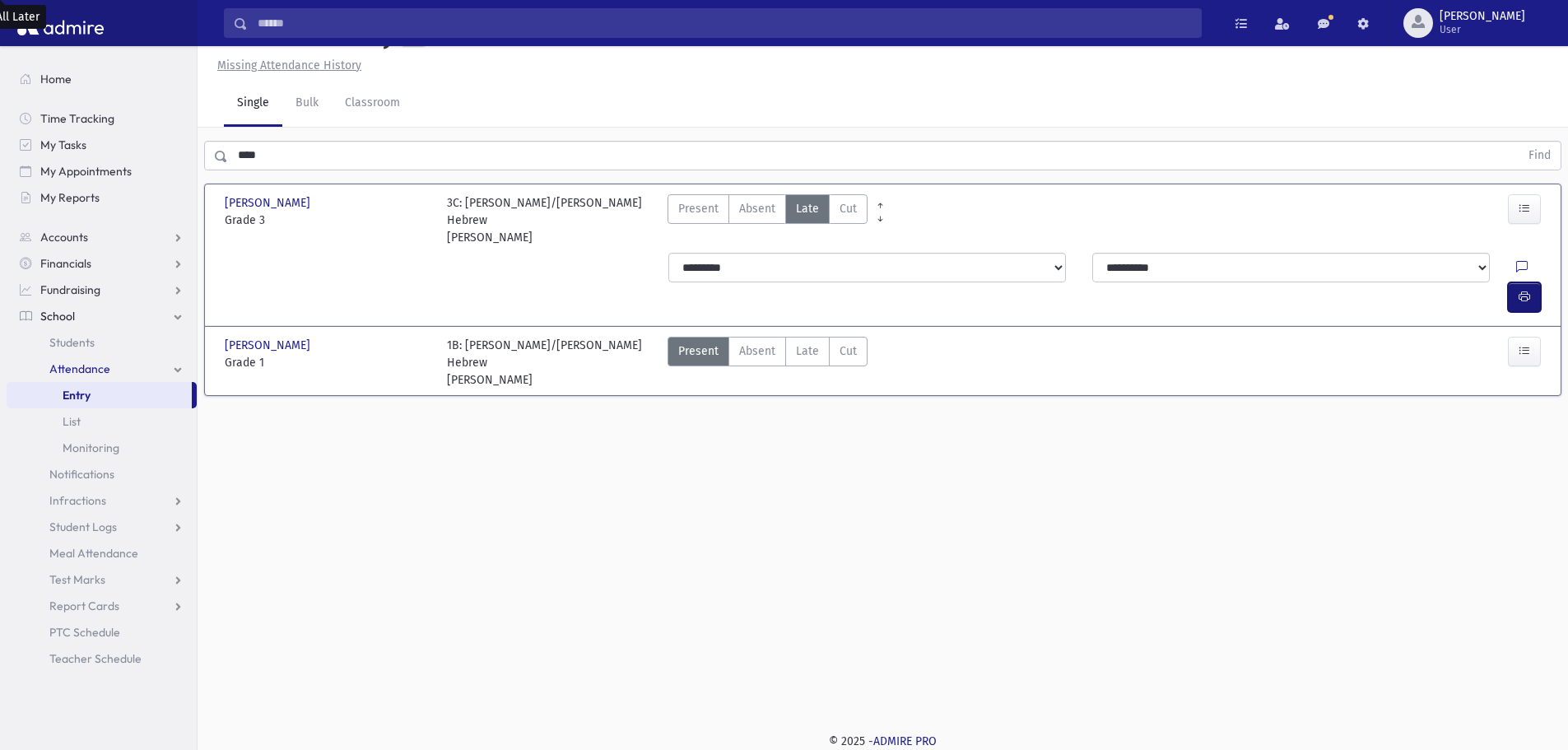
click at [1523, 290] on icon "button" at bounding box center [1524, 296] width 11 height 14
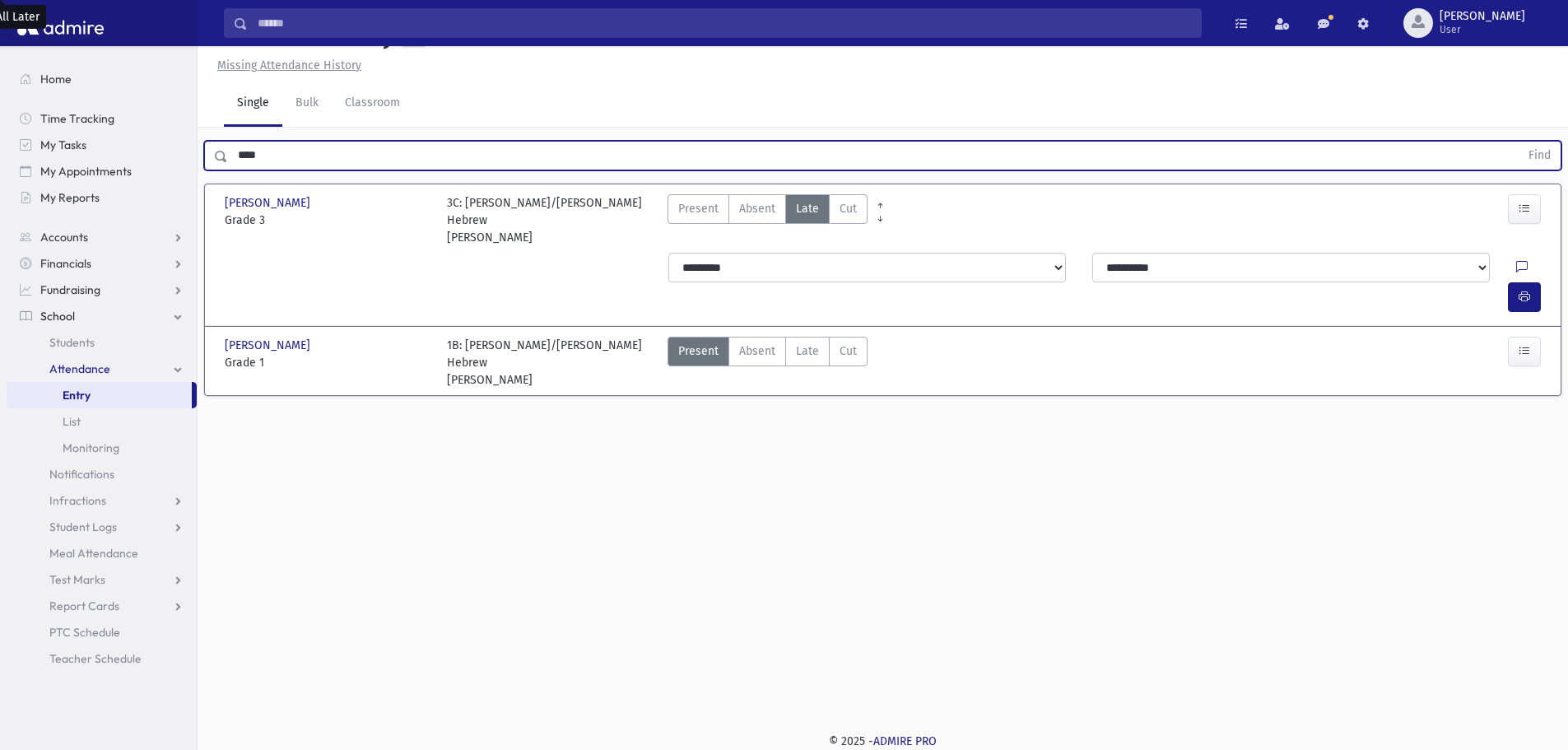
drag, startPoint x: 388, startPoint y: 154, endPoint x: 119, endPoint y: 103, distance: 273.8
click at [119, 103] on div "Search Results All Accounts" at bounding box center [784, 357] width 1568 height 787
click at [1518, 141] on button "Find" at bounding box center [1539, 155] width 42 height 28
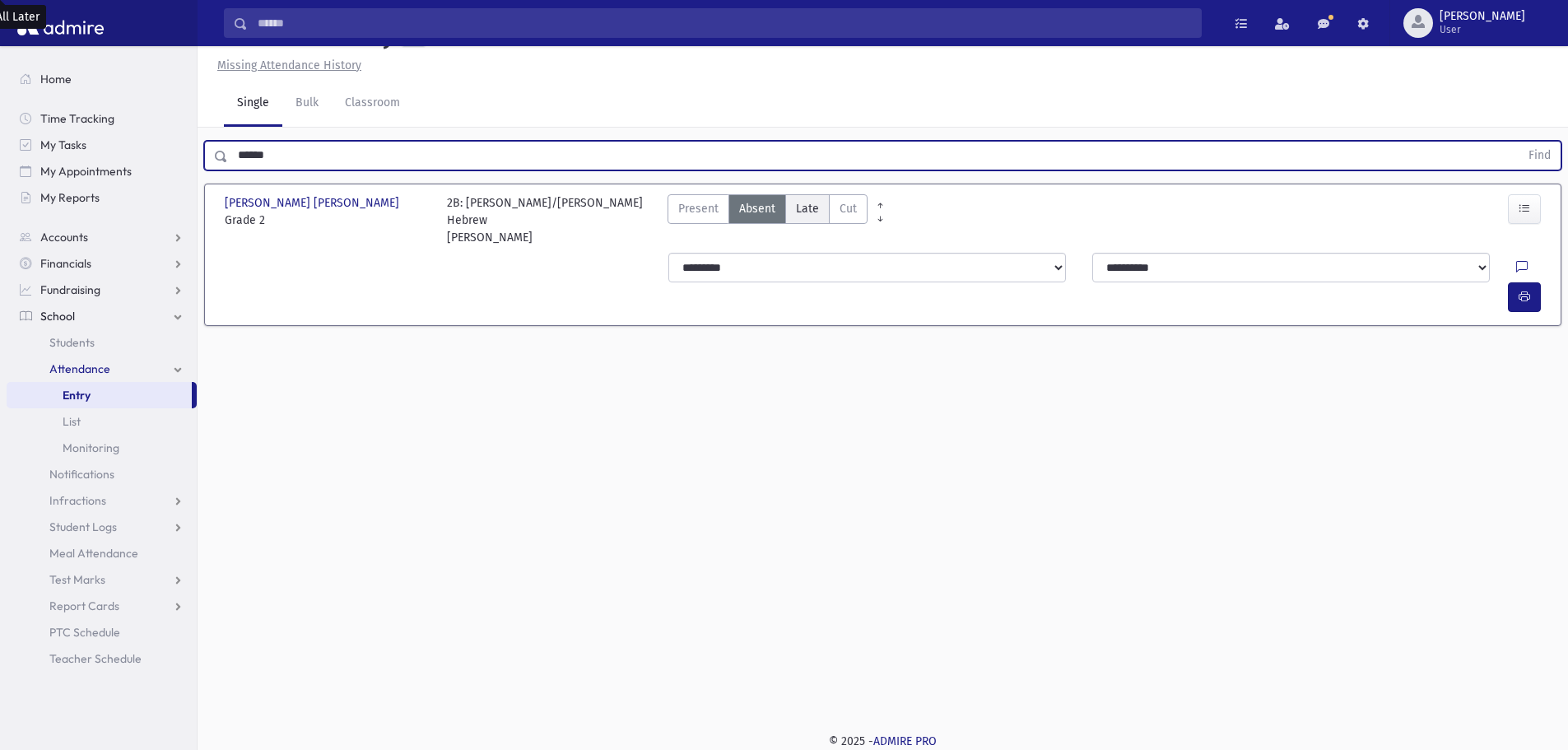
click at [803, 220] on label "Late Late" at bounding box center [807, 208] width 44 height 29
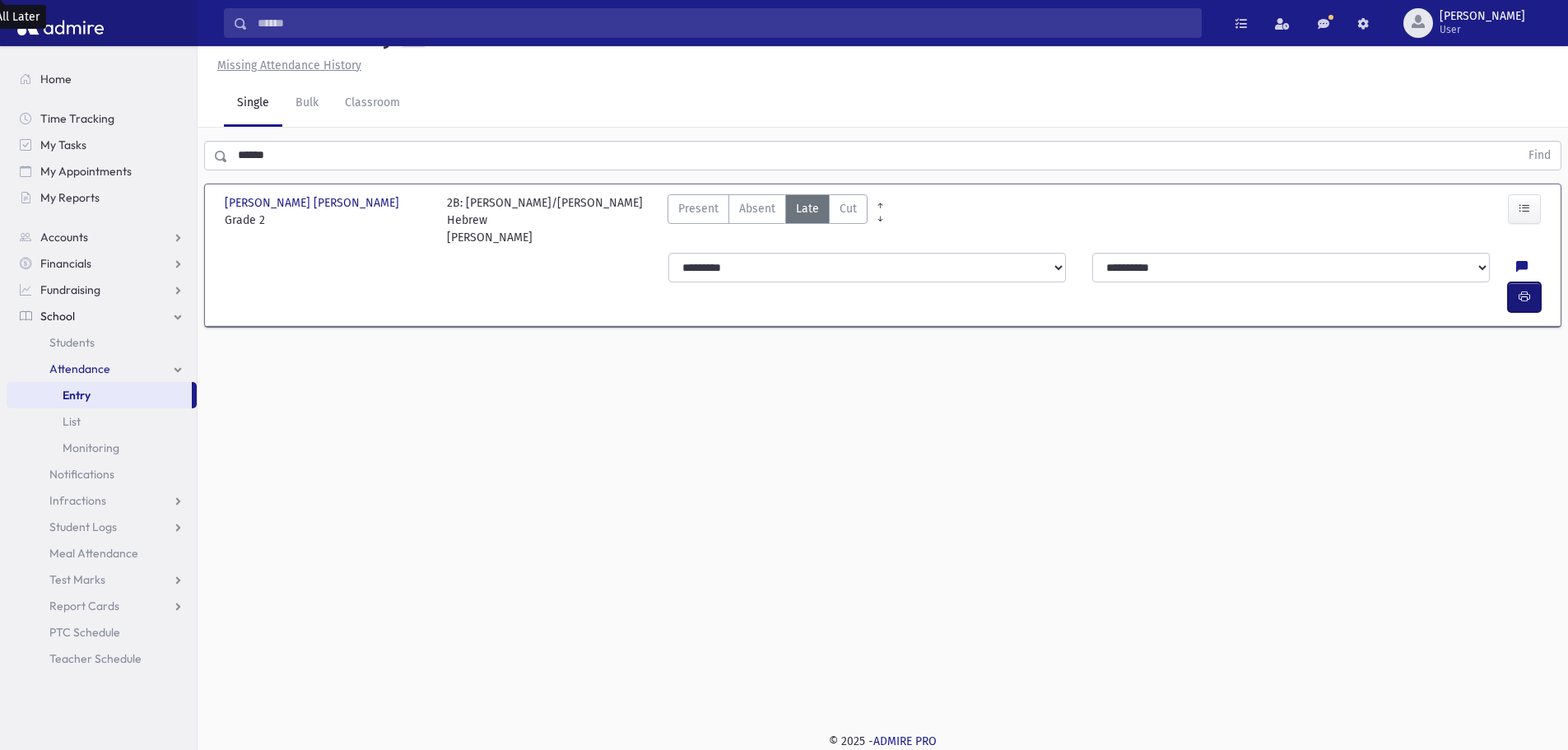
click at [1537, 282] on button "button" at bounding box center [1524, 296] width 33 height 29
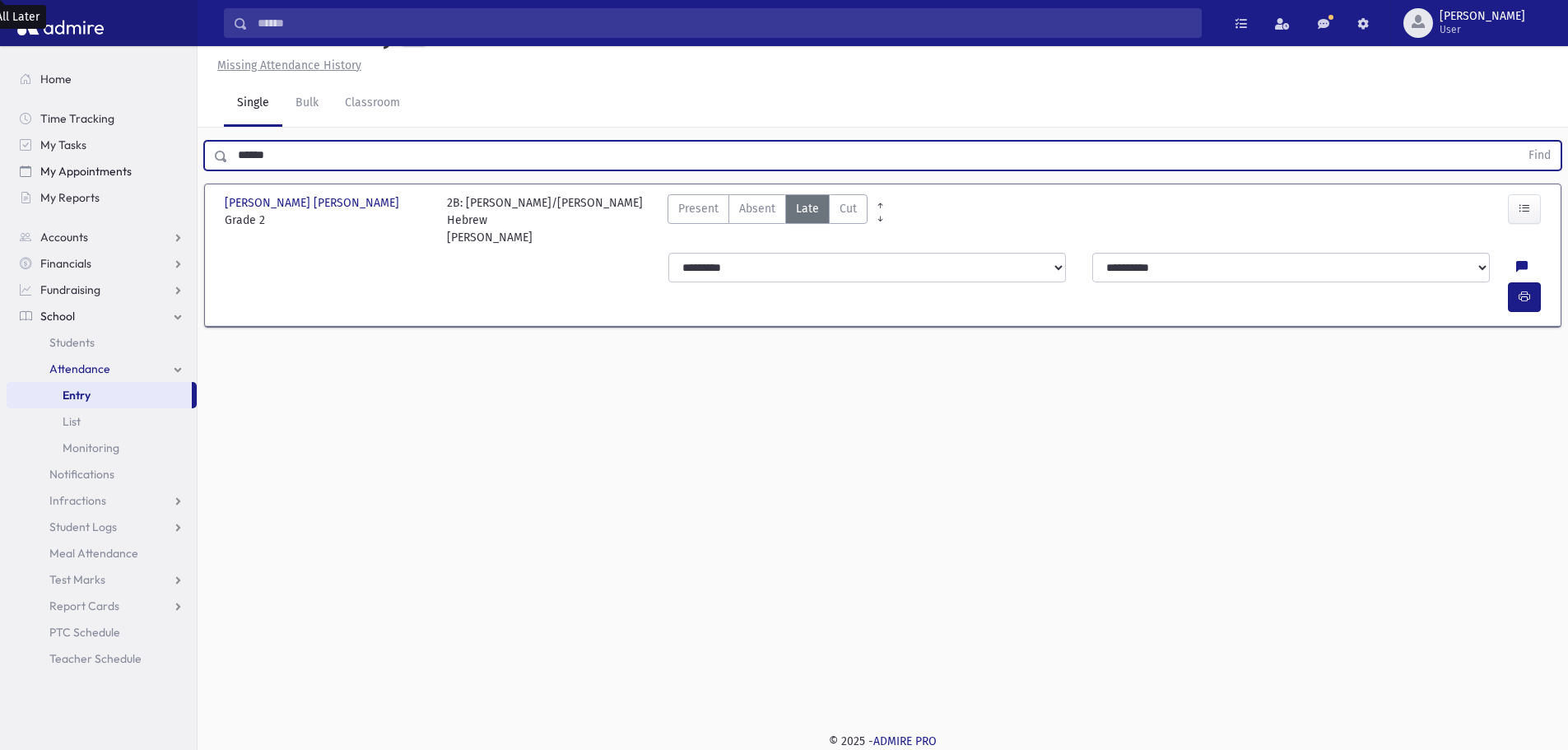
drag, startPoint x: 206, startPoint y: 161, endPoint x: 190, endPoint y: 161, distance: 16.0
click at [190, 161] on div "Search Results All Accounts" at bounding box center [784, 357] width 1568 height 787
click at [1518, 141] on button "Find" at bounding box center [1539, 155] width 42 height 28
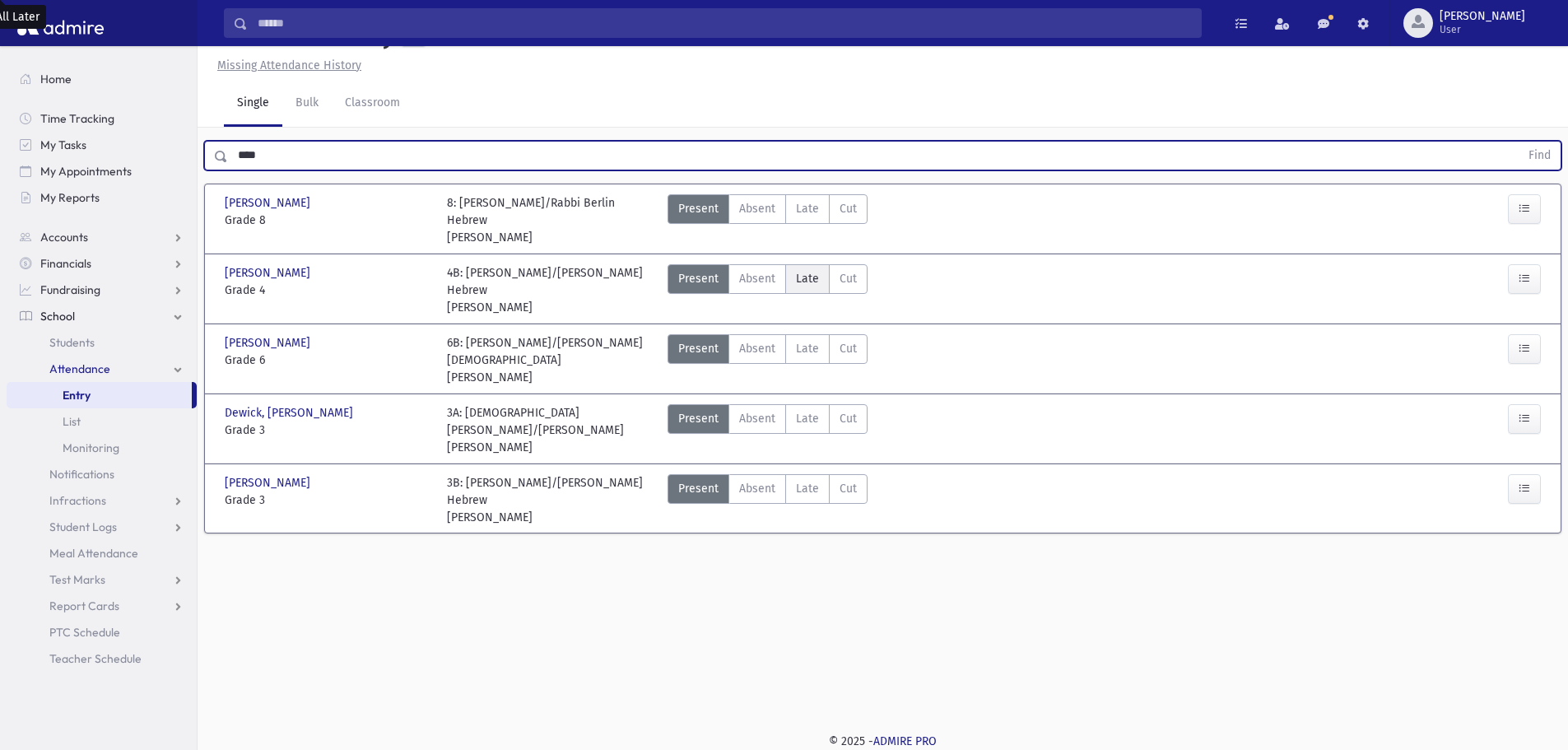
click at [803, 283] on span "Late" at bounding box center [807, 279] width 23 height 17
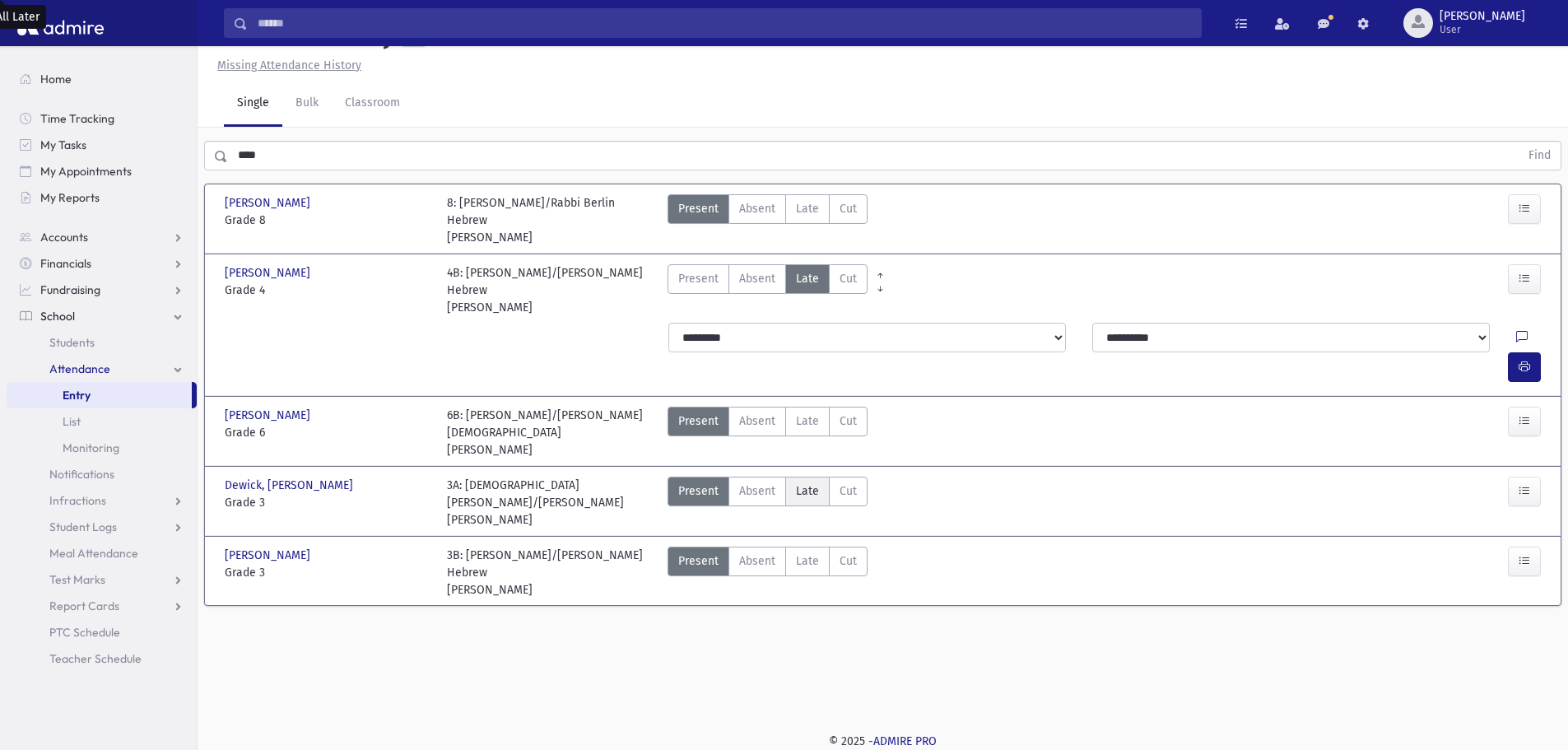
click at [817, 477] on label "Late Late" at bounding box center [807, 491] width 44 height 29
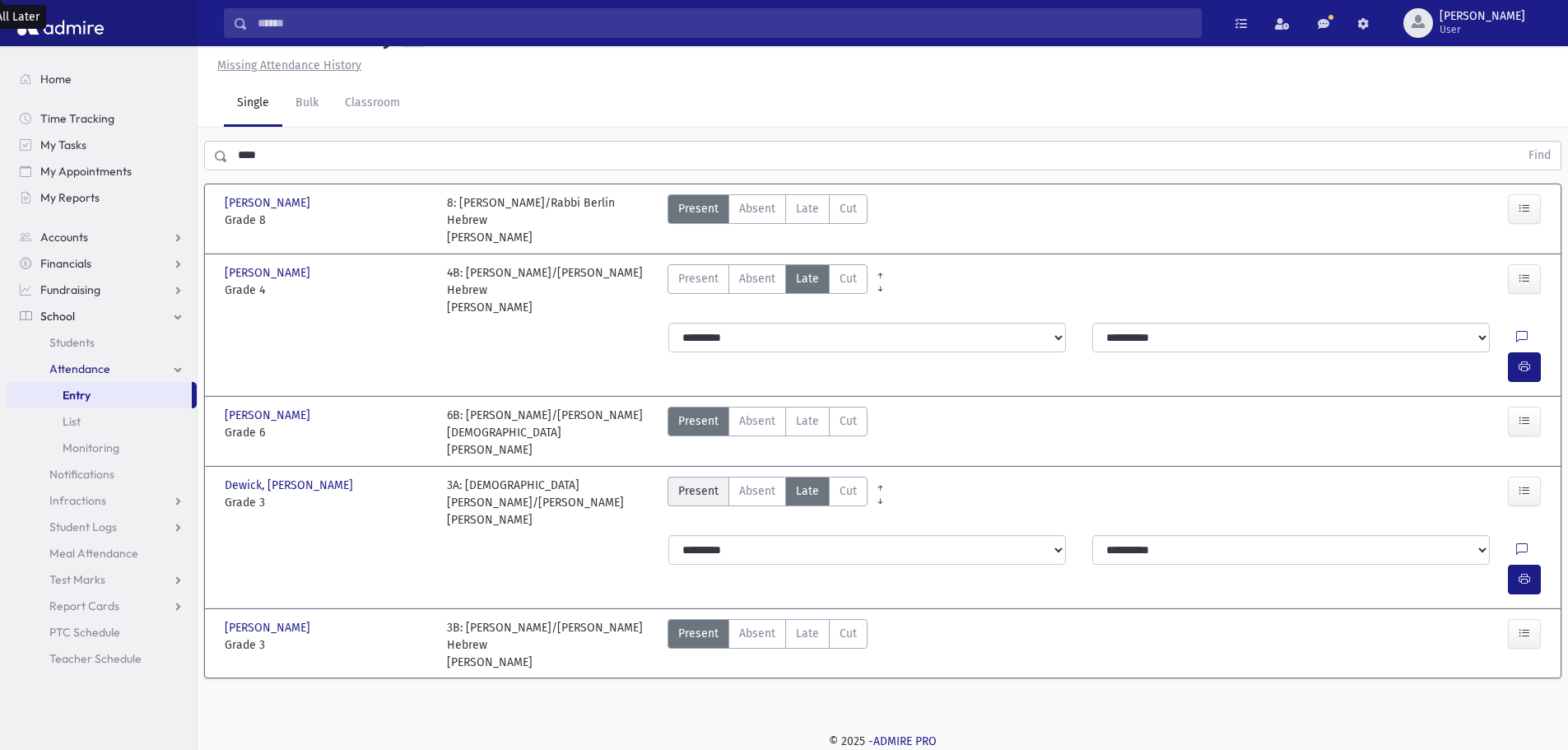
click at [702, 483] on span "Present" at bounding box center [698, 491] width 40 height 17
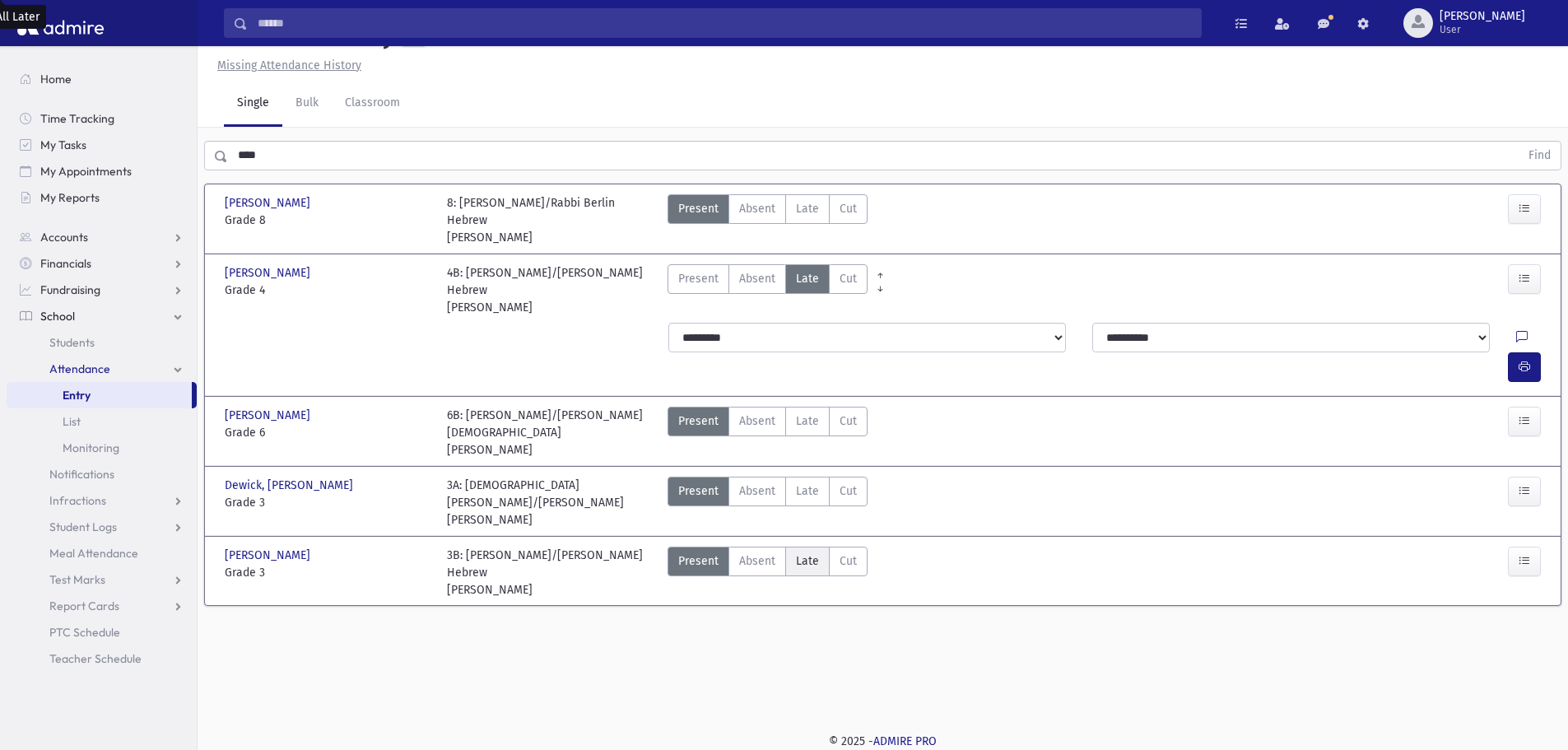
click at [815, 552] on span "Late" at bounding box center [807, 561] width 23 height 17
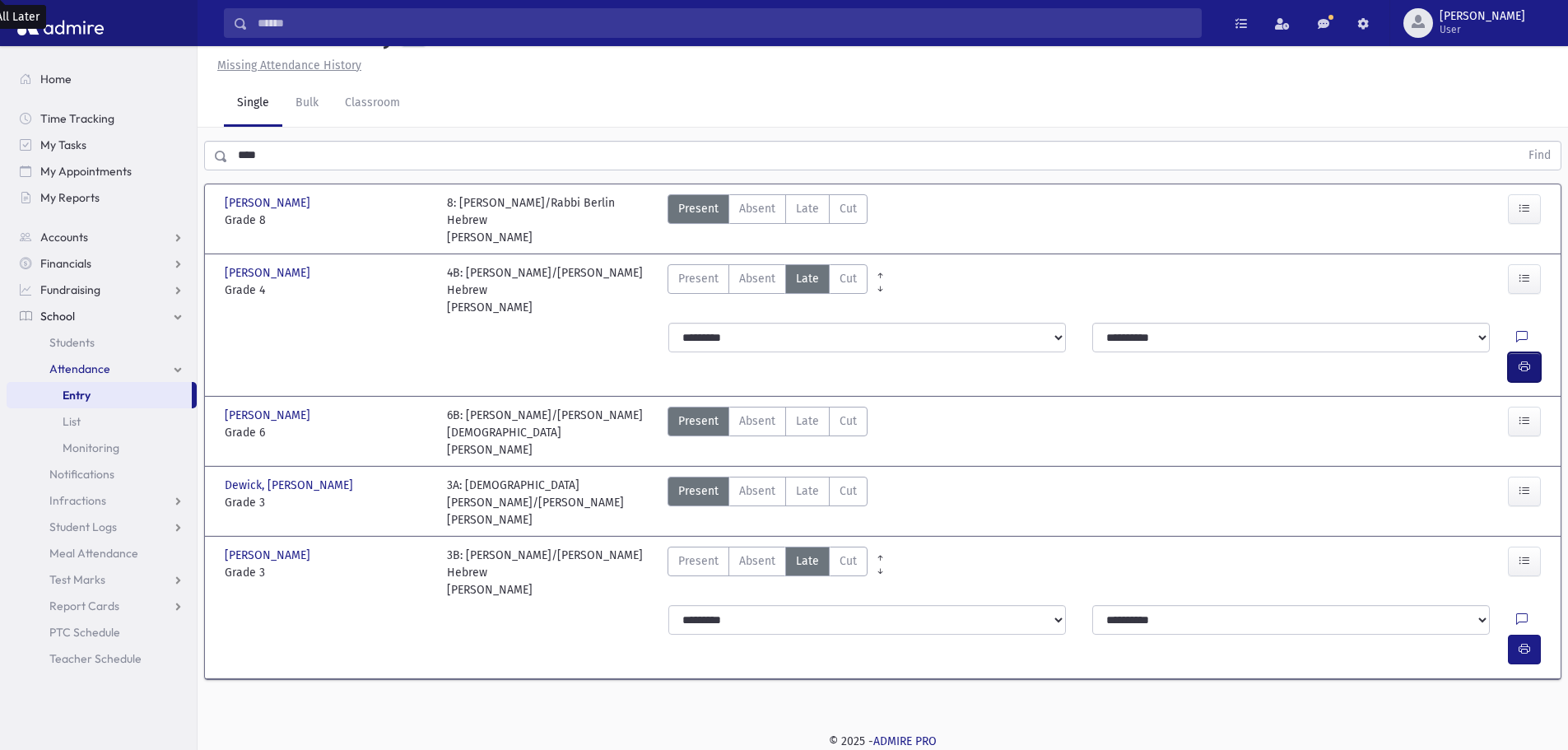
click at [1516, 352] on button "button" at bounding box center [1524, 366] width 33 height 29
click at [1532, 635] on button "button" at bounding box center [1524, 649] width 33 height 29
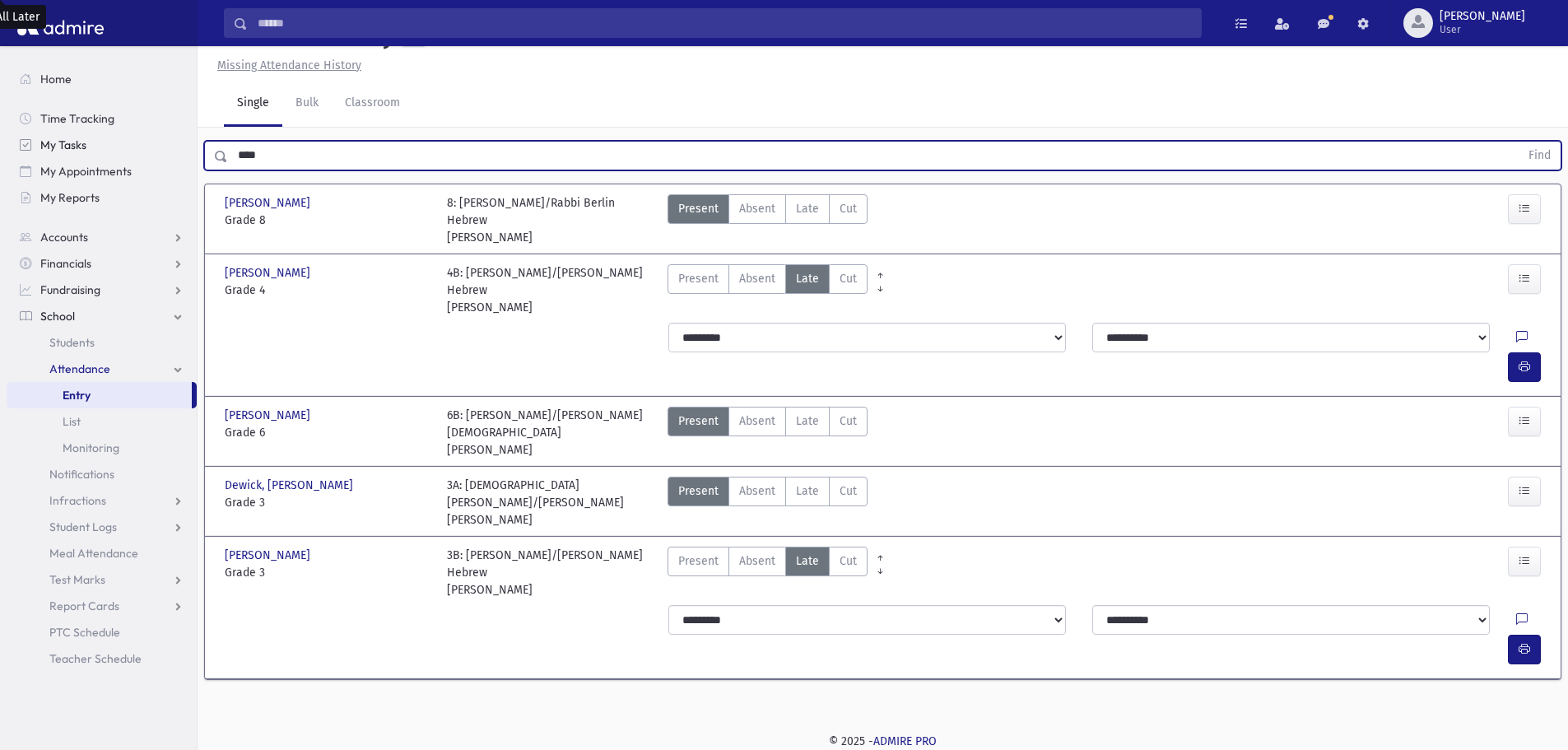
drag, startPoint x: 320, startPoint y: 149, endPoint x: 192, endPoint y: 150, distance: 128.0
click at [192, 150] on div "Search Results All Accounts" at bounding box center [784, 357] width 1568 height 787
click at [1518, 141] on button "Find" at bounding box center [1539, 155] width 42 height 28
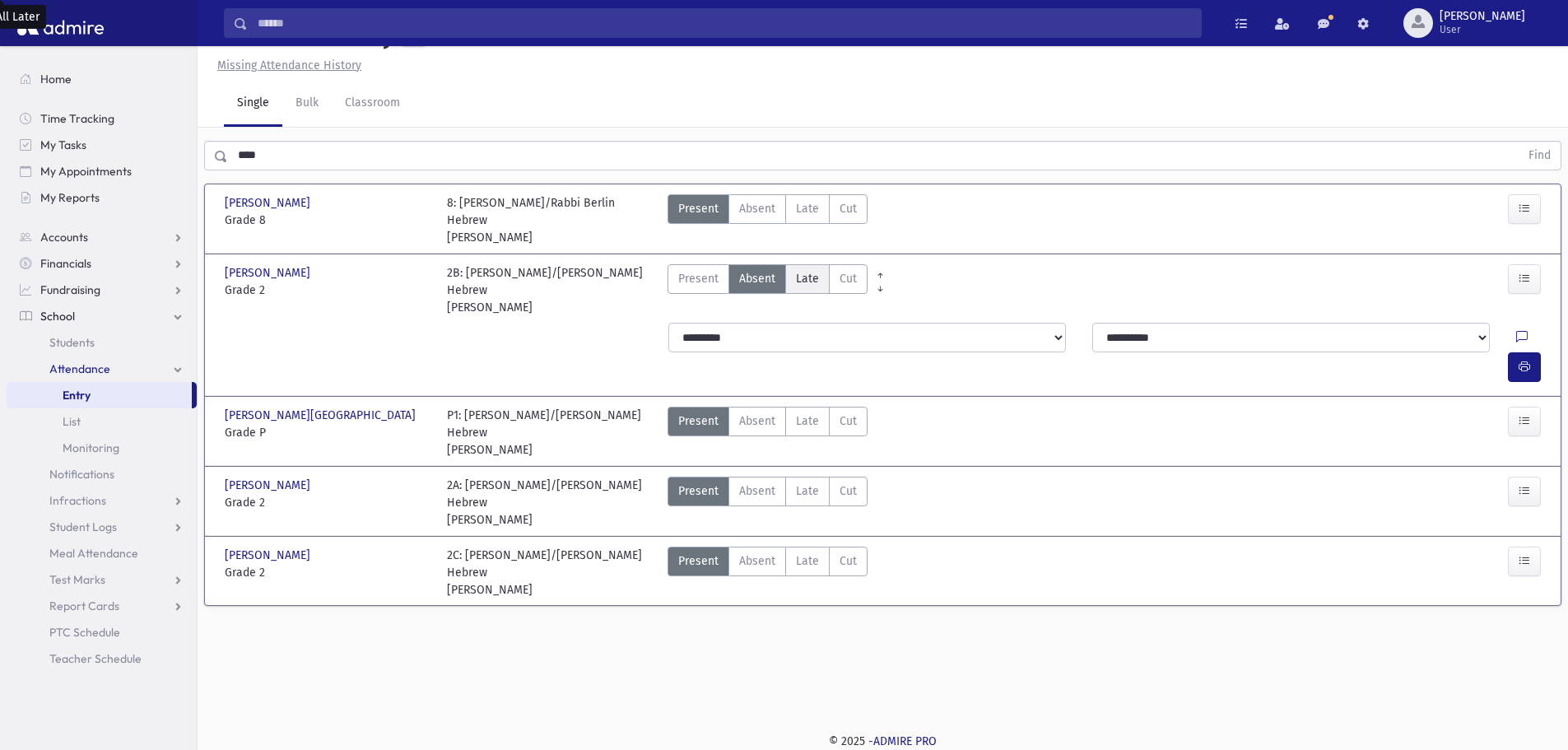
click at [800, 270] on span "Late" at bounding box center [807, 279] width 23 height 17
click at [1520, 359] on icon "button" at bounding box center [1524, 366] width 11 height 14
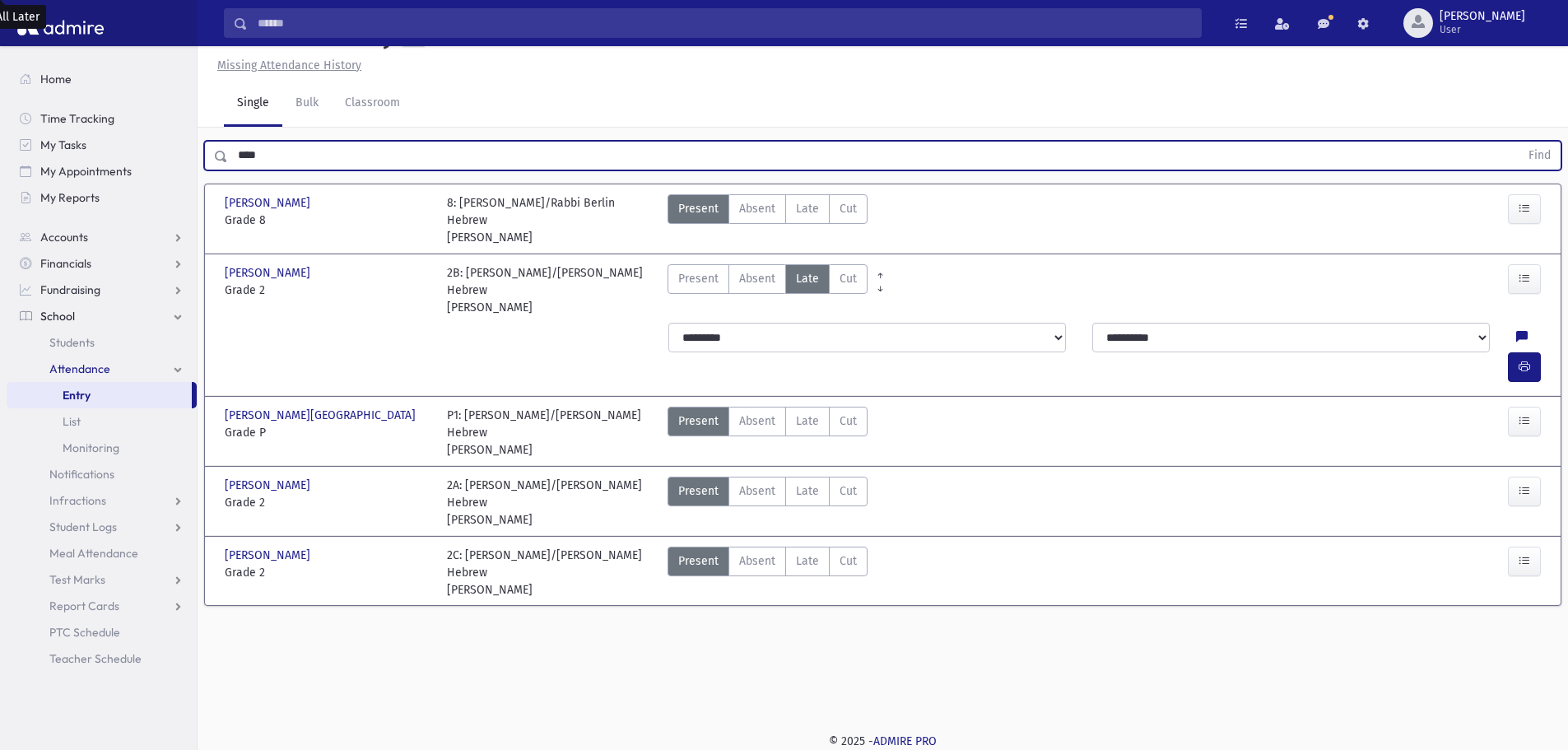
drag, startPoint x: 275, startPoint y: 152, endPoint x: 216, endPoint y: 153, distance: 59.0
click at [216, 153] on div "**** Find" at bounding box center [882, 155] width 1357 height 29
click at [1518, 141] on button "Find" at bounding box center [1539, 155] width 42 height 28
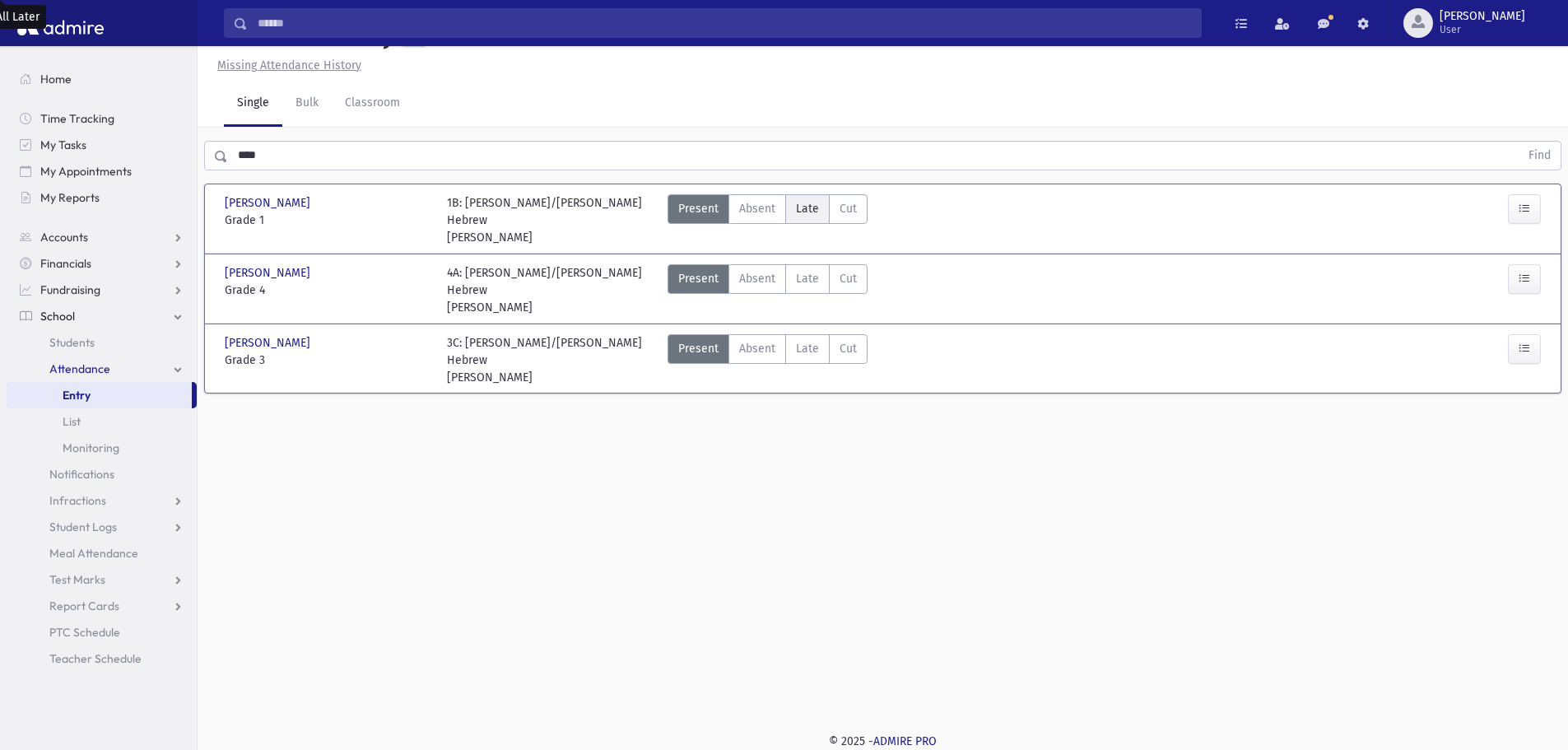
click at [812, 205] on span "Late" at bounding box center [807, 209] width 23 height 17
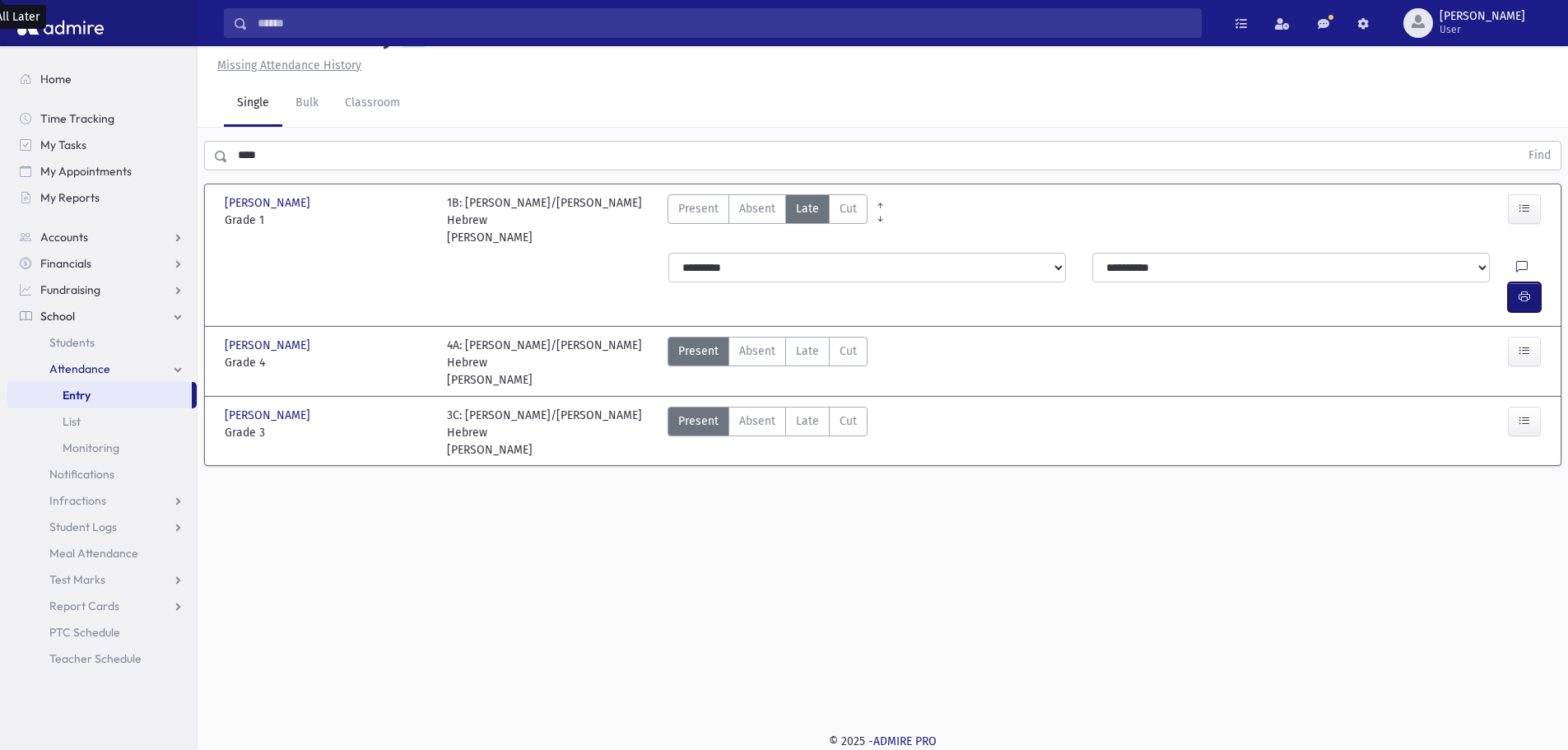
click at [1522, 290] on icon "button" at bounding box center [1524, 296] width 11 height 14
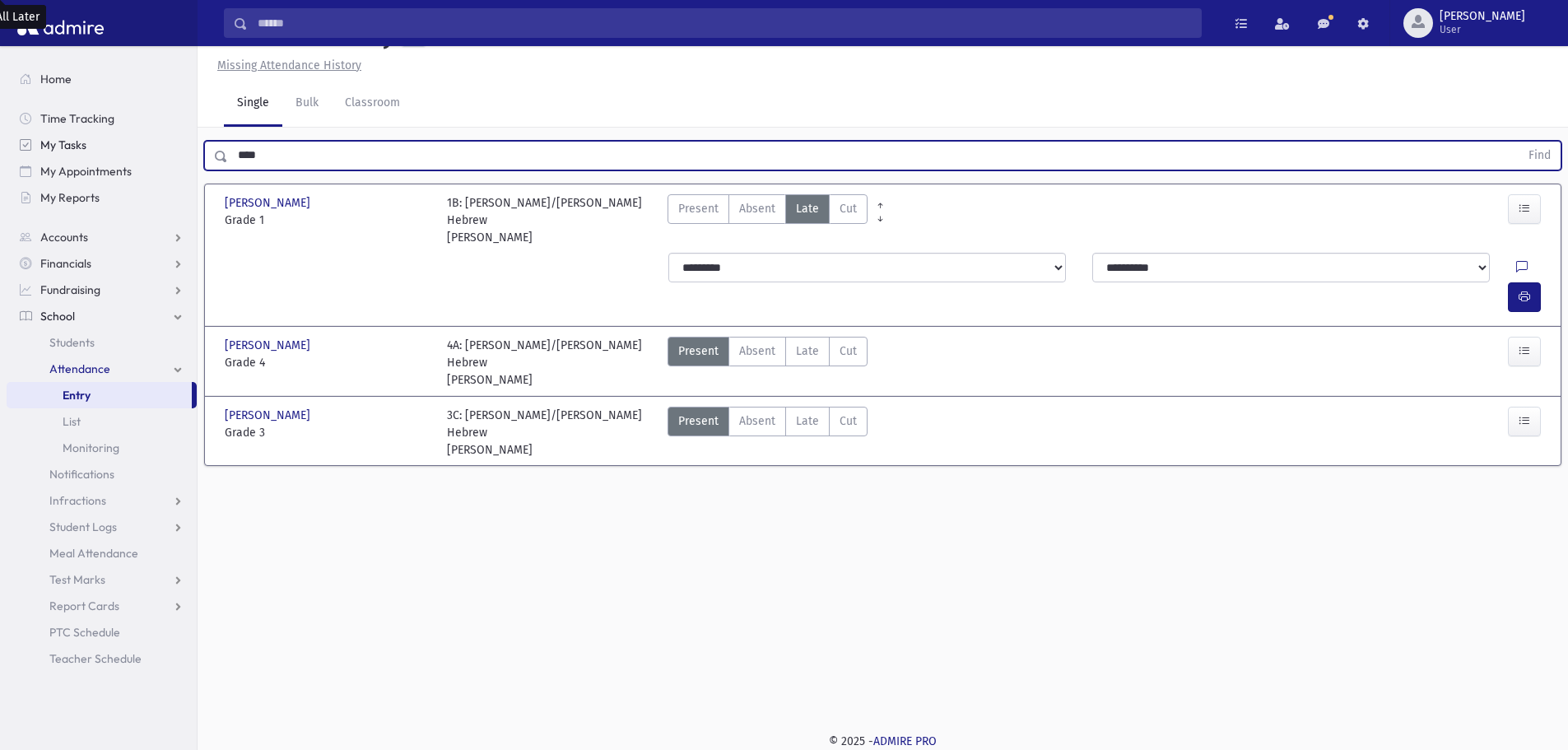
drag, startPoint x: 315, startPoint y: 147, endPoint x: 146, endPoint y: 145, distance: 169.0
click at [146, 145] on div "Search Results All Accounts" at bounding box center [784, 357] width 1568 height 787
click at [1518, 141] on button "Find" at bounding box center [1539, 155] width 42 height 28
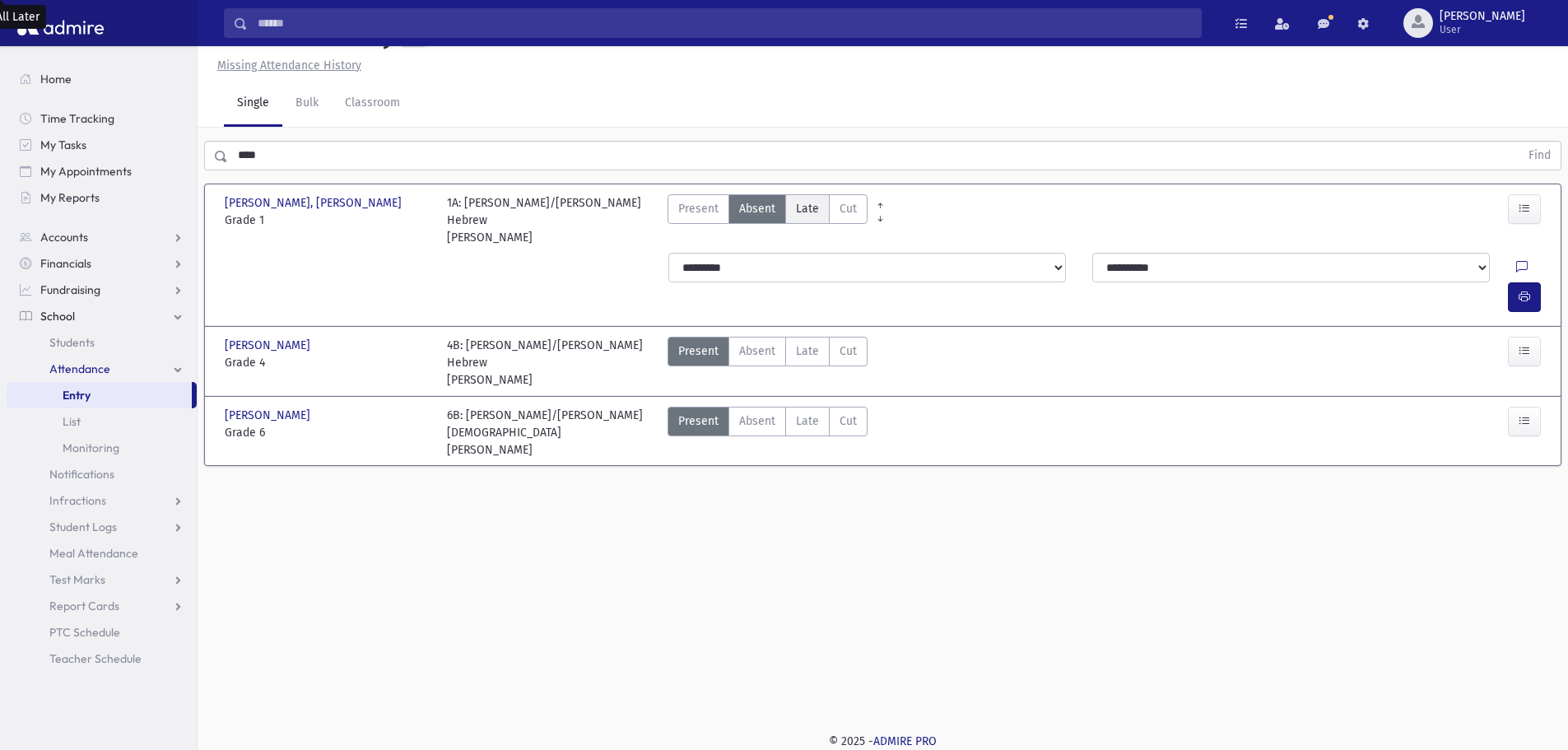
click at [796, 207] on span "Late" at bounding box center [807, 209] width 23 height 17
click at [1525, 290] on icon "button" at bounding box center [1524, 296] width 11 height 14
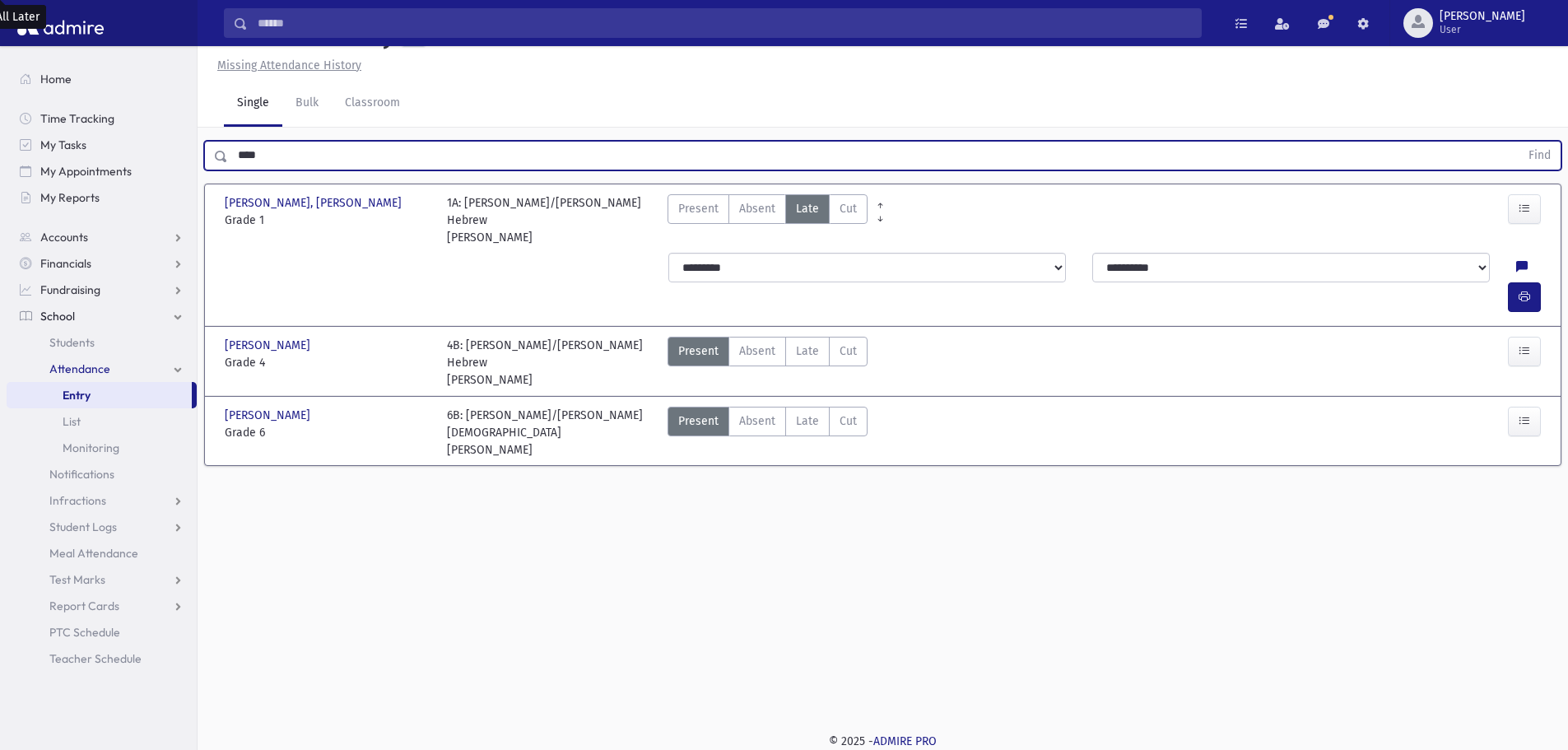
drag, startPoint x: 293, startPoint y: 163, endPoint x: 213, endPoint y: 176, distance: 81.0
click at [213, 176] on div "**** Find [GEOGRAPHIC_DATA], [PERSON_NAME], [PERSON_NAME] Grade 1 Grade 1 1A: […" at bounding box center [882, 309] width 1370 height 361
click at [1518, 141] on button "Find" at bounding box center [1539, 155] width 42 height 28
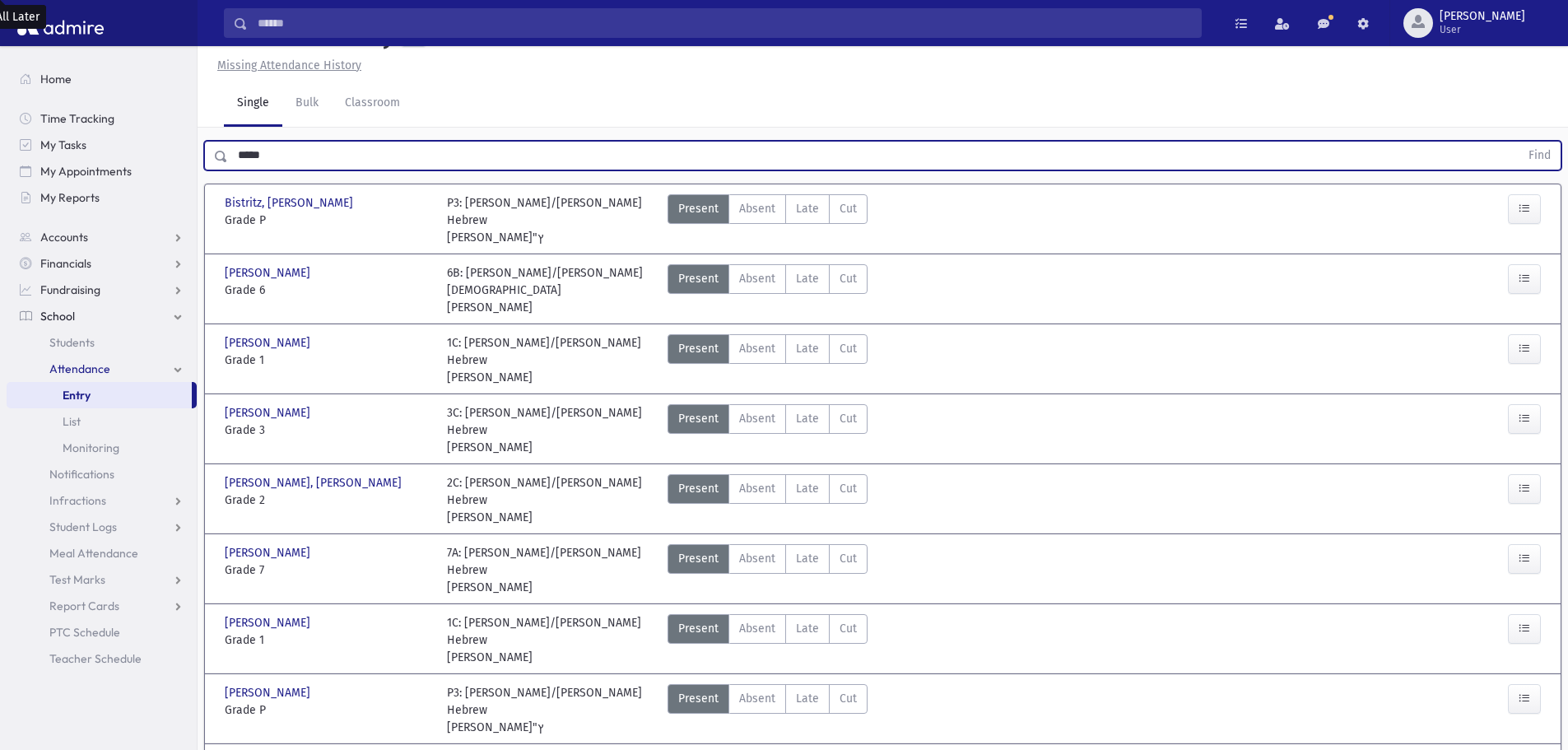
click at [1518, 141] on button "Find" at bounding box center [1539, 155] width 42 height 28
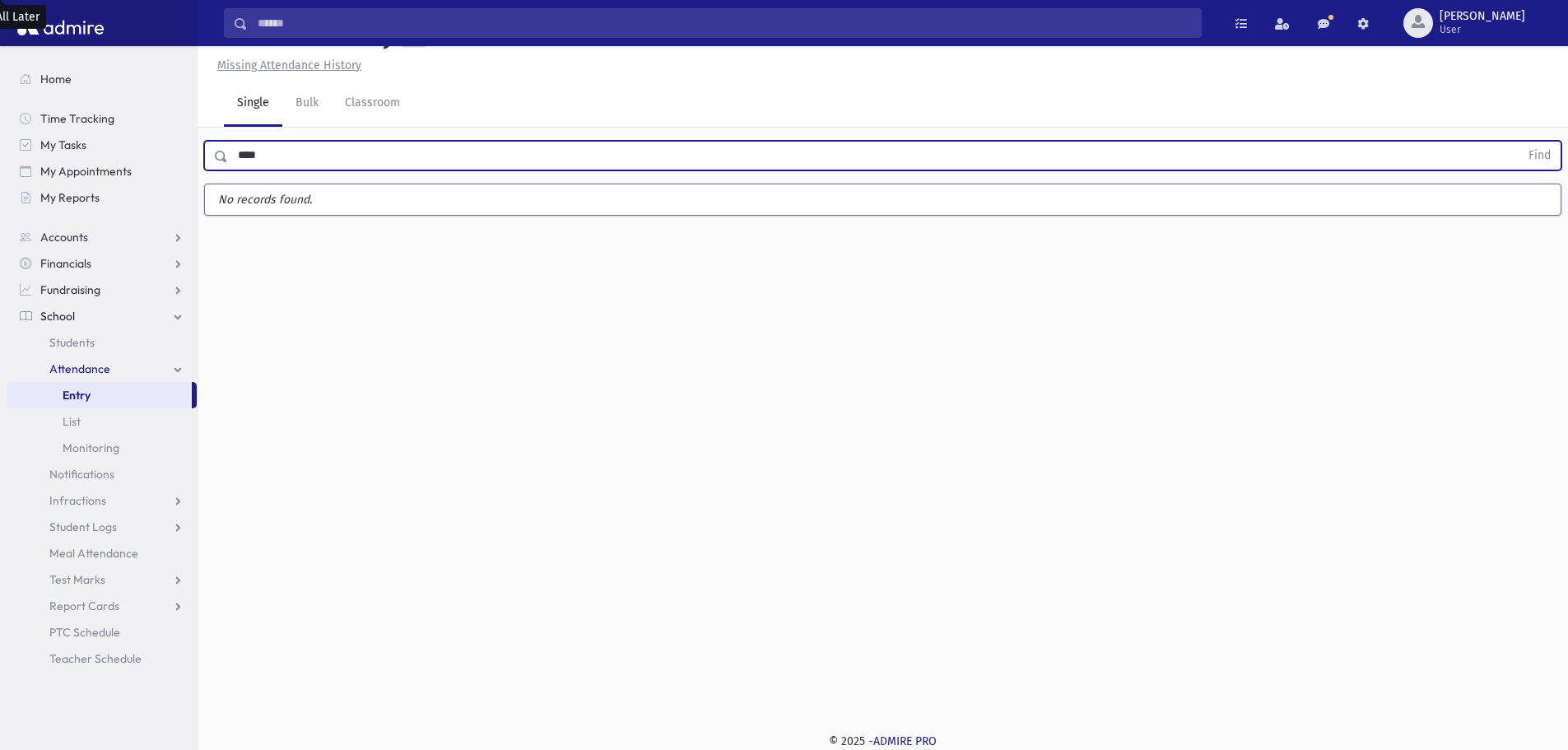
click at [1518, 141] on button "Find" at bounding box center [1539, 155] width 42 height 28
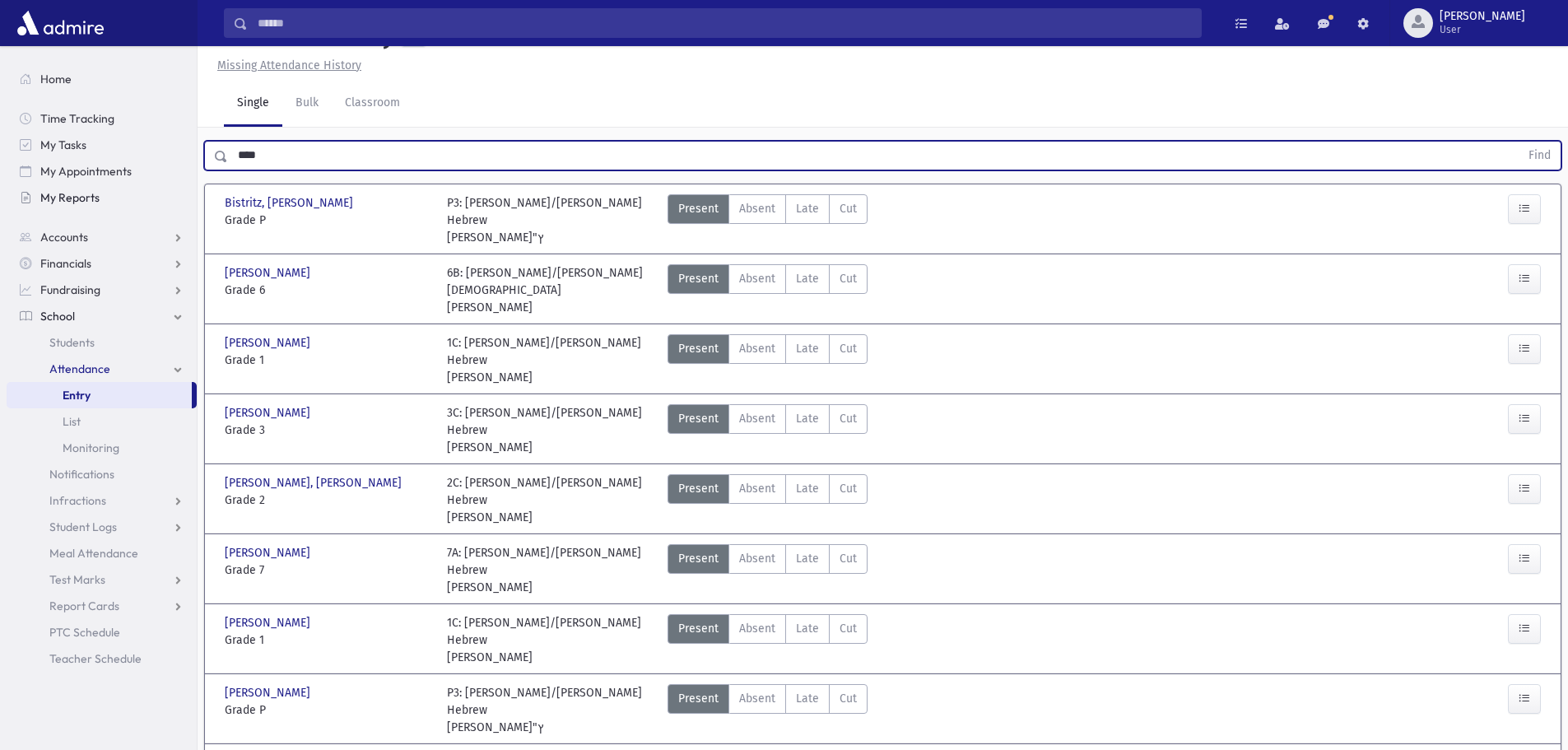
drag, startPoint x: 287, startPoint y: 190, endPoint x: 166, endPoint y: 191, distance: 121.0
click at [166, 191] on div "Search Results All Accounts" at bounding box center [784, 524] width 1568 height 1123
click at [1518, 141] on button "Find" at bounding box center [1539, 155] width 42 height 28
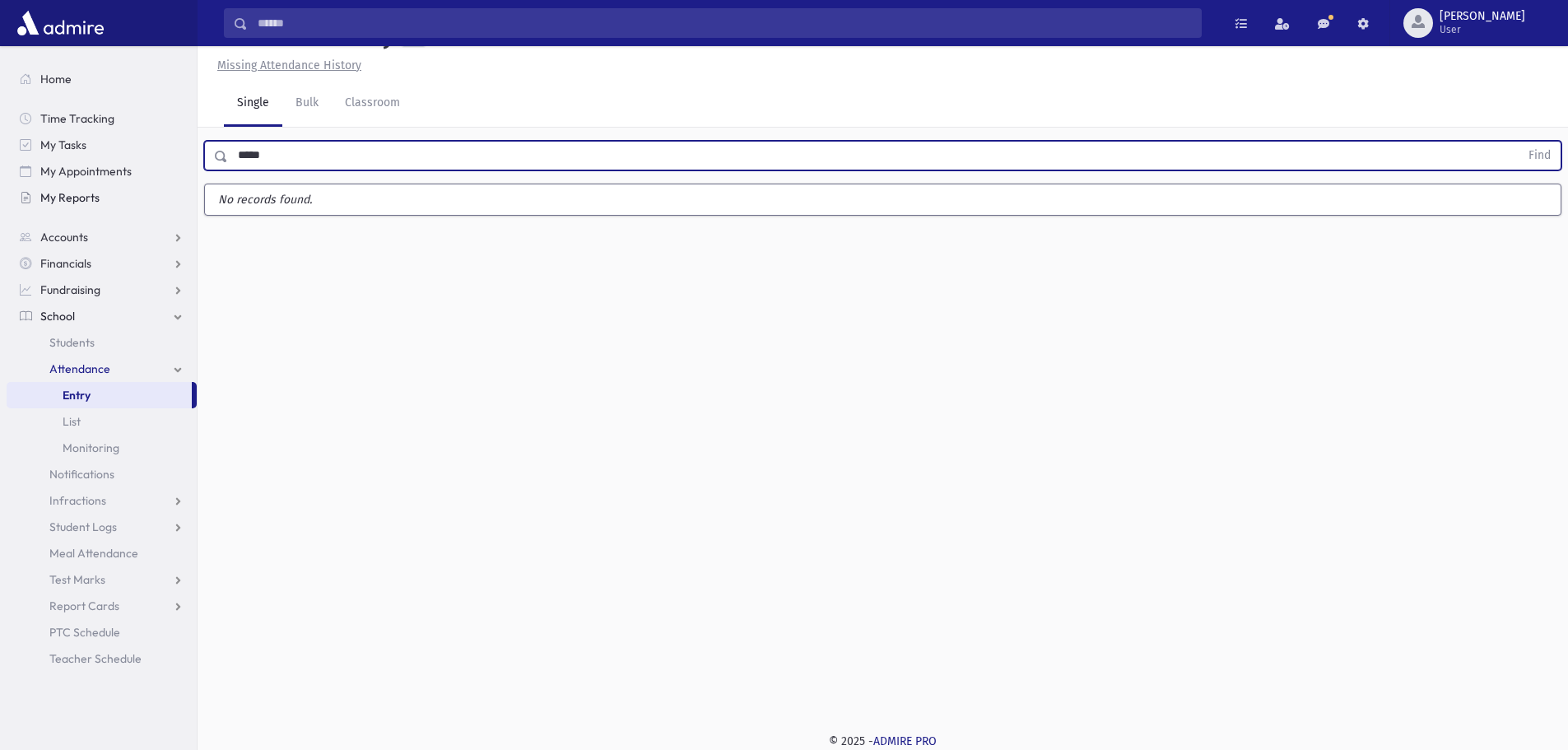
click at [1518, 141] on button "Find" at bounding box center [1539, 155] width 42 height 28
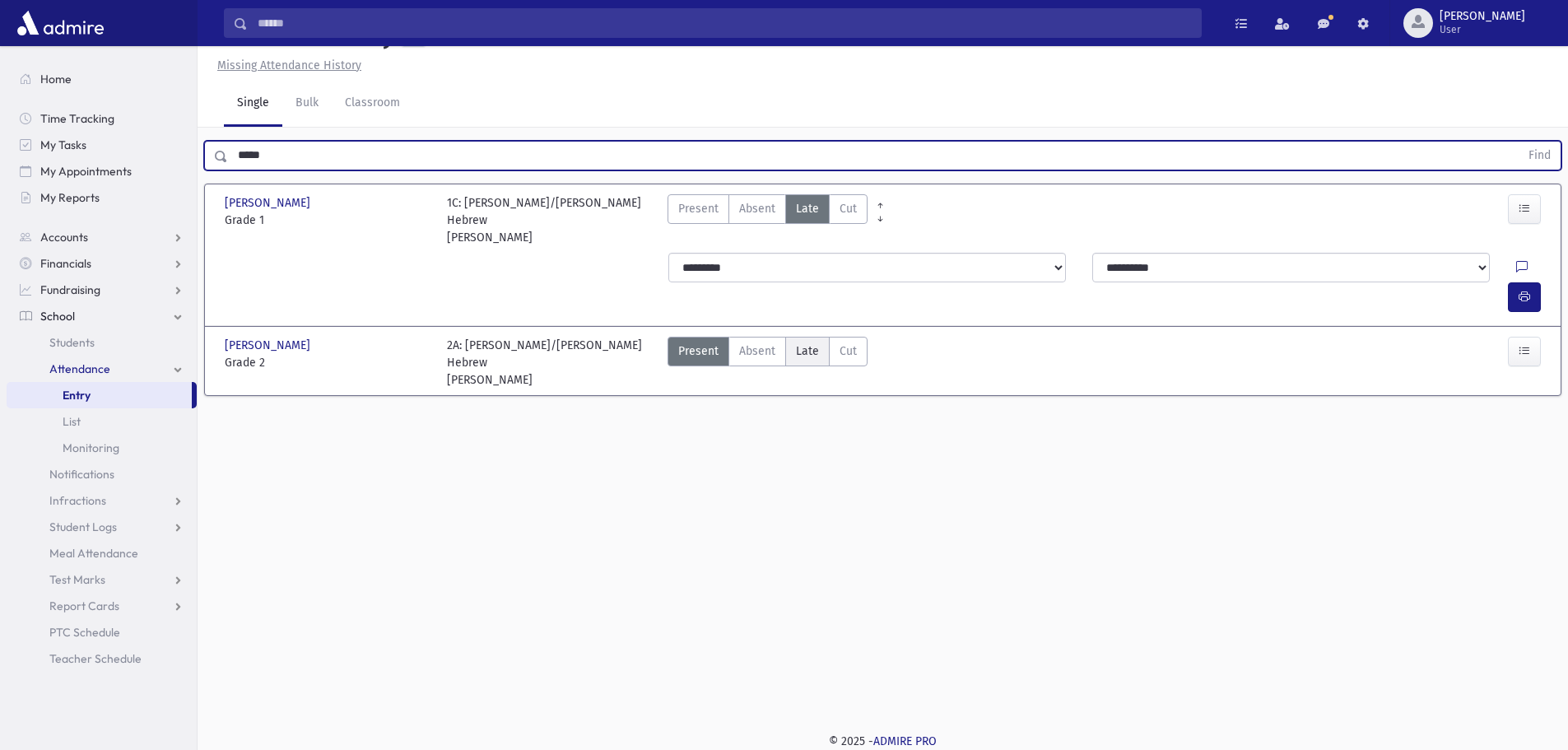
click at [813, 343] on span "Late" at bounding box center [807, 351] width 23 height 17
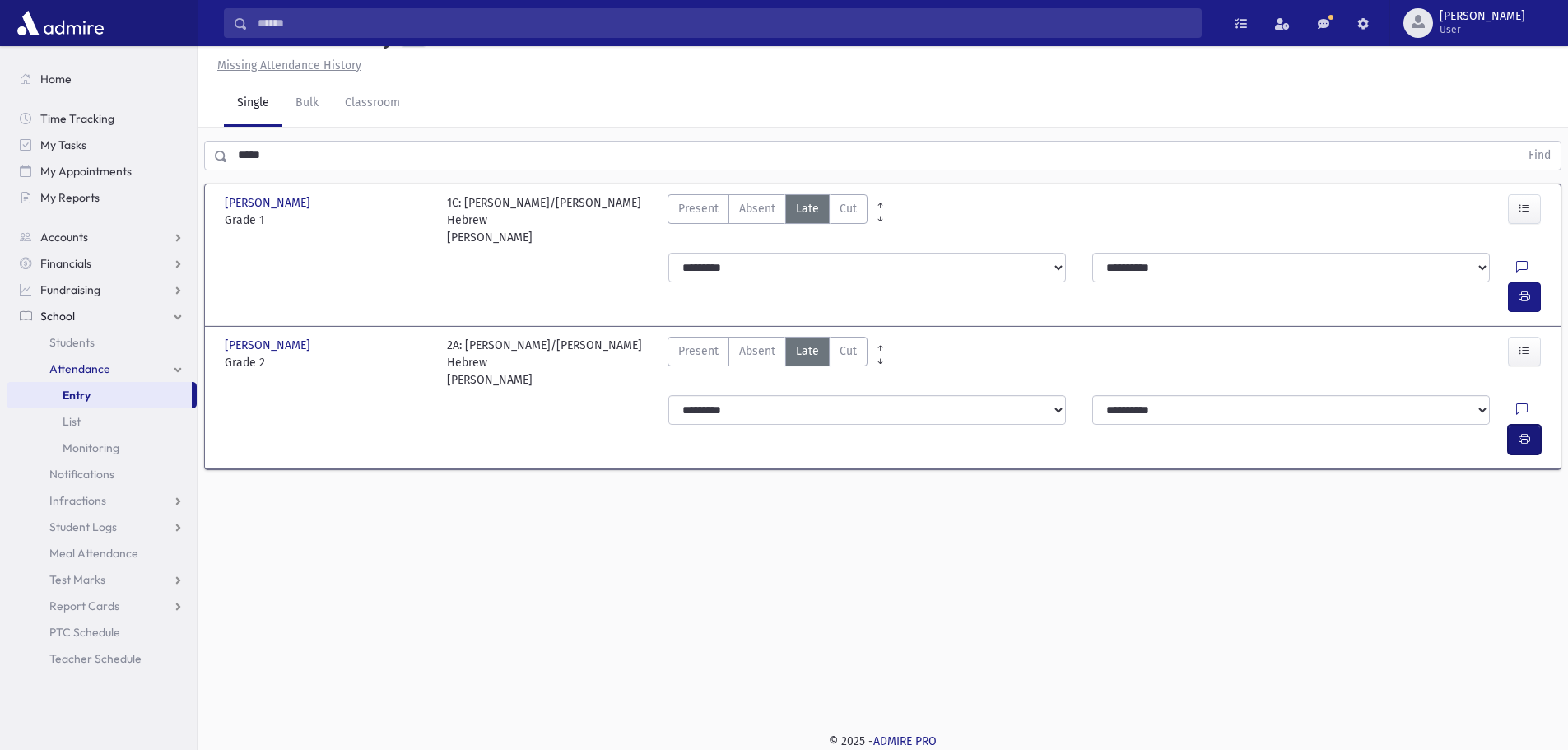
click at [1523, 432] on icon "button" at bounding box center [1524, 439] width 11 height 14
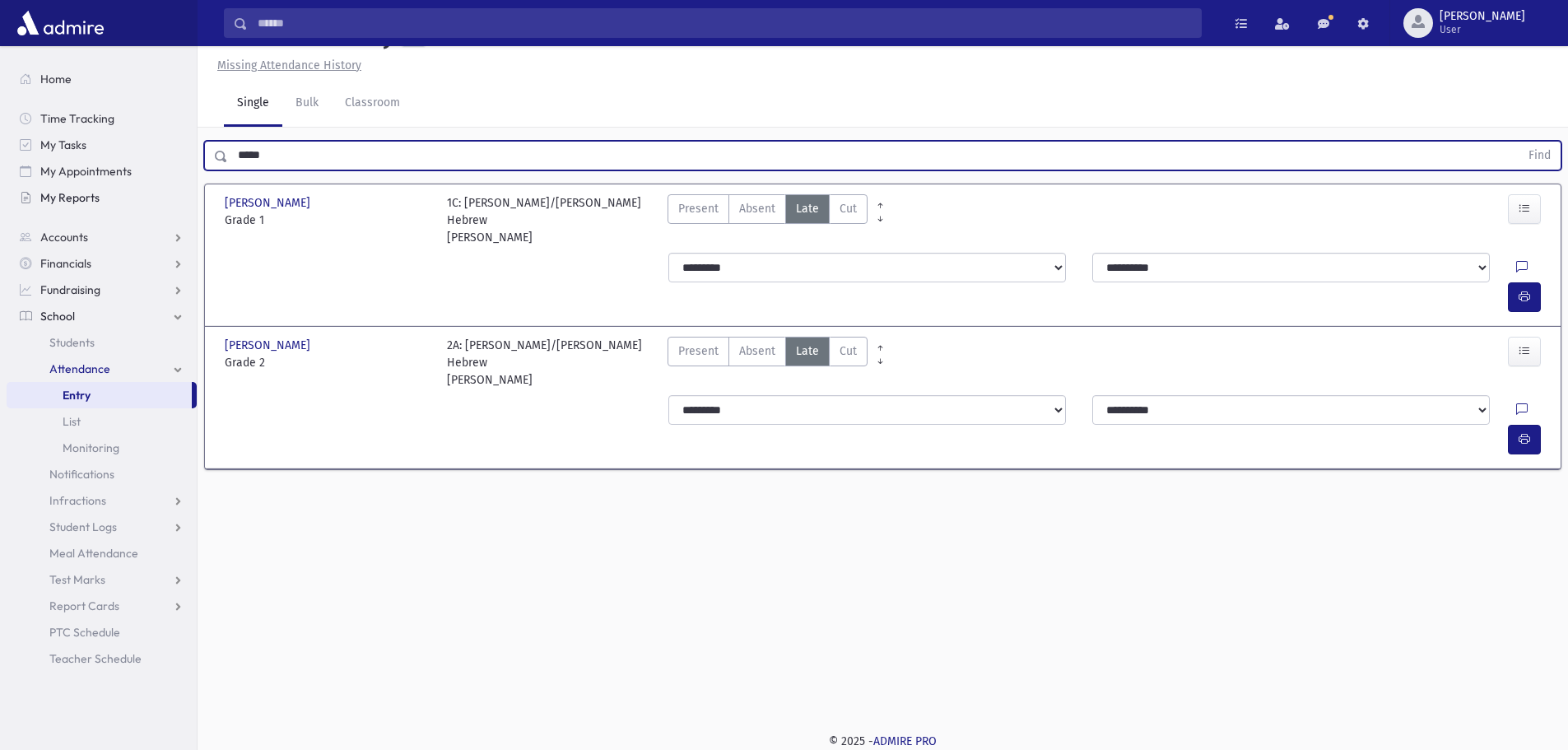
drag, startPoint x: 294, startPoint y: 194, endPoint x: 179, endPoint y: 193, distance: 115.0
click at [179, 193] on div "Search Results All Accounts" at bounding box center [784, 357] width 1568 height 787
click at [1518, 141] on button "Find" at bounding box center [1539, 155] width 42 height 28
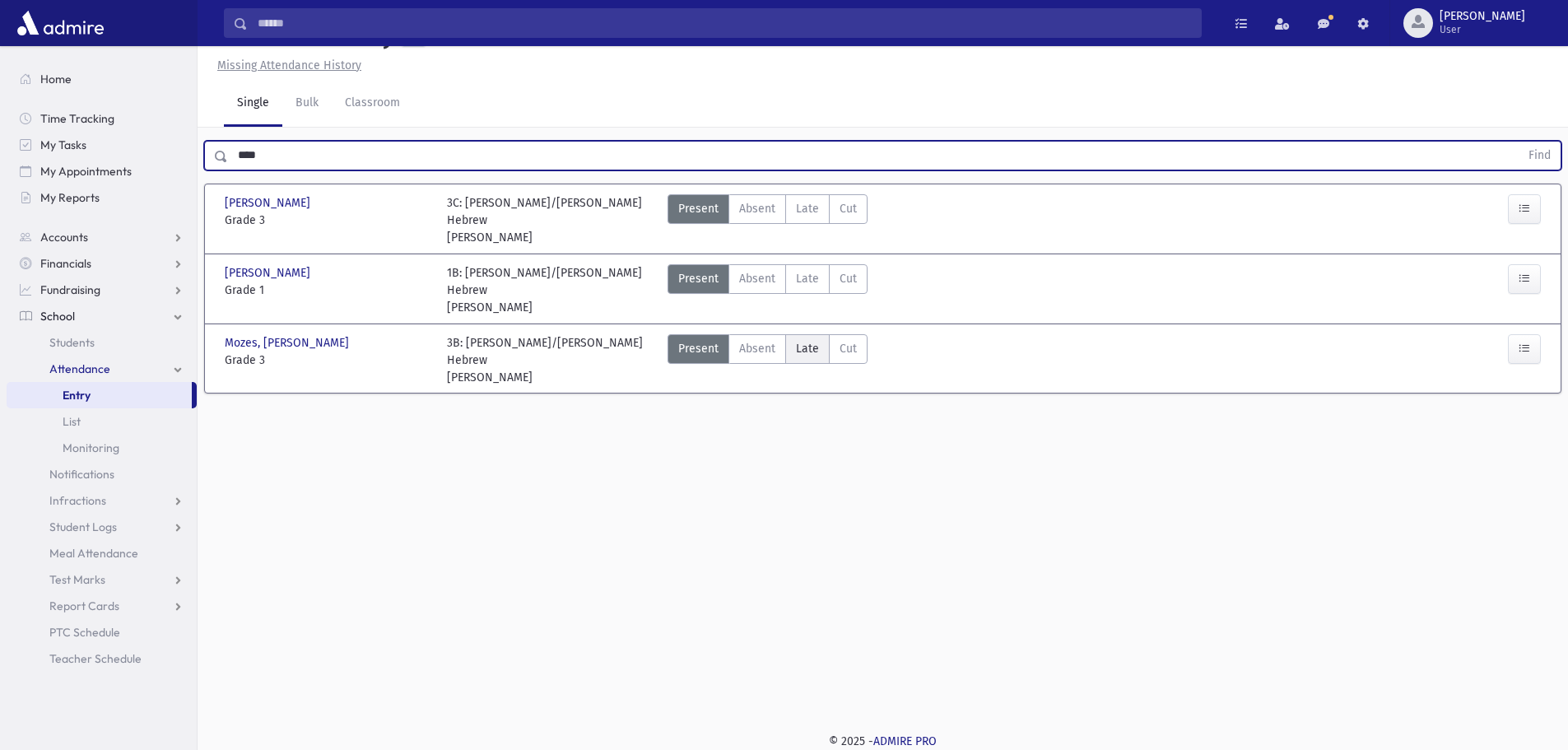
click at [793, 364] on label "Late Late" at bounding box center [807, 348] width 44 height 29
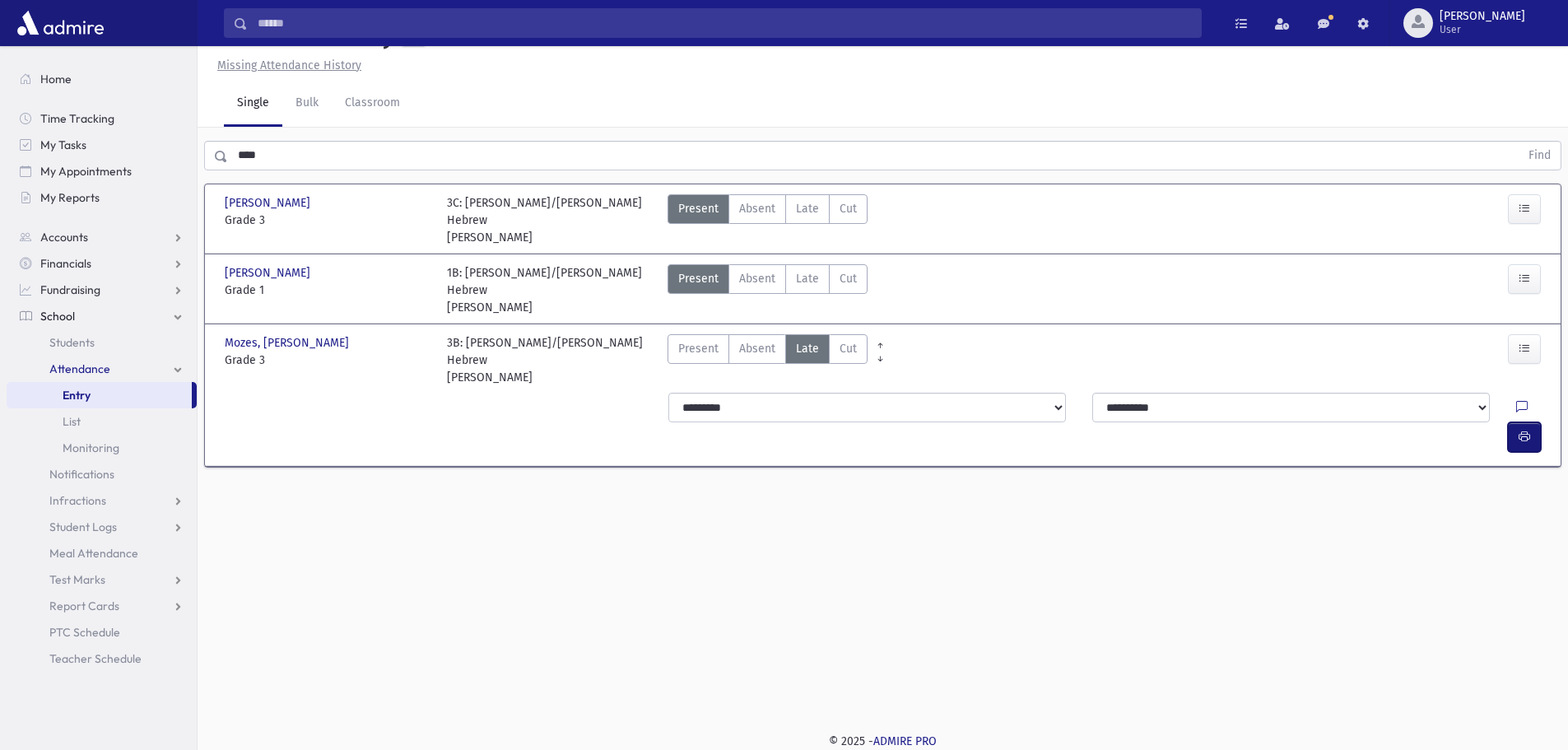
drag, startPoint x: 1522, startPoint y: 438, endPoint x: 1471, endPoint y: 438, distance: 51.0
click at [1518, 438] on icon "button" at bounding box center [1524, 437] width 11 height 14
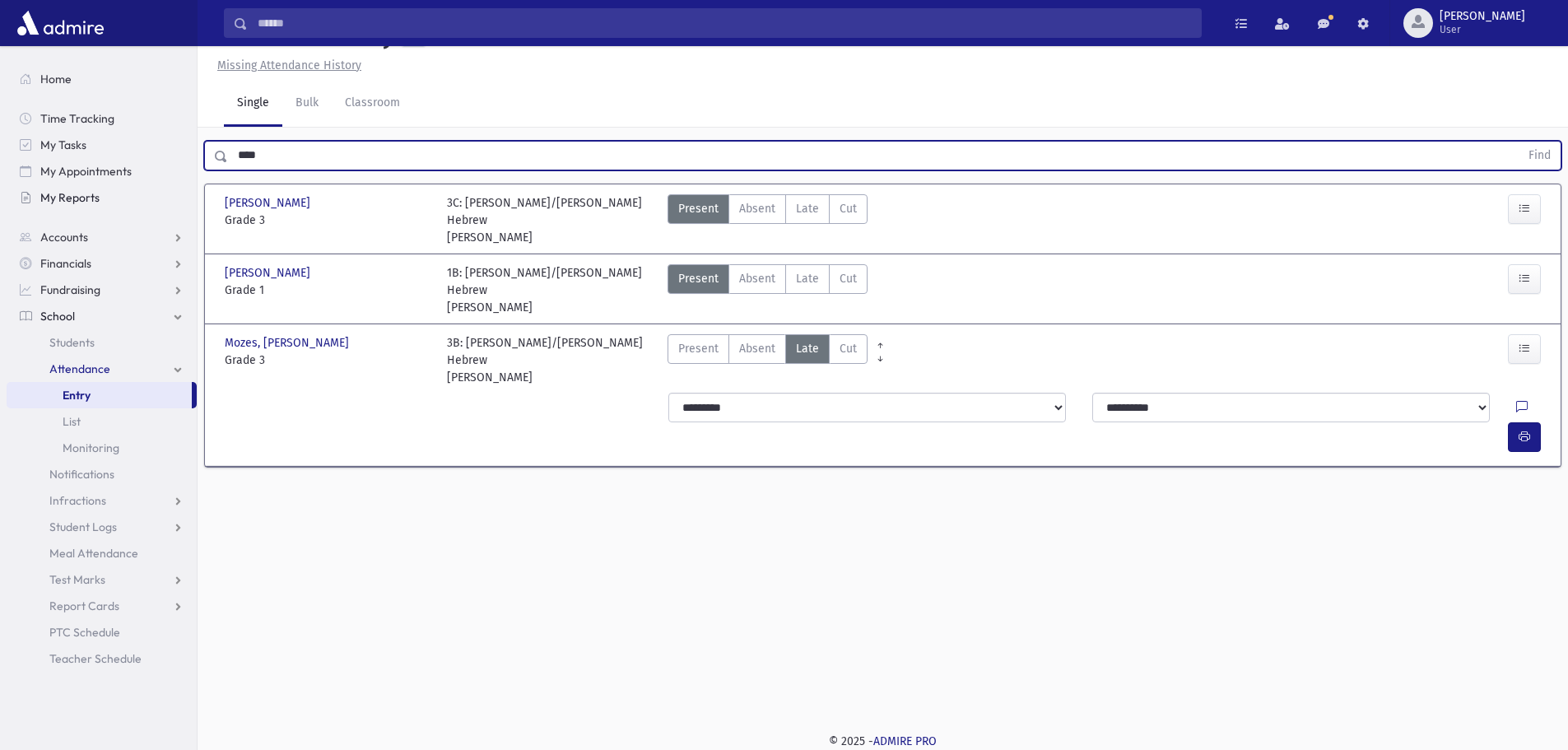
drag, startPoint x: 267, startPoint y: 190, endPoint x: 156, endPoint y: 205, distance: 112.0
click at [156, 205] on div "Search Results All Accounts" at bounding box center [784, 357] width 1568 height 787
click at [1518, 141] on button "Find" at bounding box center [1539, 155] width 42 height 28
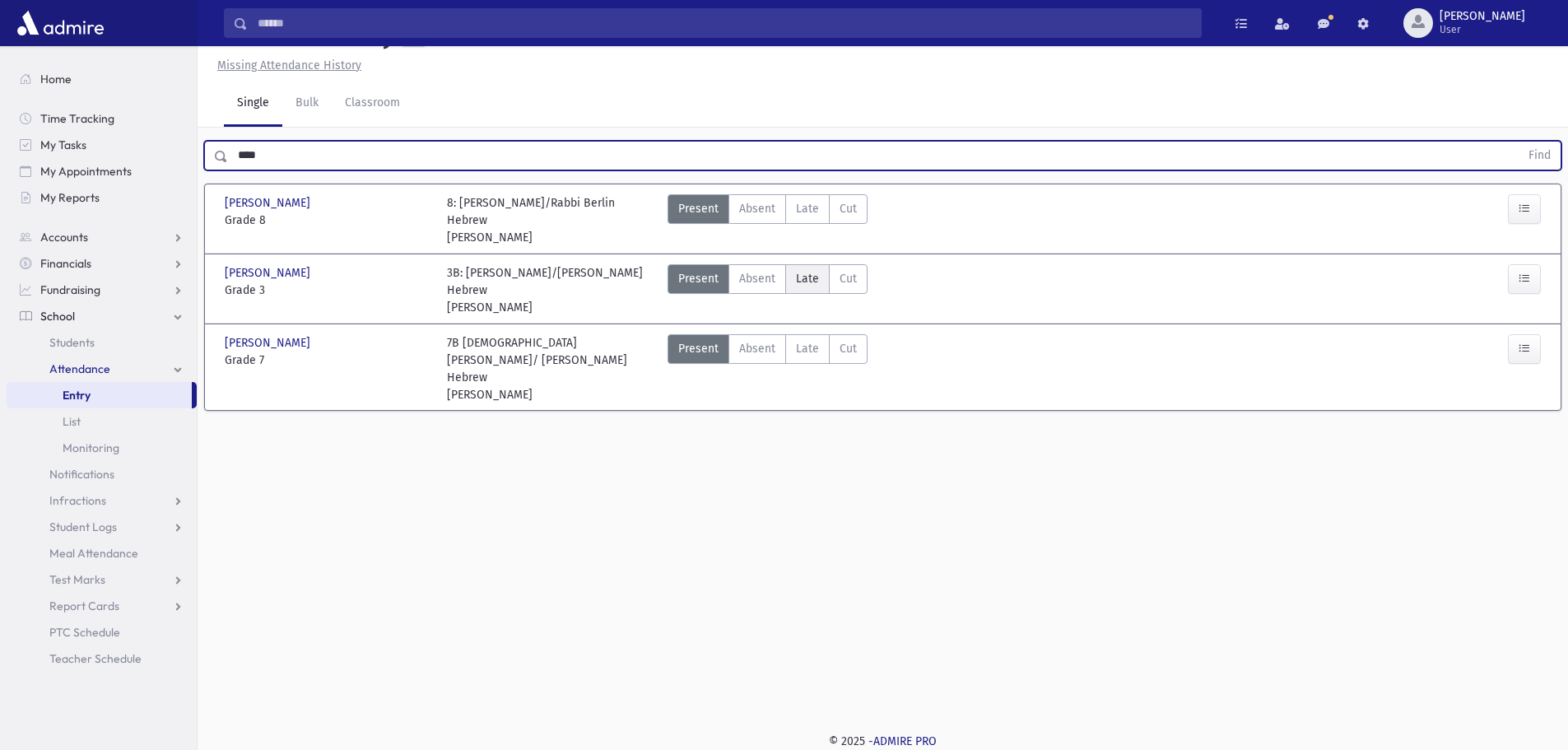
click at [808, 287] on span "Late" at bounding box center [807, 279] width 23 height 17
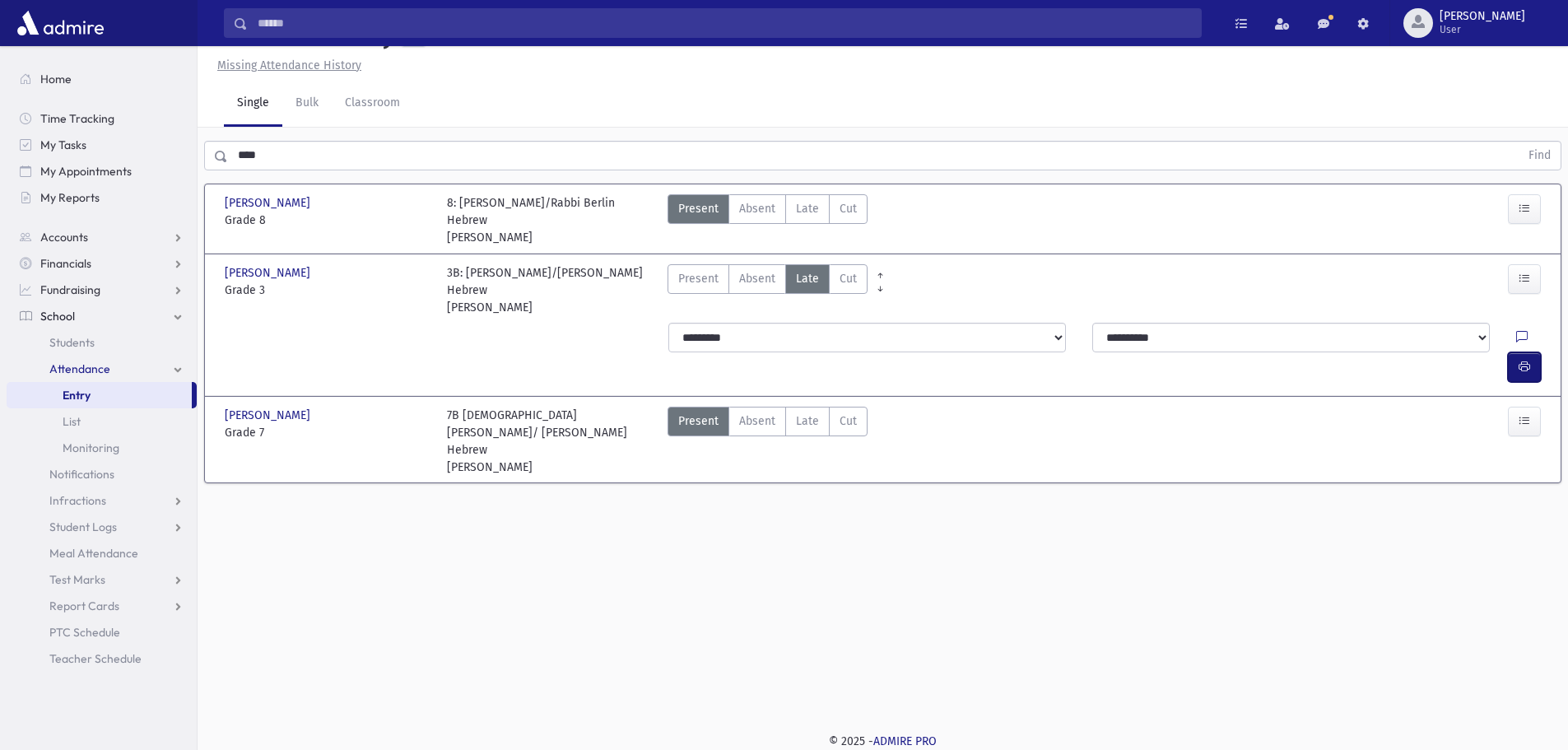
click at [1519, 365] on button "button" at bounding box center [1524, 366] width 33 height 29
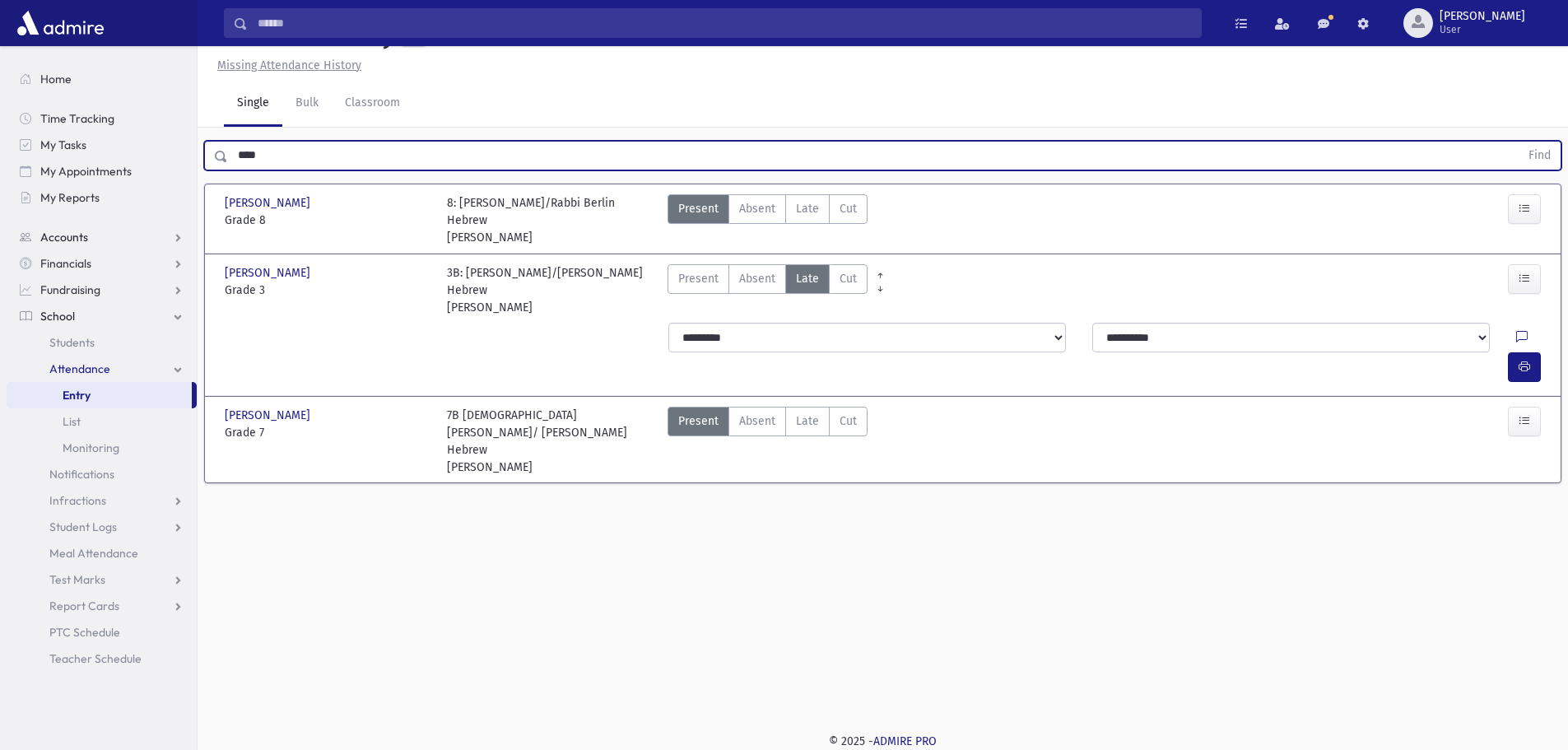
drag, startPoint x: 214, startPoint y: 207, endPoint x: 176, endPoint y: 229, distance: 43.9
click at [180, 218] on div "Search Results All Accounts" at bounding box center [784, 357] width 1568 height 787
click at [1518, 141] on button "Find" at bounding box center [1539, 155] width 42 height 28
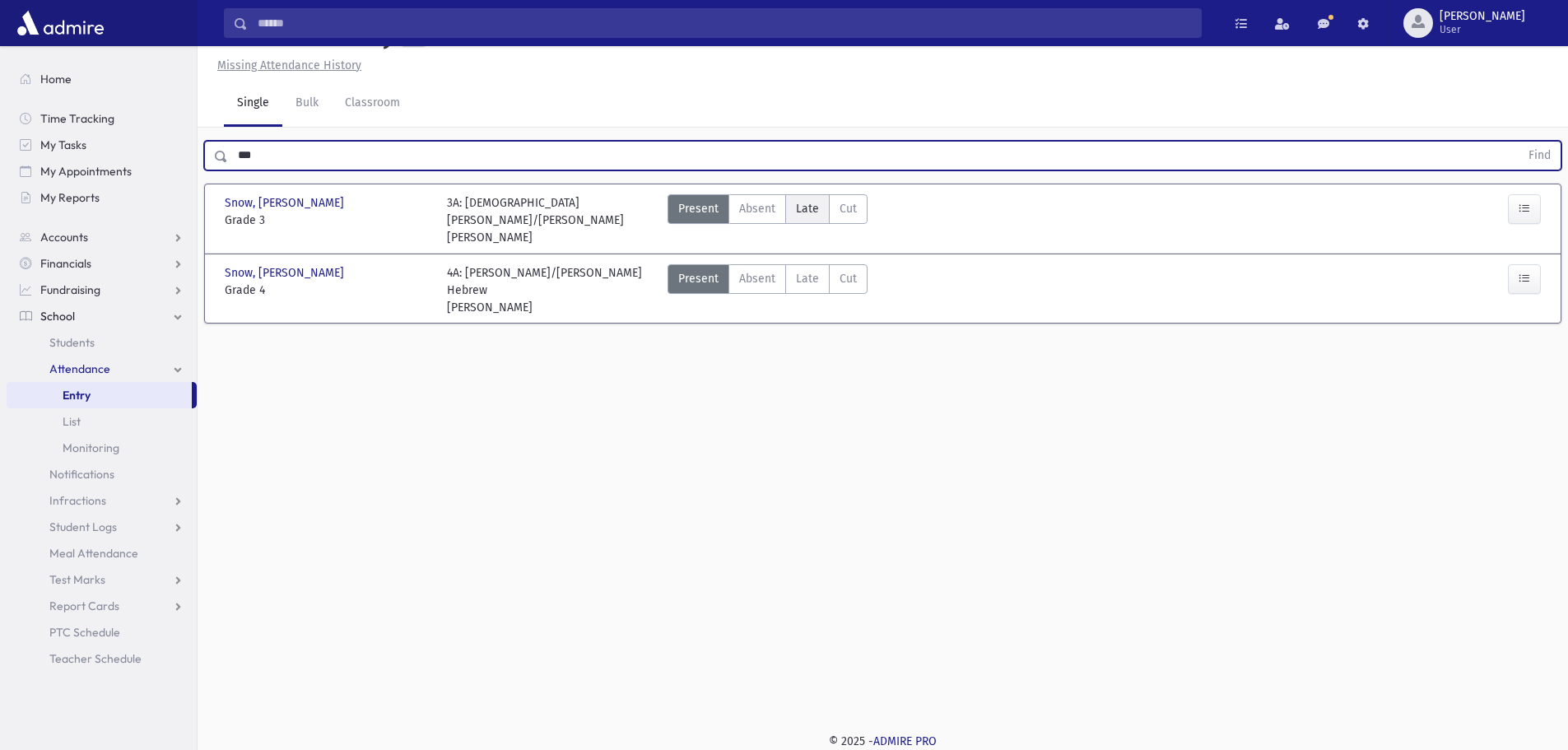
click at [808, 217] on span "Late" at bounding box center [807, 209] width 23 height 17
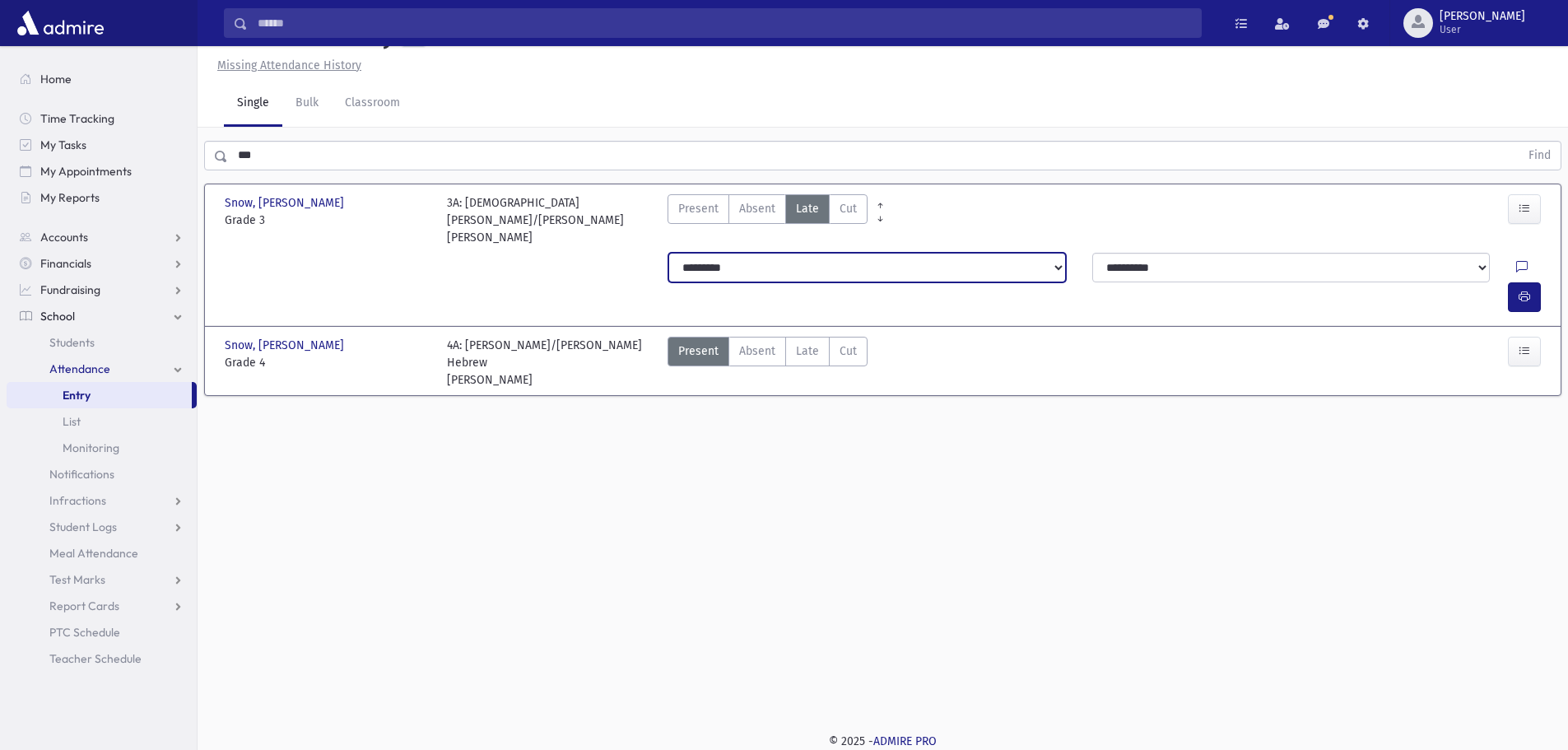
click at [756, 282] on select "**********" at bounding box center [866, 267] width 398 height 29
click at [668, 272] on select "**********" at bounding box center [866, 267] width 398 height 29
click at [1533, 282] on button "button" at bounding box center [1524, 296] width 33 height 29
drag, startPoint x: 246, startPoint y: 187, endPoint x: 160, endPoint y: 198, distance: 86.7
click at [163, 194] on div "Search Results All Accounts" at bounding box center [784, 357] width 1568 height 787
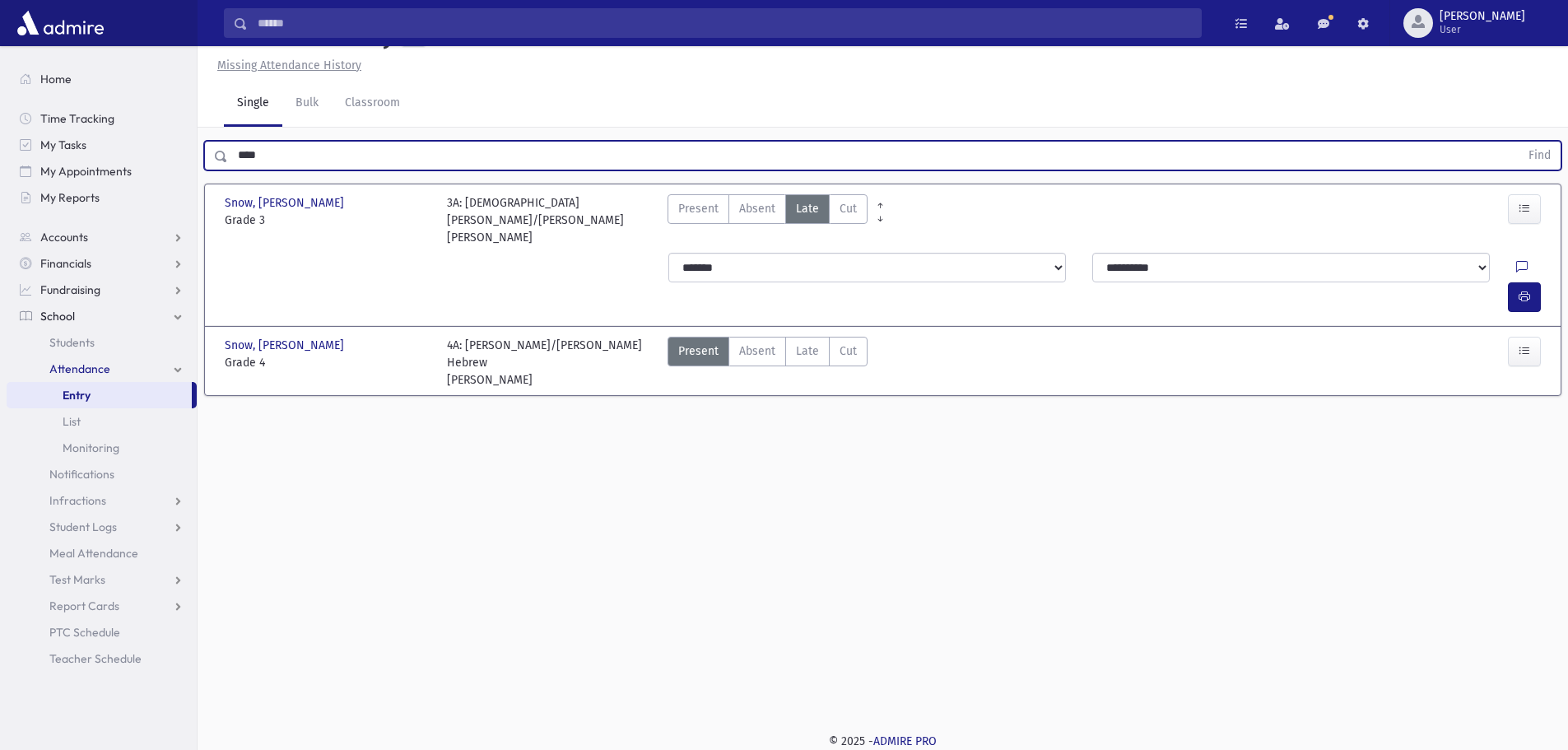
click at [1518, 141] on button "Find" at bounding box center [1539, 155] width 42 height 28
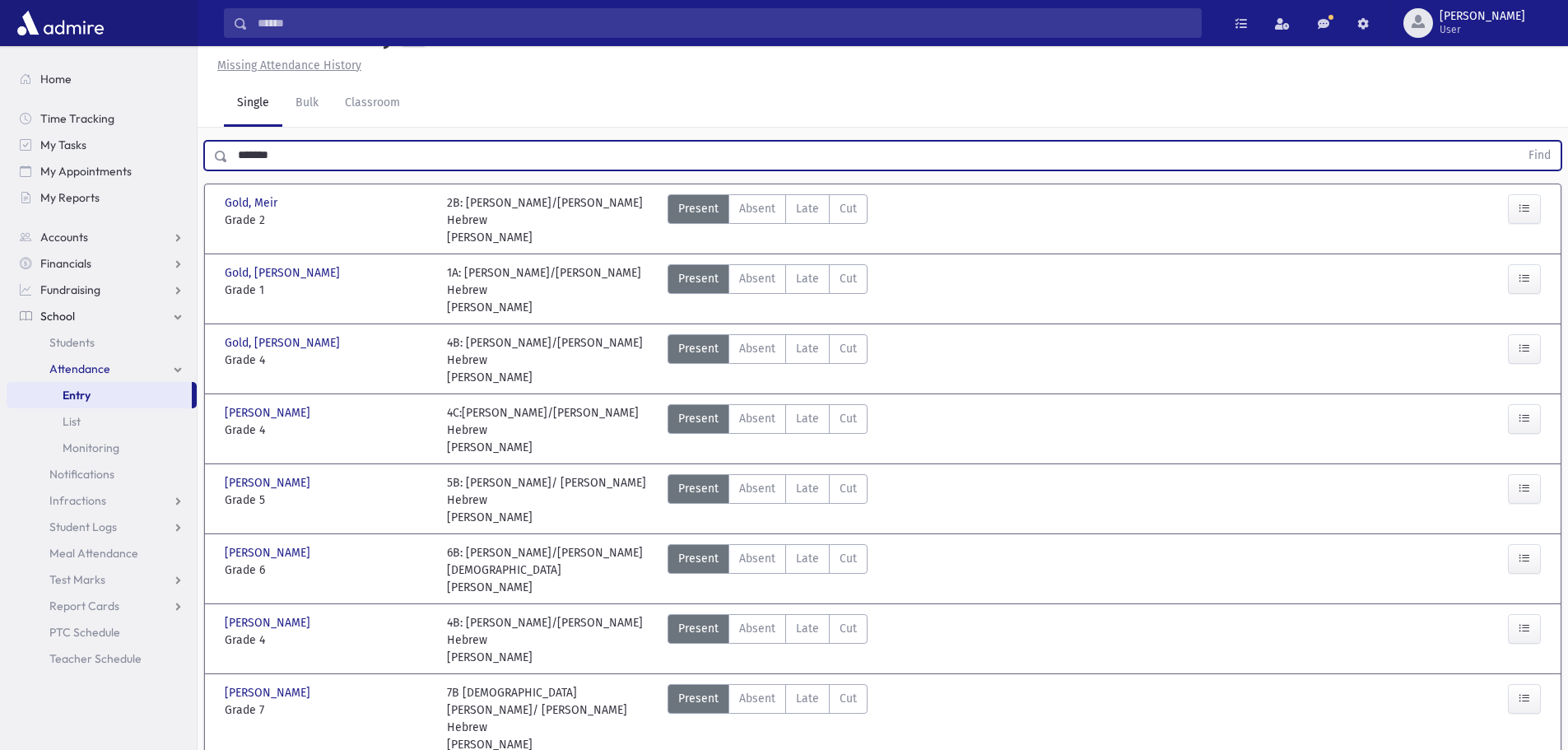
click at [1518, 141] on button "Find" at bounding box center [1539, 155] width 42 height 28
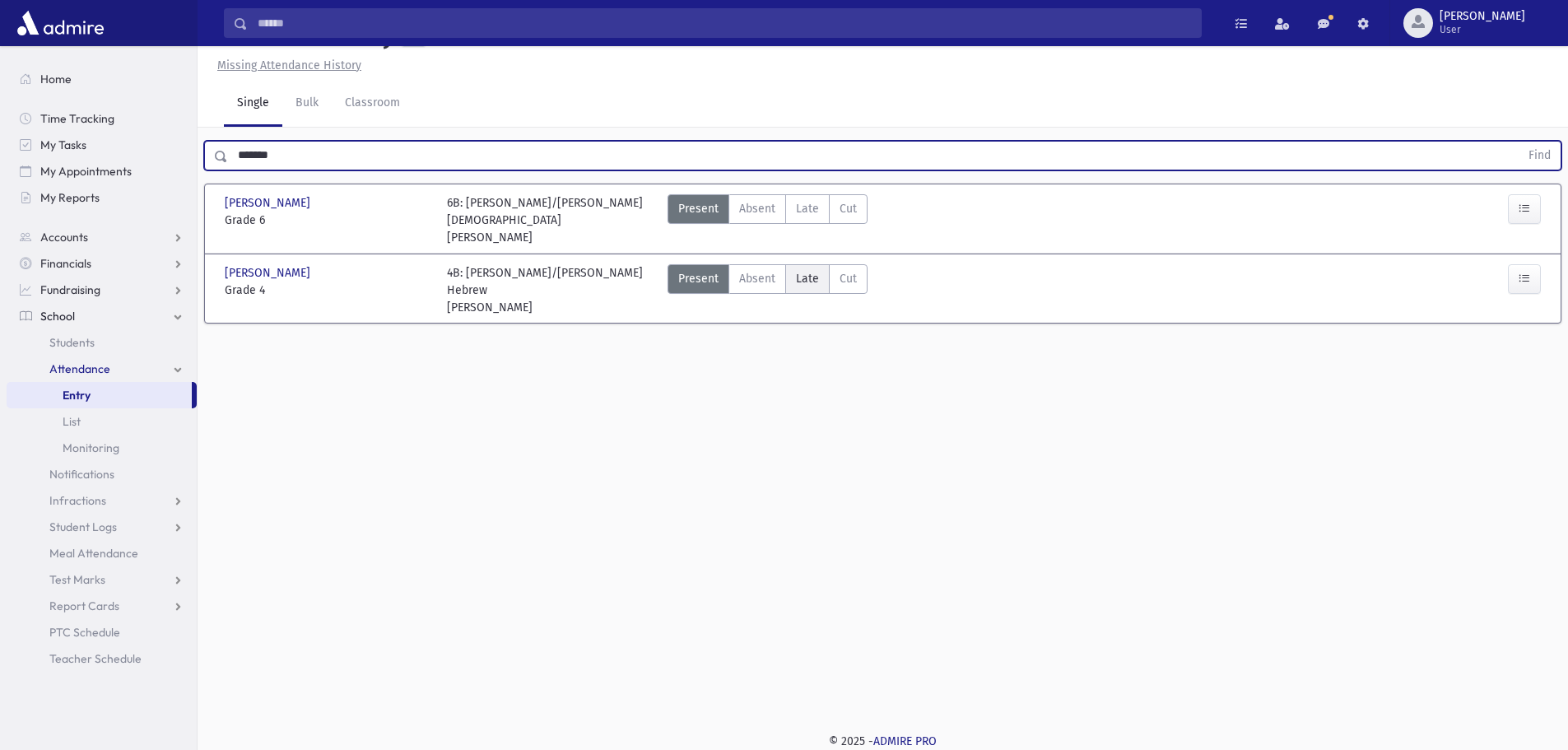
click at [801, 287] on span "Late" at bounding box center [807, 279] width 23 height 17
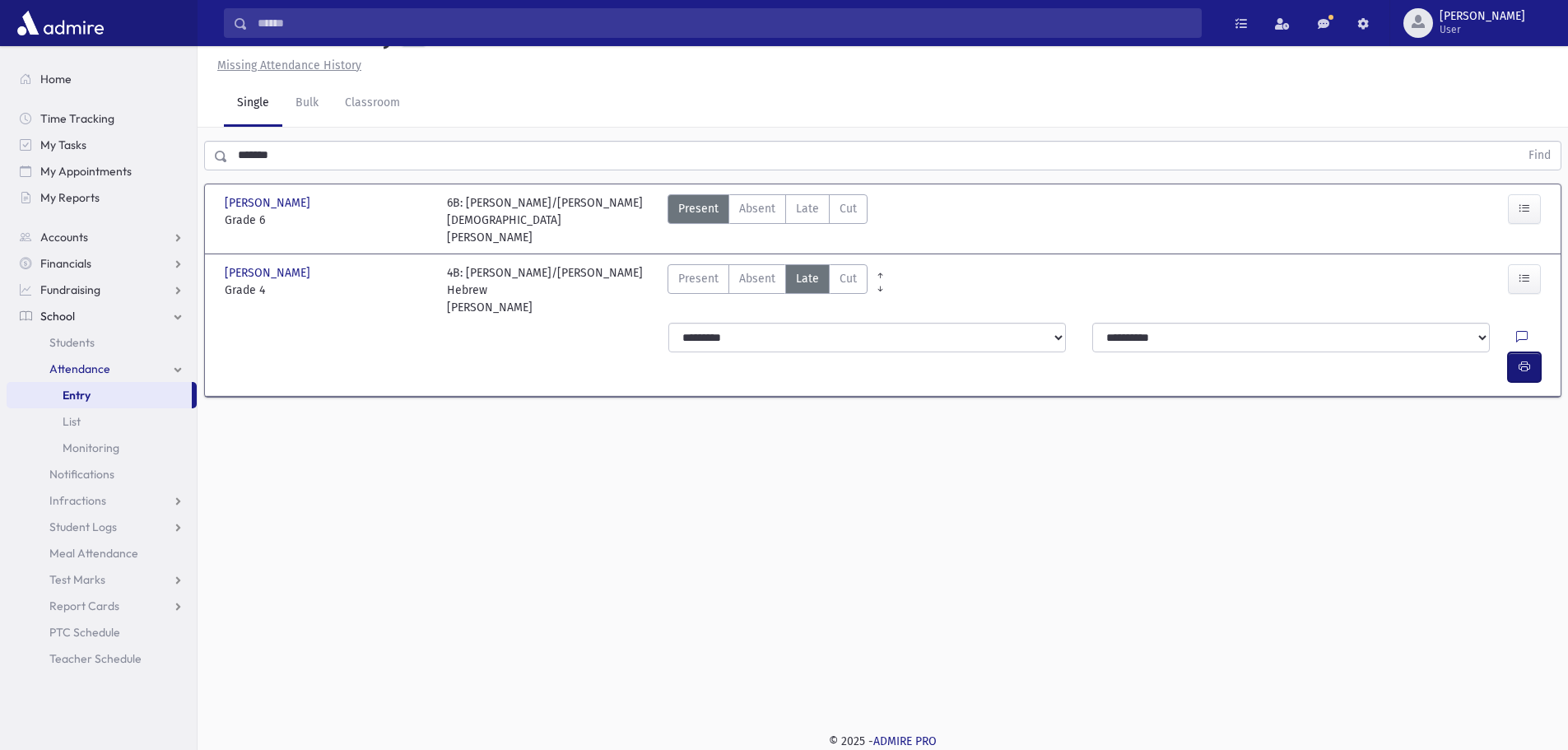
click at [1520, 359] on icon "button" at bounding box center [1524, 366] width 11 height 14
drag, startPoint x: 187, startPoint y: 182, endPoint x: 153, endPoint y: 203, distance: 40.0
click at [147, 191] on div "Search Results All Accounts" at bounding box center [784, 357] width 1568 height 787
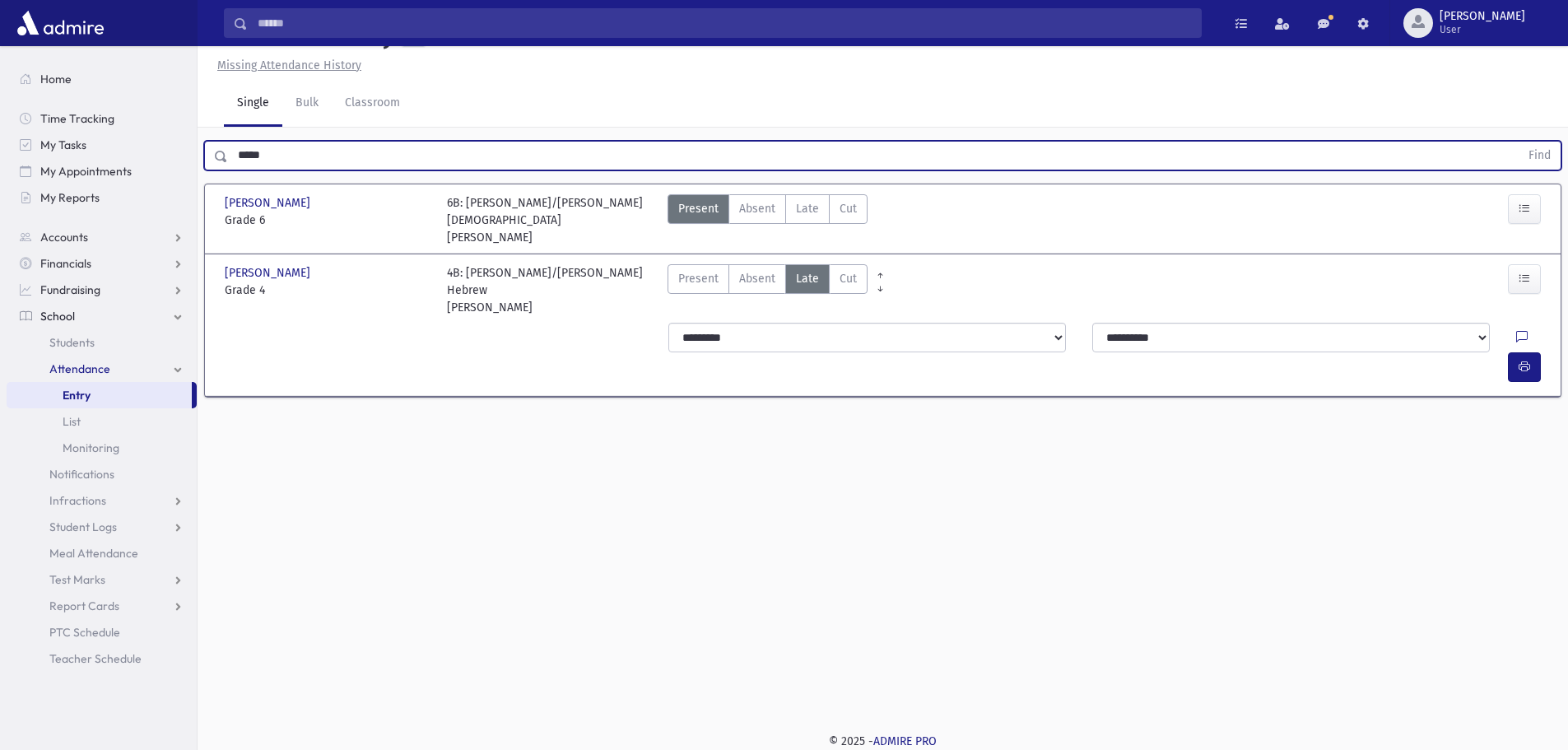
click at [1518, 141] on button "Find" at bounding box center [1539, 155] width 42 height 28
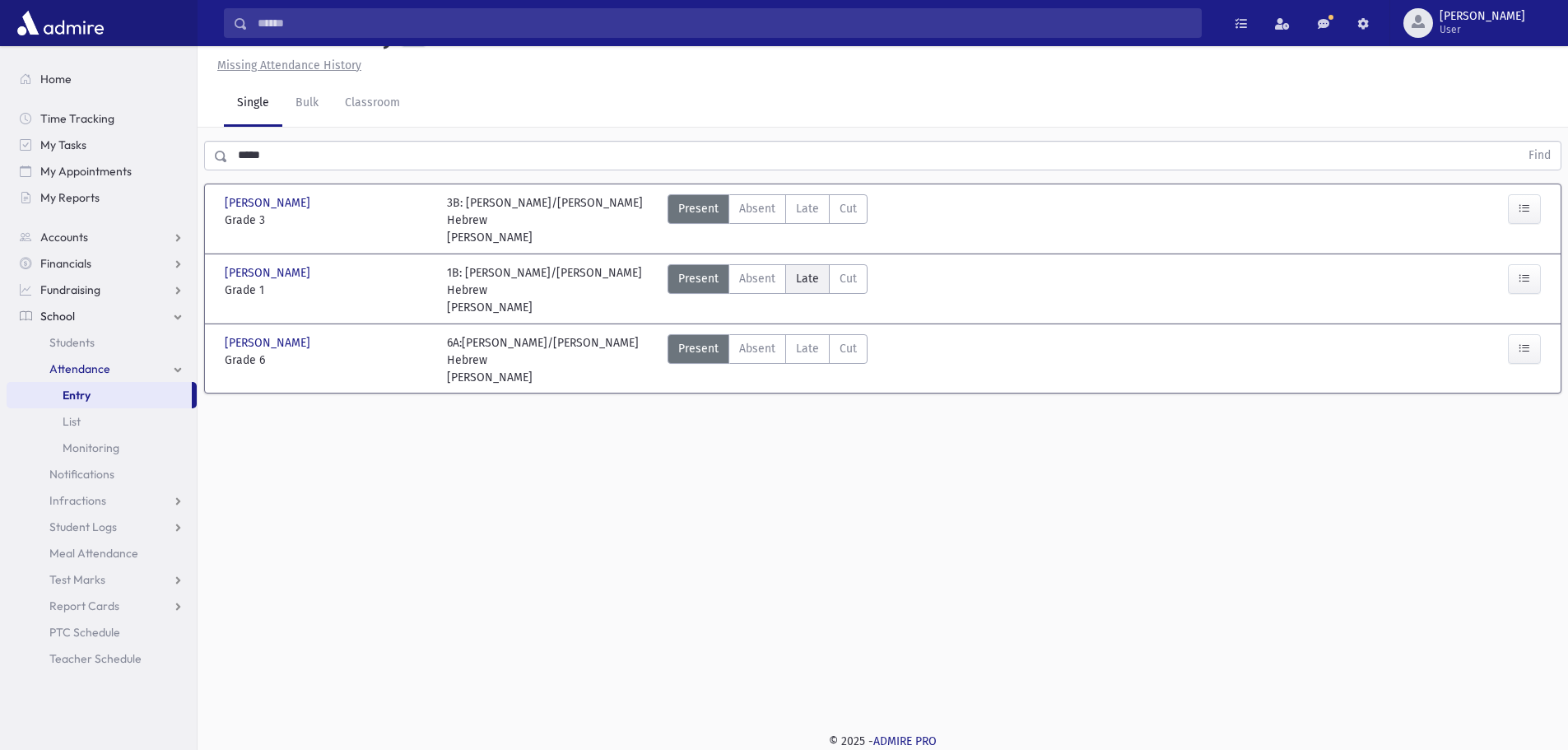
click at [806, 287] on span "Late" at bounding box center [807, 279] width 23 height 17
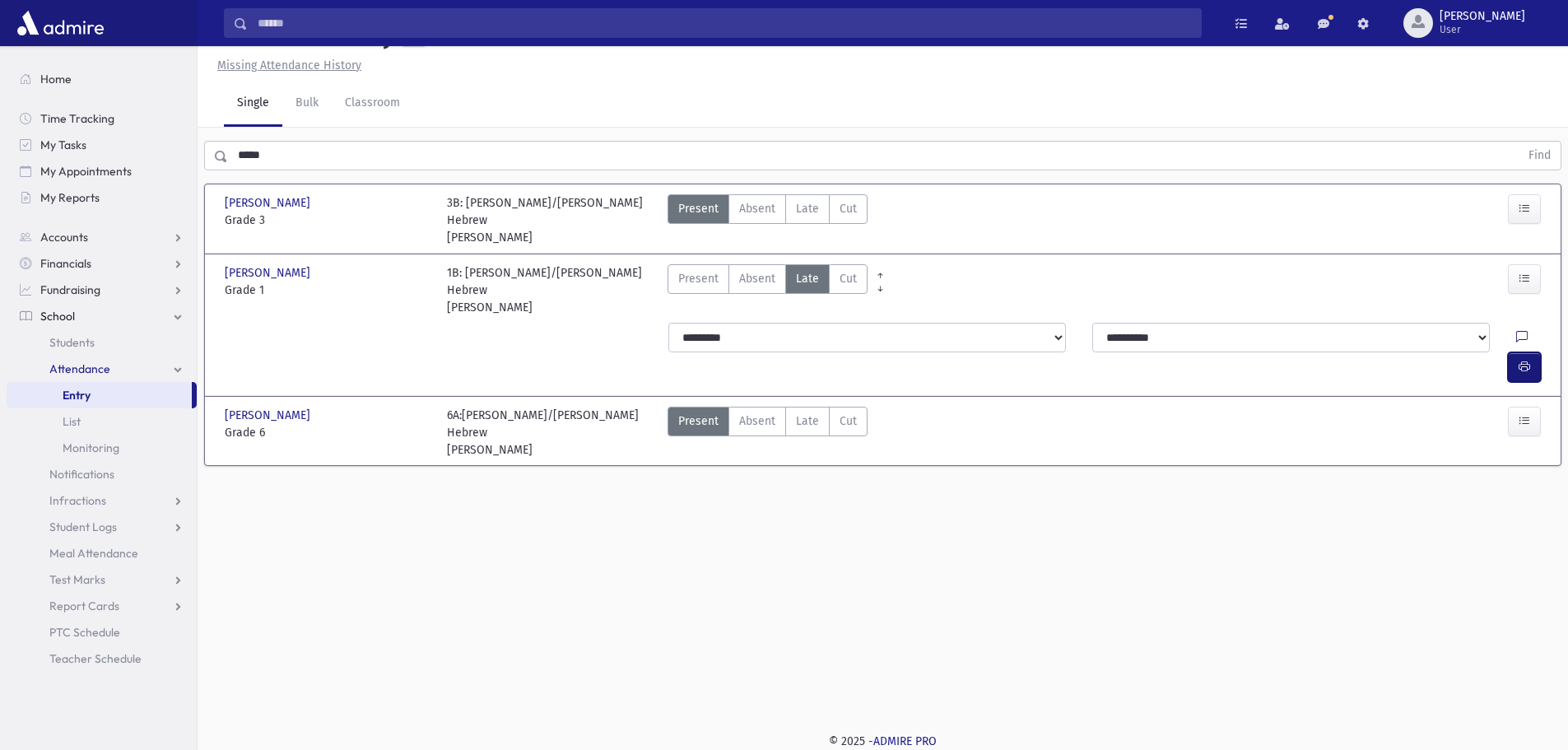
click at [1515, 370] on button "button" at bounding box center [1524, 366] width 33 height 29
click at [1523, 373] on icon "button" at bounding box center [1524, 366] width 11 height 14
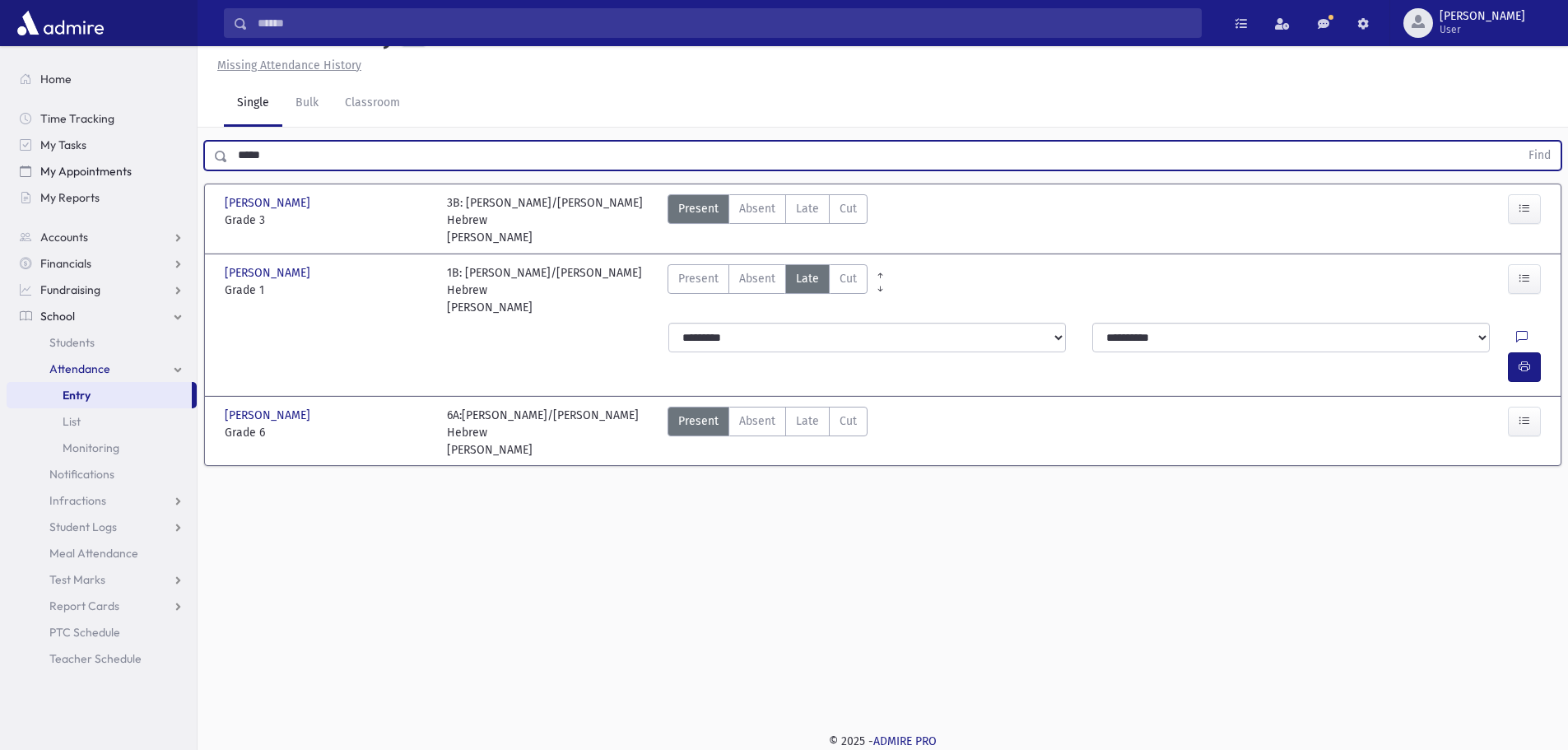
drag, startPoint x: 284, startPoint y: 186, endPoint x: 167, endPoint y: 183, distance: 117.0
click at [167, 183] on div "Search Results All Accounts" at bounding box center [784, 357] width 1568 height 787
click at [1518, 141] on button "Find" at bounding box center [1539, 155] width 42 height 28
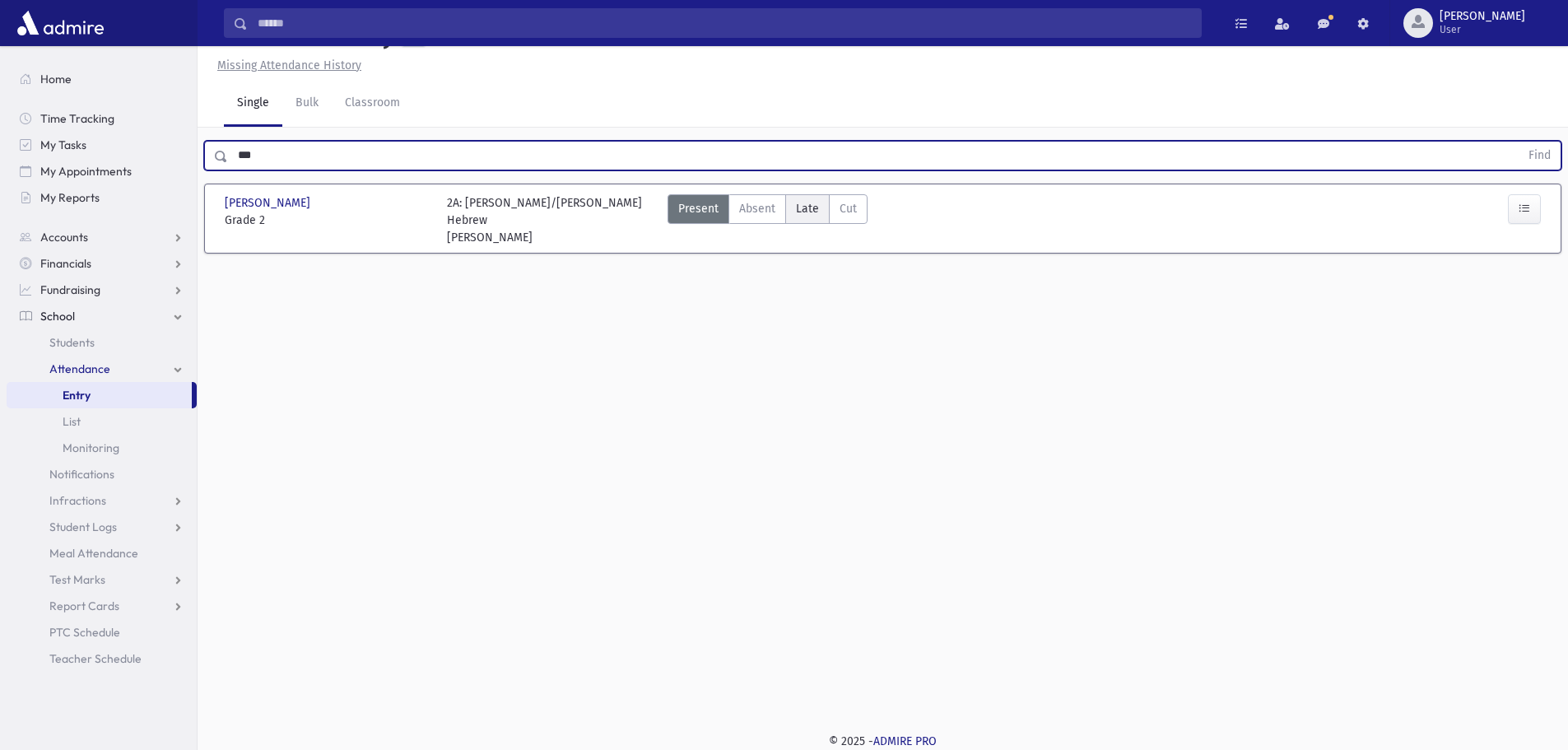
click at [788, 224] on label "Late Late" at bounding box center [807, 208] width 44 height 29
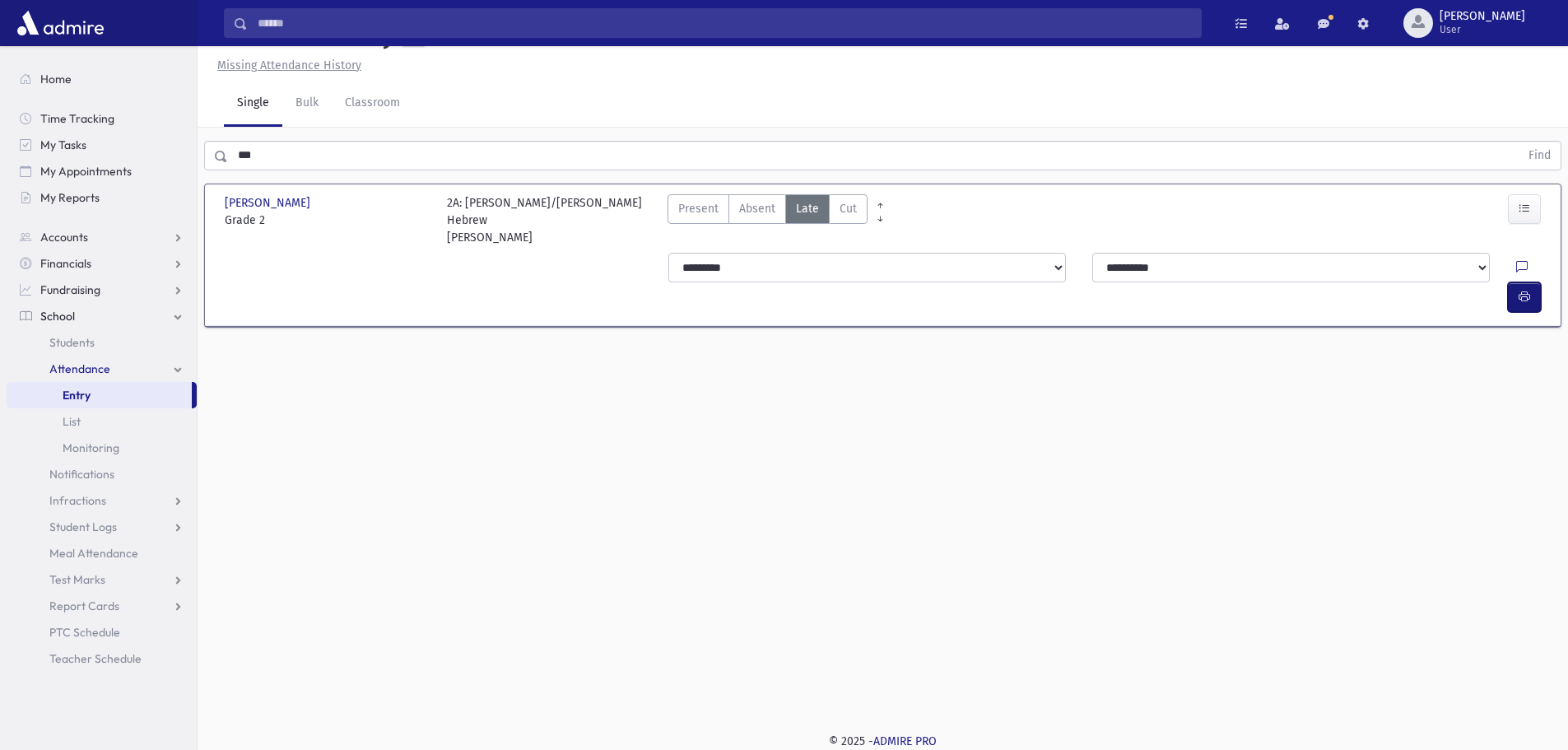
click at [1527, 304] on icon "button" at bounding box center [1524, 296] width 11 height 14
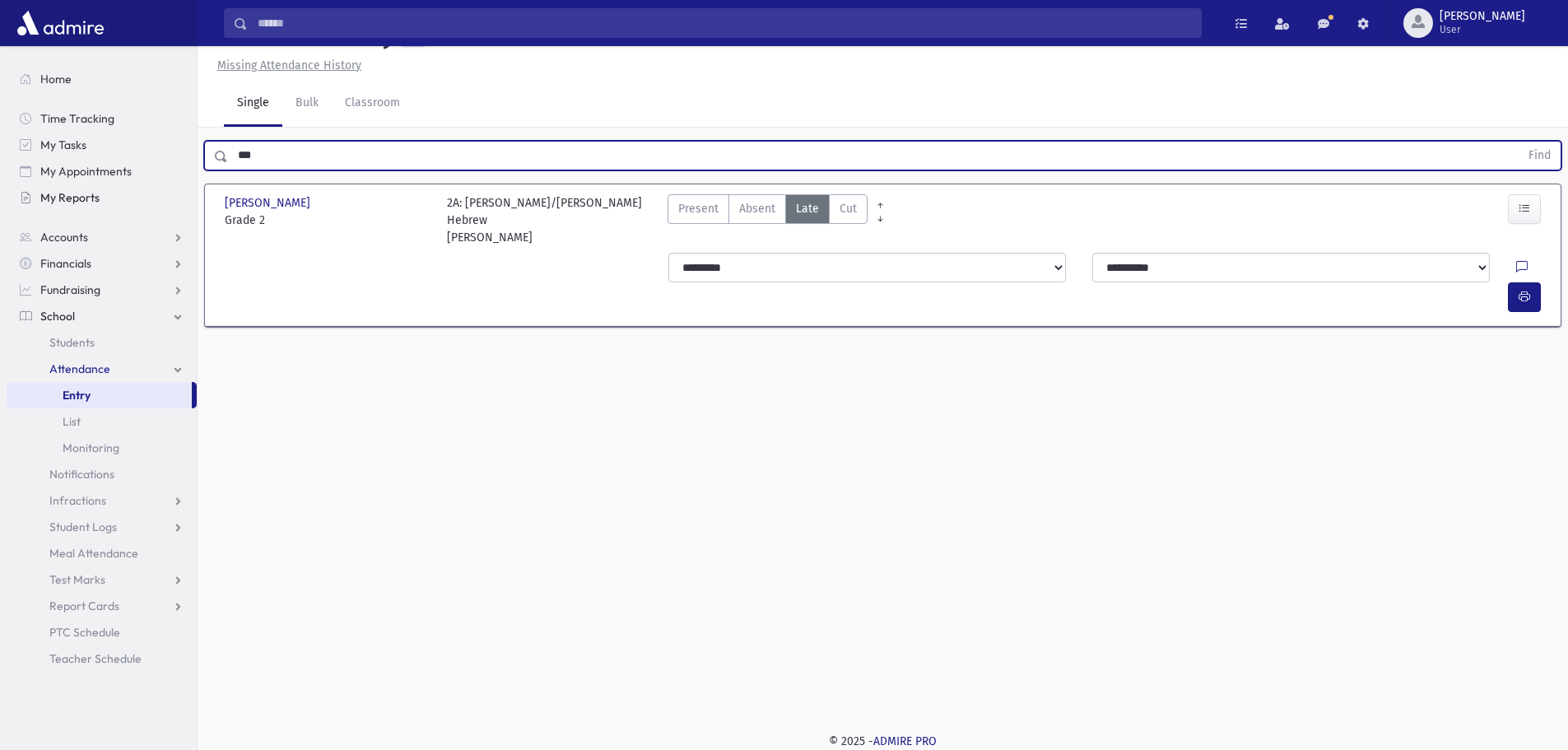
drag, startPoint x: 295, startPoint y: 194, endPoint x: 195, endPoint y: 200, distance: 100.2
click at [198, 177] on div "*** Find" at bounding box center [882, 152] width 1370 height 49
click at [1518, 141] on button "Find" at bounding box center [1539, 155] width 42 height 28
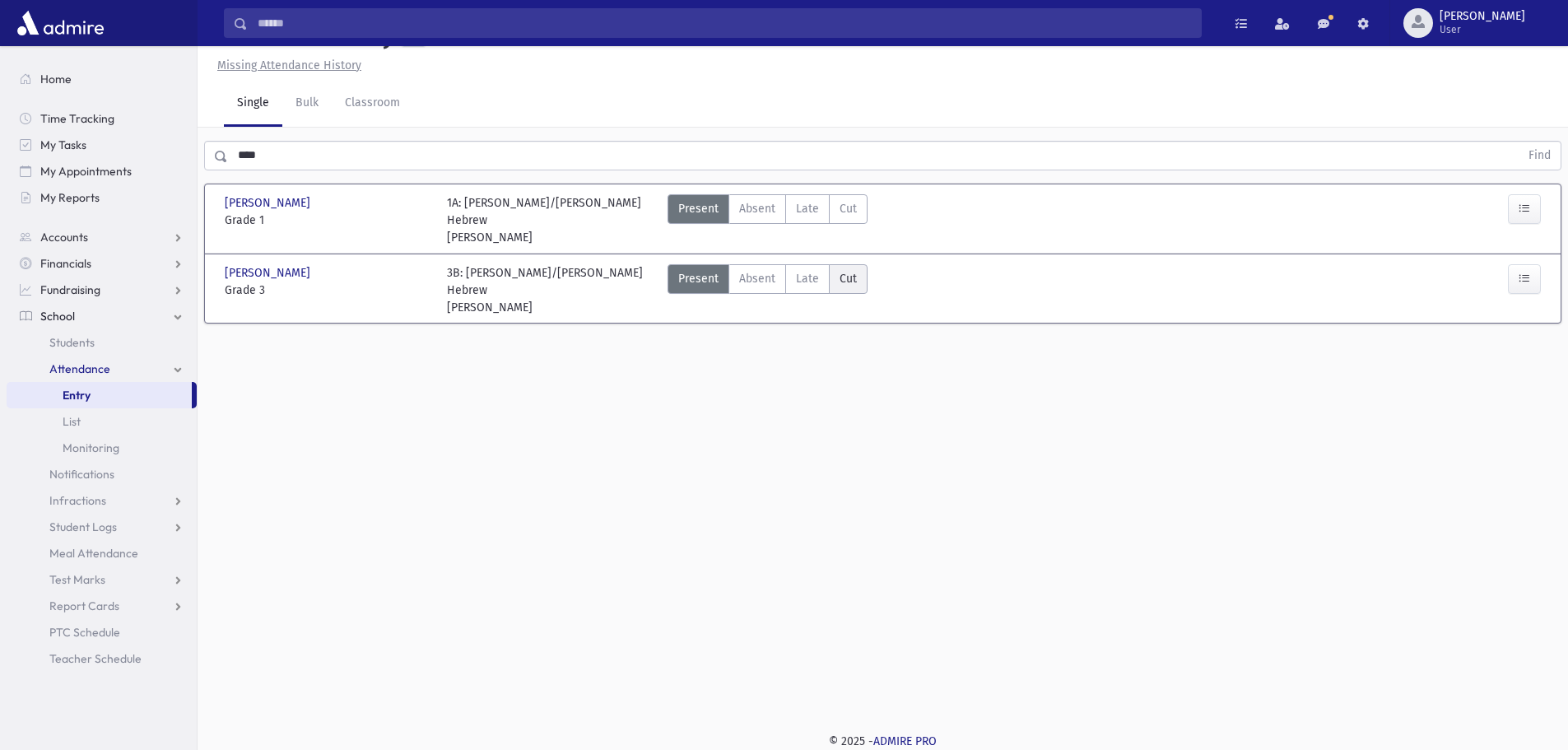
drag, startPoint x: 803, startPoint y: 293, endPoint x: 838, endPoint y: 303, distance: 36.4
click at [803, 287] on span "Late" at bounding box center [807, 279] width 23 height 17
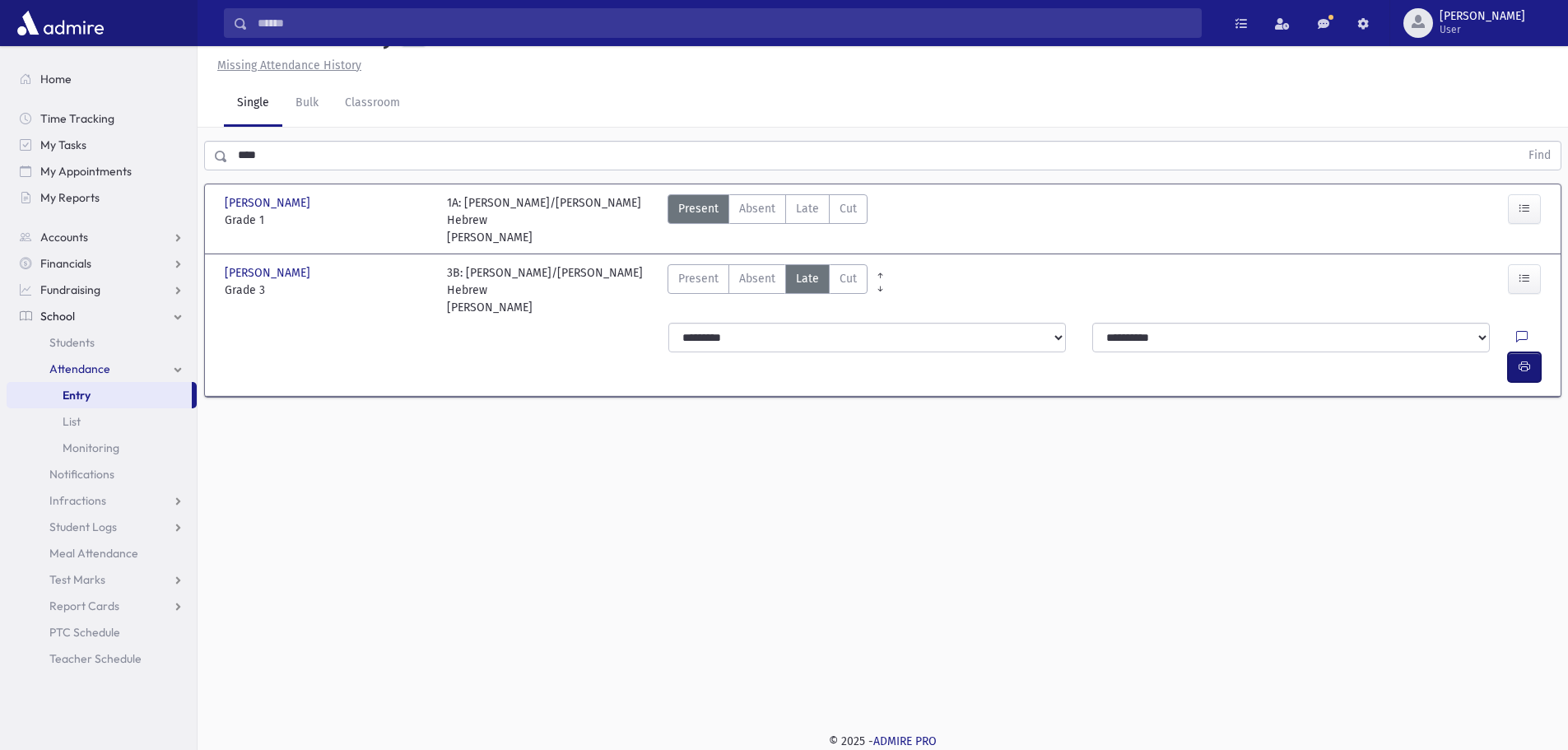
click at [1521, 359] on icon "button" at bounding box center [1524, 366] width 11 height 14
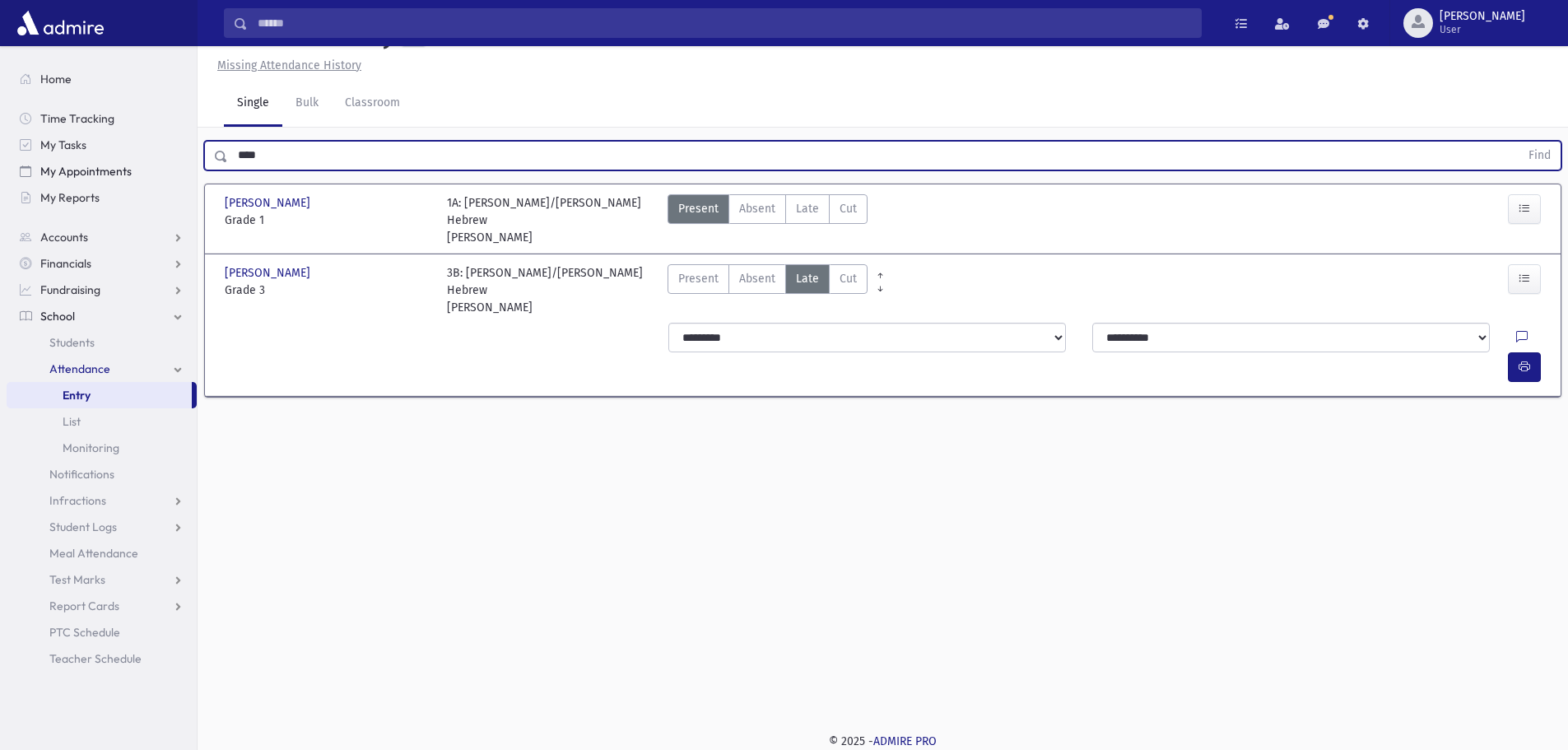
drag, startPoint x: 283, startPoint y: 191, endPoint x: 176, endPoint y: 178, distance: 107.8
click at [176, 178] on div "Search Results All Accounts" at bounding box center [784, 357] width 1568 height 787
type input "***"
click at [1518, 141] on button "Find" at bounding box center [1539, 155] width 42 height 28
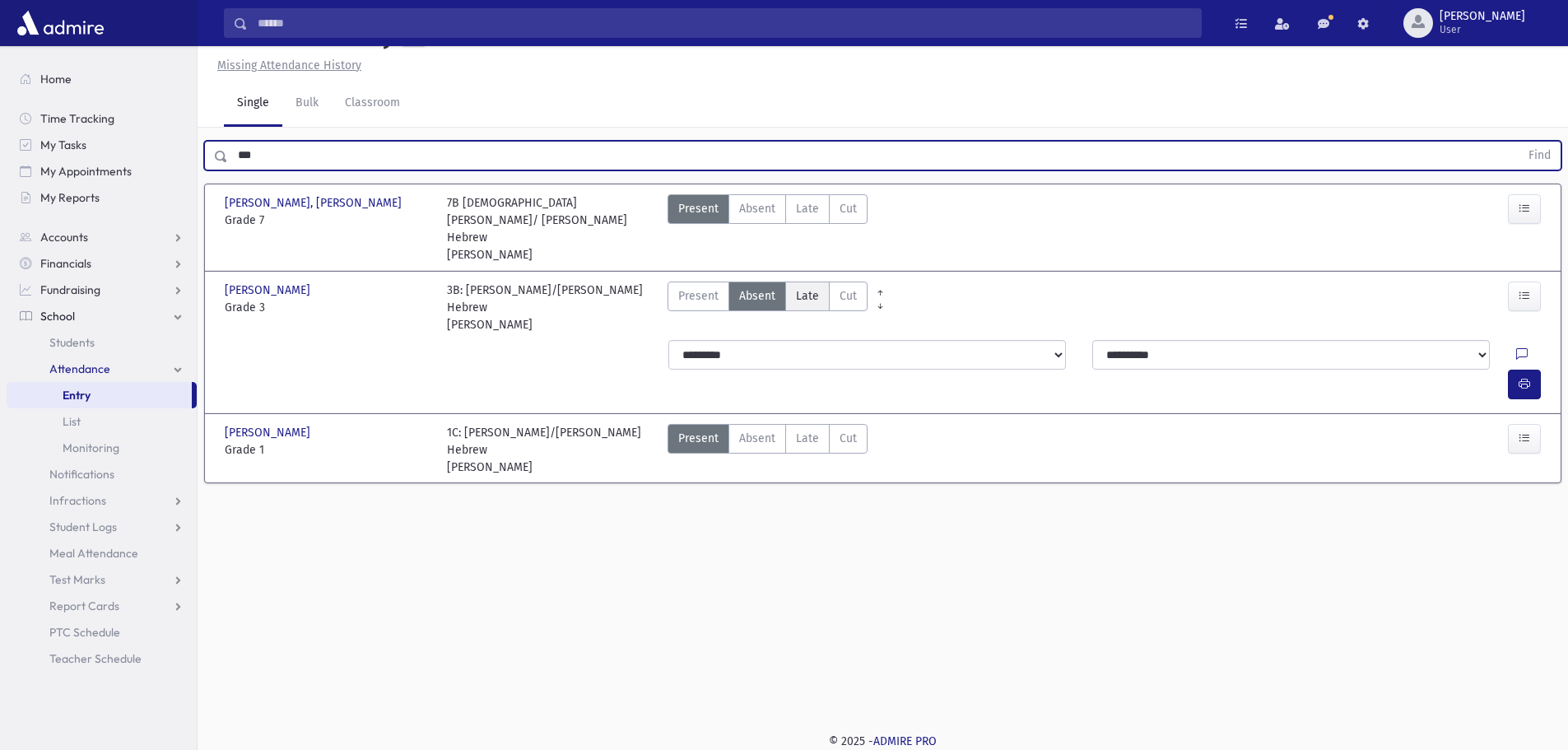
click at [819, 293] on label "Late Late" at bounding box center [807, 295] width 44 height 29
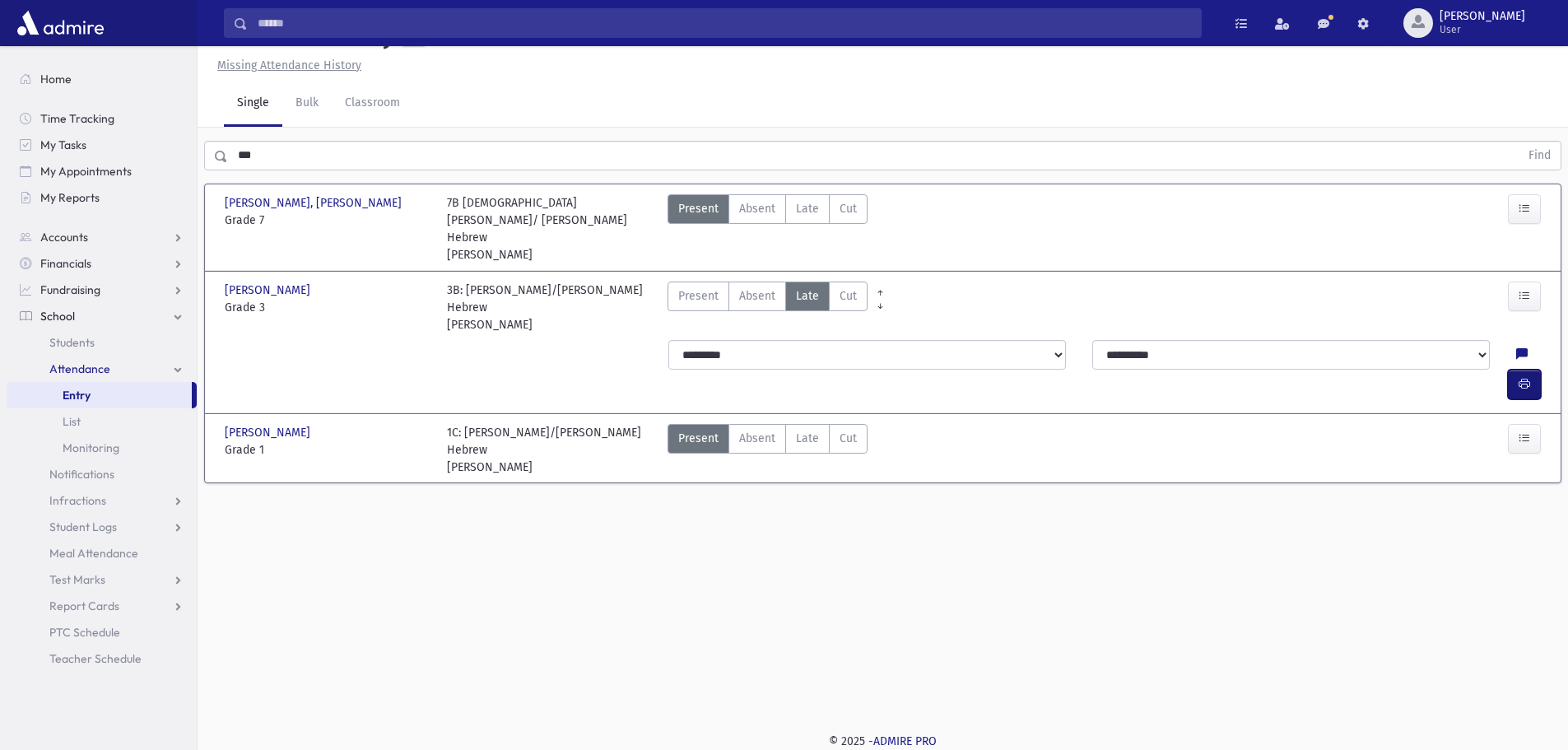
click at [1526, 377] on icon "button" at bounding box center [1524, 384] width 11 height 14
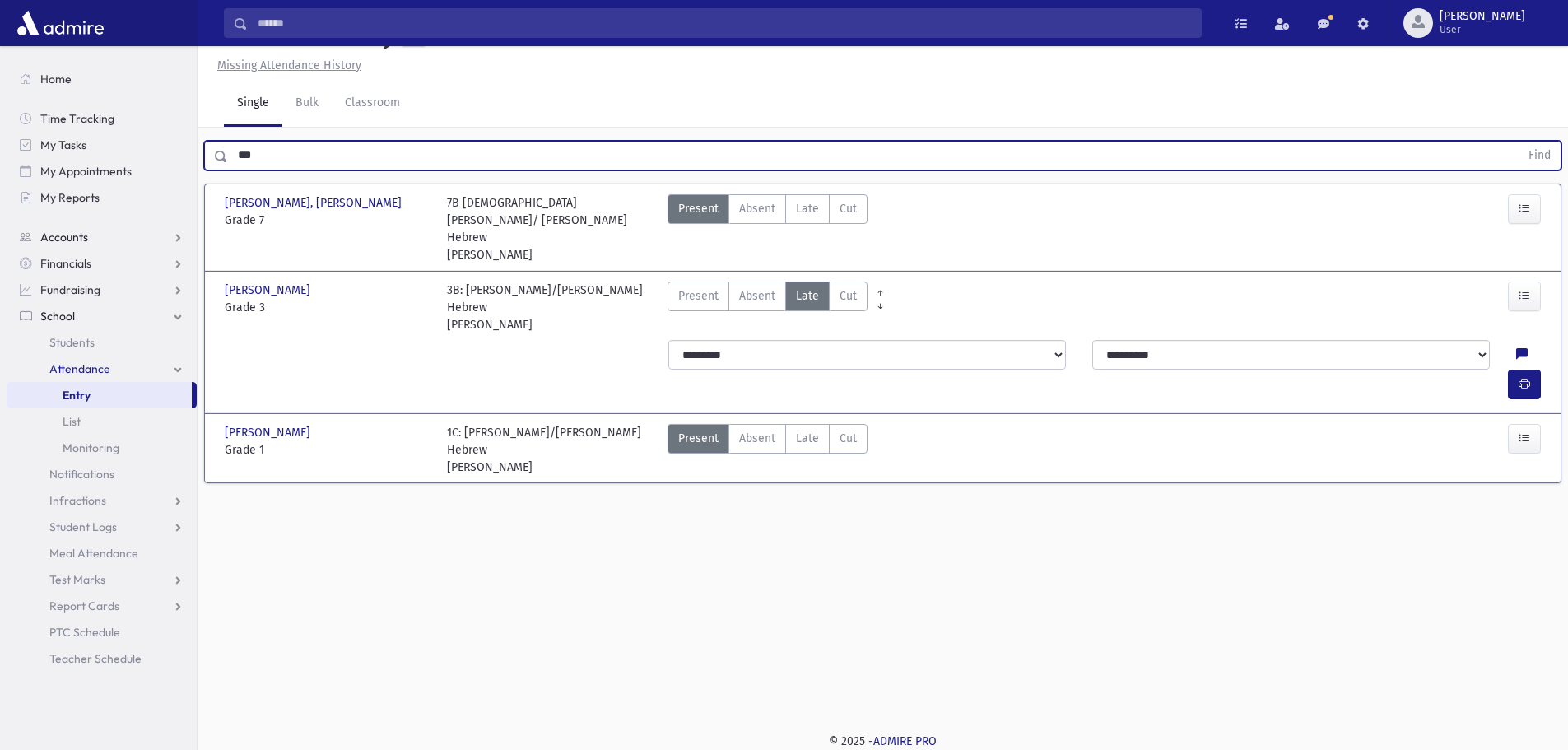
drag, startPoint x: 250, startPoint y: 193, endPoint x: 156, endPoint y: 225, distance: 99.3
click at [144, 205] on div "Search Results All Accounts" at bounding box center [784, 357] width 1568 height 787
